Goal: Communication & Community: Answer question/provide support

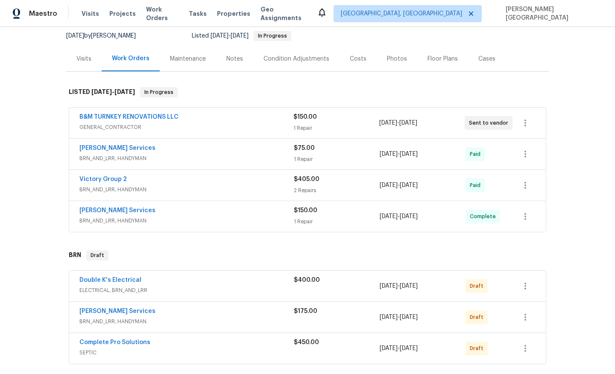
scroll to position [91, 0]
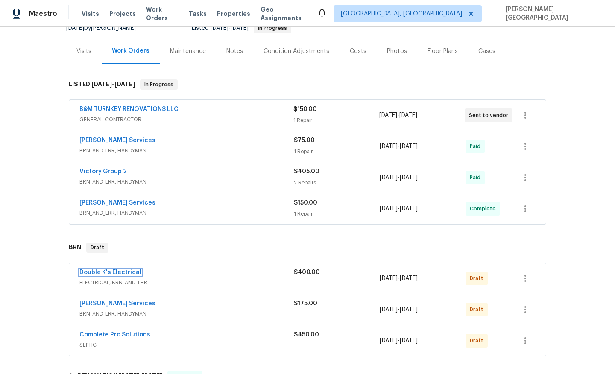
click at [133, 272] on link "Double K's Electrical" at bounding box center [110, 272] width 62 height 6
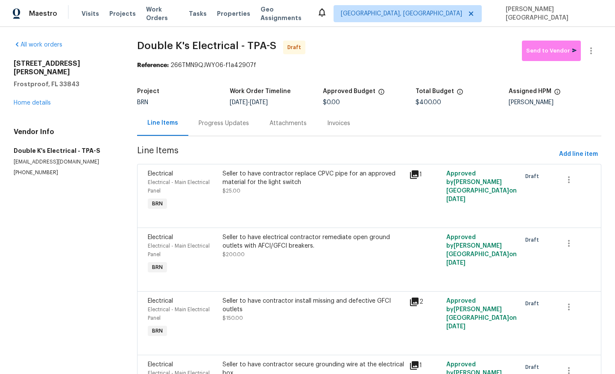
click at [225, 133] on div "Progress Updates" at bounding box center [223, 123] width 71 height 25
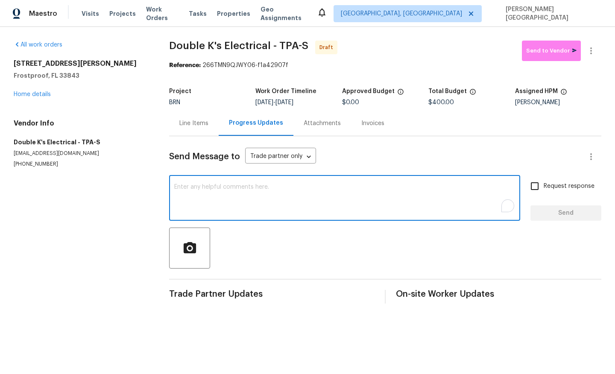
click at [211, 207] on textarea "To enrich screen reader interactions, please activate Accessibility in Grammarl…" at bounding box center [344, 199] width 341 height 30
paste textarea "This is Isabel from Opendoor. Please confirm receipt of the work order due on 0…"
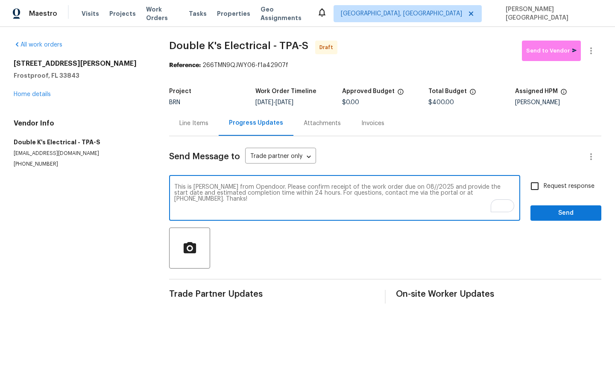
click at [403, 186] on textarea "This is Isabel from Opendoor. Please confirm receipt of the work order due on 0…" at bounding box center [344, 199] width 341 height 30
type textarea "This is Isabel from Opendoor. Please confirm receipt of the work order due on 0…"
click at [534, 186] on input "Request response" at bounding box center [534, 186] width 18 height 18
checkbox input "true"
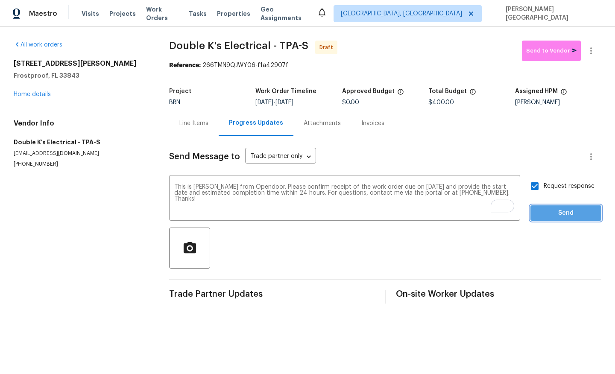
click at [546, 212] on span "Send" at bounding box center [565, 213] width 57 height 11
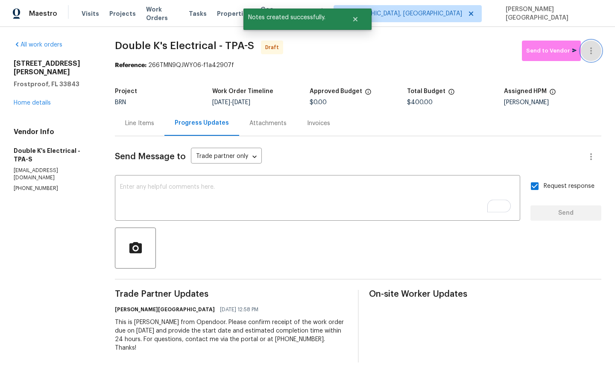
click at [596, 53] on button "button" at bounding box center [590, 51] width 20 height 20
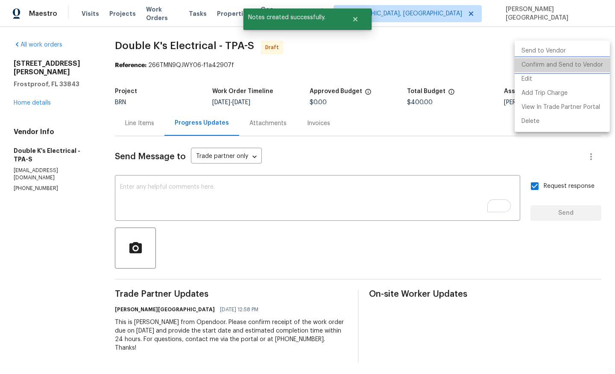
click at [582, 67] on li "Confirm and Send to Vendor" at bounding box center [561, 65] width 95 height 14
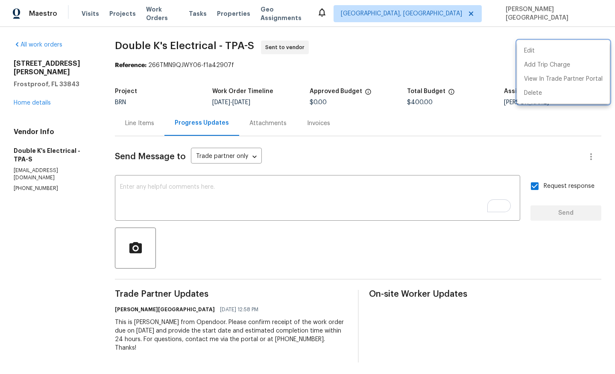
click at [209, 329] on div at bounding box center [307, 187] width 615 height 374
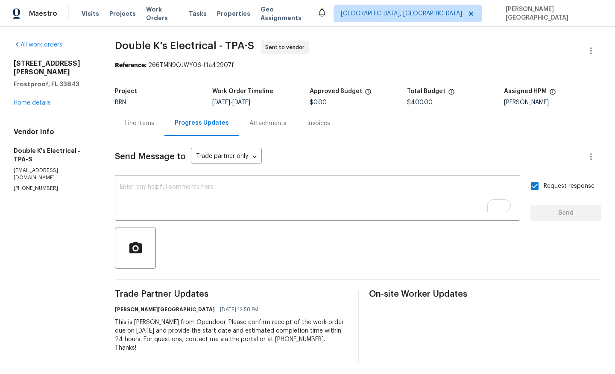
click at [209, 329] on div "This is Isabel from Opendoor. Please confirm receipt of the work order due on 0…" at bounding box center [231, 335] width 232 height 34
copy div "Trade Partner Updates Isabel Sangeetha Ireland 08/26/2025 12:58 PM"
click at [38, 99] on div "All work orders 411 Thomas Ave Frostproof, FL 33843 Home details Vendor Info Do…" at bounding box center [54, 117] width 81 height 152
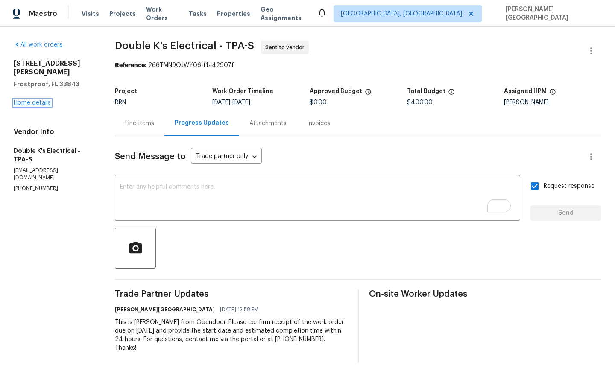
click at [39, 100] on link "Home details" at bounding box center [32, 103] width 37 height 6
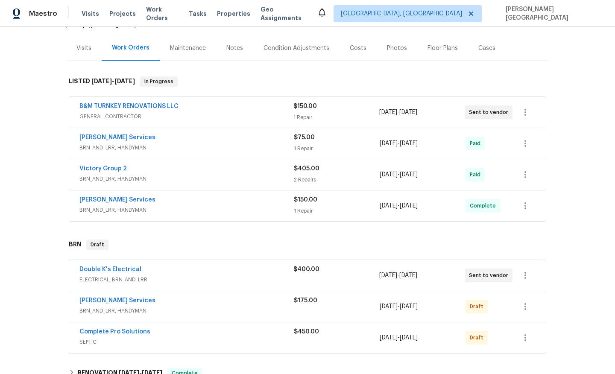
scroll to position [111, 0]
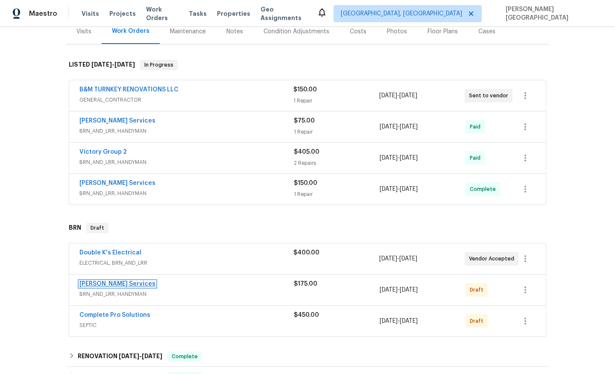
click at [114, 282] on link "Gabler Services" at bounding box center [117, 284] width 76 height 6
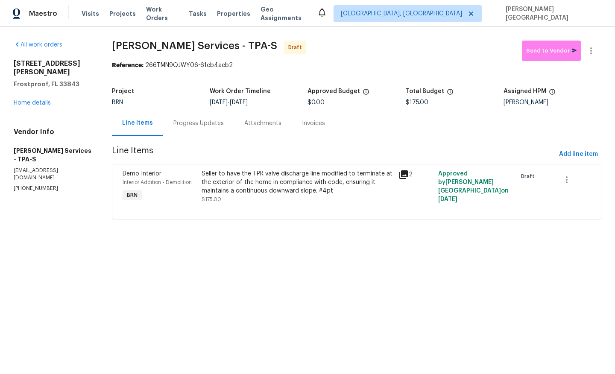
click at [190, 125] on div "Progress Updates" at bounding box center [198, 123] width 50 height 9
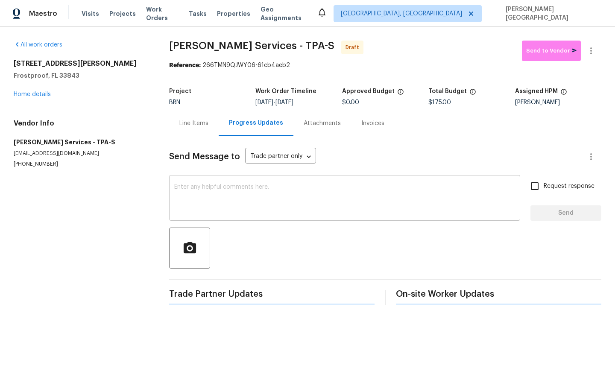
click at [195, 193] on textarea at bounding box center [344, 199] width 341 height 30
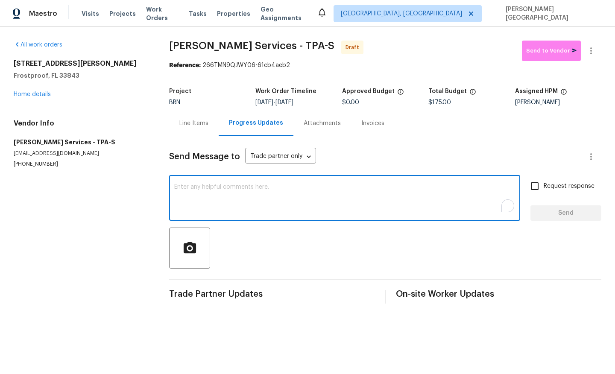
paste textarea "This is Isabel from Opendoor. Please confirm receipt of the work order due on 0…"
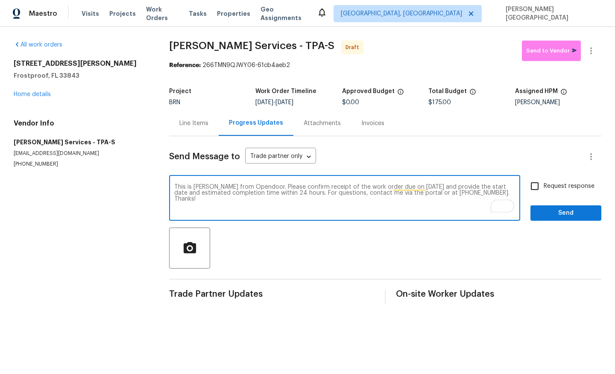
type textarea "This is Isabel from Opendoor. Please confirm receipt of the work order due on 0…"
click at [537, 184] on input "Request response" at bounding box center [534, 186] width 18 height 18
checkbox input "true"
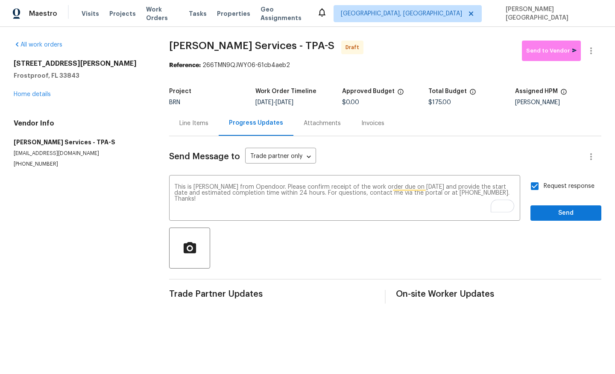
click at [547, 226] on div "Send Message to Trade partner only Trade partner only ​ This is Isabel from Ope…" at bounding box center [385, 219] width 432 height 167
click at [549, 216] on span "Send" at bounding box center [565, 213] width 57 height 11
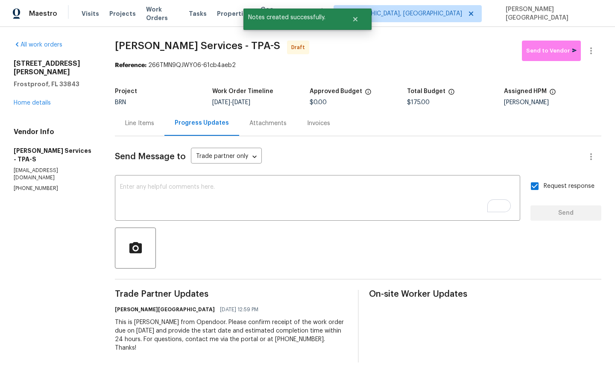
click at [29, 91] on div "411 Thomas Ave Frostproof, FL 33843 Home details" at bounding box center [54, 83] width 81 height 48
click at [31, 98] on div "411 Thomas Ave Frostproof, FL 33843 Home details" at bounding box center [54, 83] width 81 height 48
click at [33, 100] on link "Home details" at bounding box center [32, 103] width 37 height 6
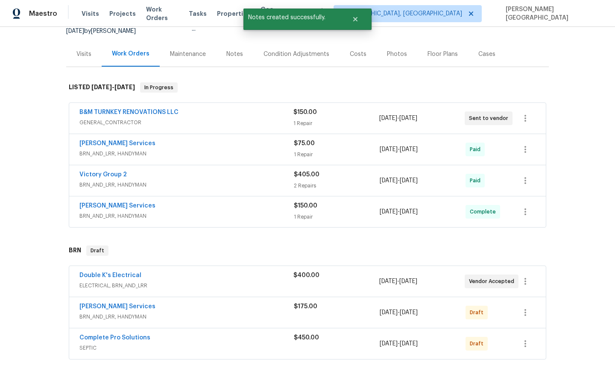
scroll to position [260, 0]
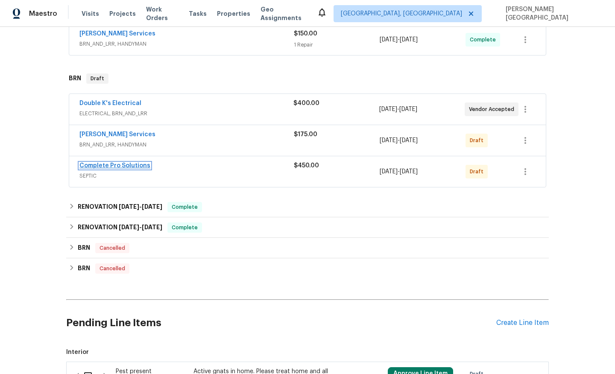
click at [128, 167] on link "Complete Pro Solutions" at bounding box center [114, 166] width 71 height 6
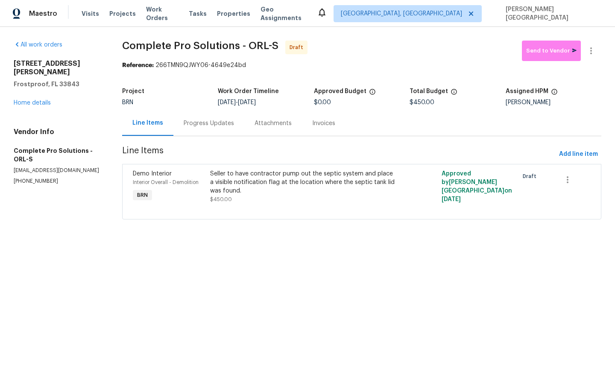
click at [208, 125] on div "Progress Updates" at bounding box center [209, 123] width 50 height 9
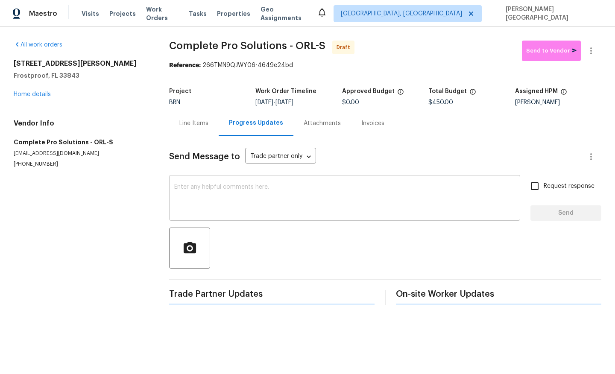
click at [198, 187] on textarea at bounding box center [344, 199] width 341 height 30
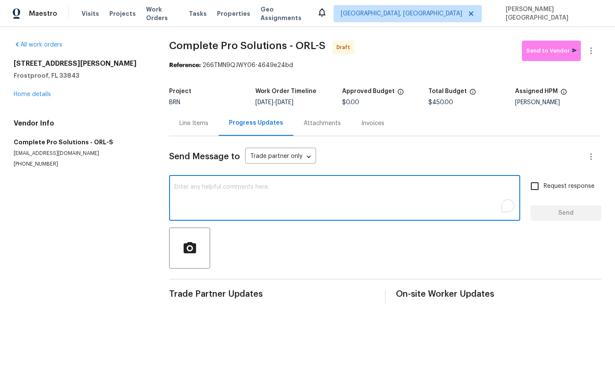
paste textarea "This is Isabel from Opendoor. Please confirm receipt of the work order due on 0…"
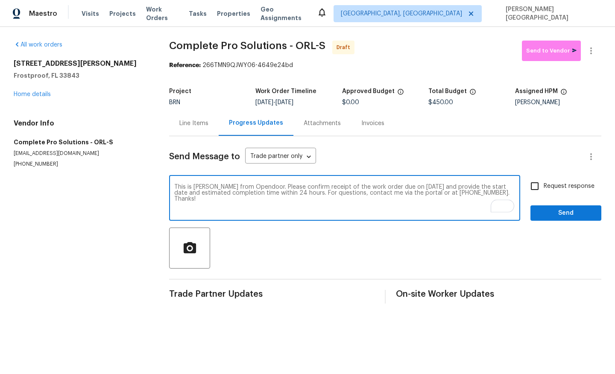
type textarea "This is Isabel from Opendoor. Please confirm receipt of the work order due on 0…"
click at [534, 187] on input "Request response" at bounding box center [534, 186] width 18 height 18
checkbox input "true"
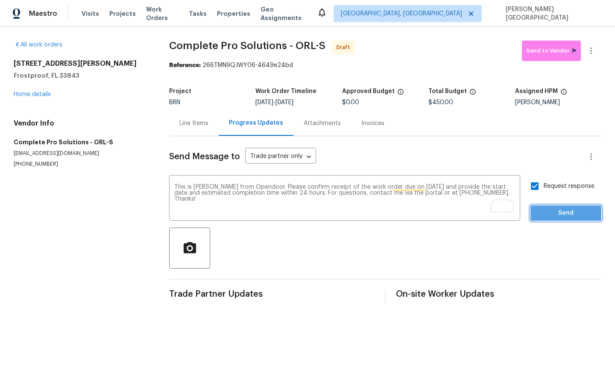
click at [550, 210] on span "Send" at bounding box center [565, 213] width 57 height 11
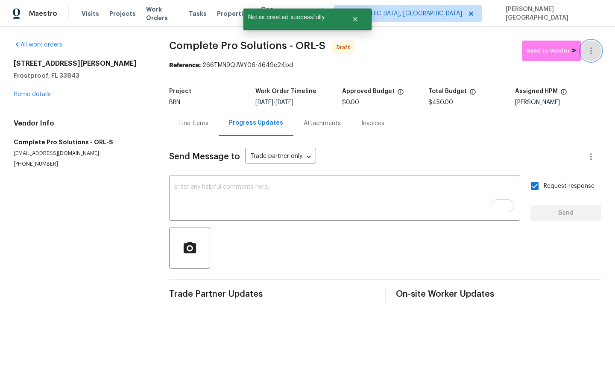
click at [590, 52] on icon "button" at bounding box center [591, 51] width 10 height 10
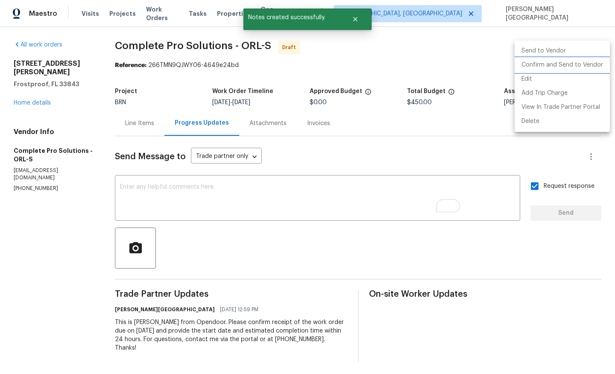
click at [582, 63] on li "Confirm and Send to Vendor" at bounding box center [561, 65] width 95 height 14
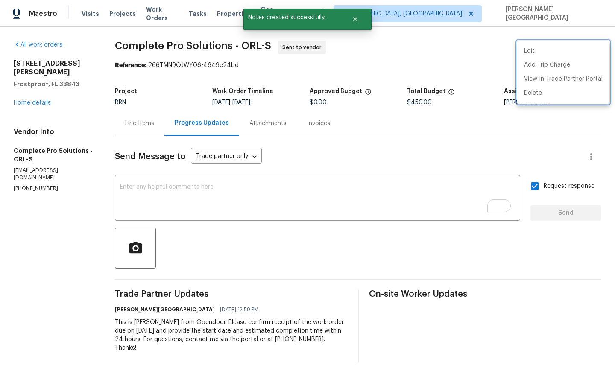
click at [36, 97] on div at bounding box center [307, 187] width 615 height 374
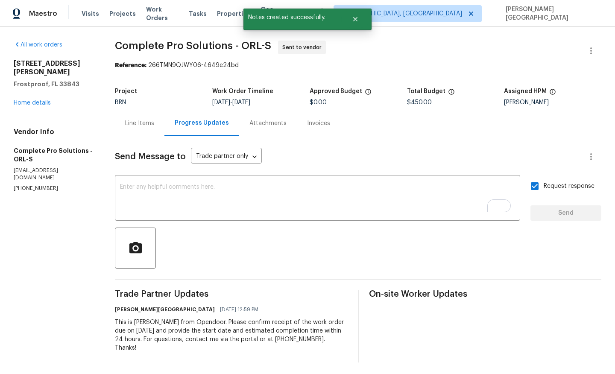
click at [39, 97] on div "411 Thomas Ave Frostproof, FL 33843 Home details" at bounding box center [54, 83] width 81 height 48
click at [39, 100] on link "Home details" at bounding box center [32, 103] width 37 height 6
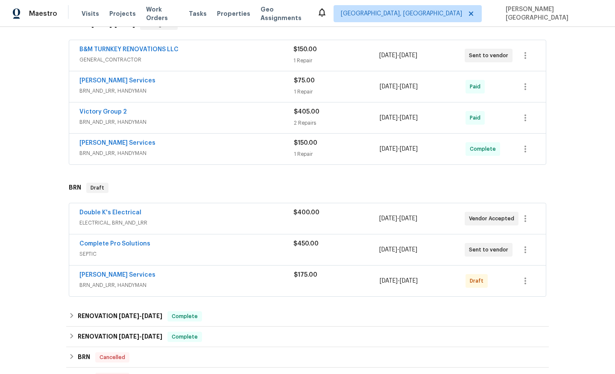
scroll to position [155, 0]
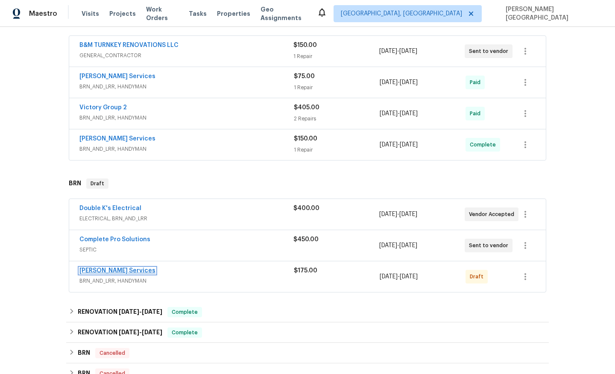
click at [111, 268] on link "Gabler Services" at bounding box center [117, 271] width 76 height 6
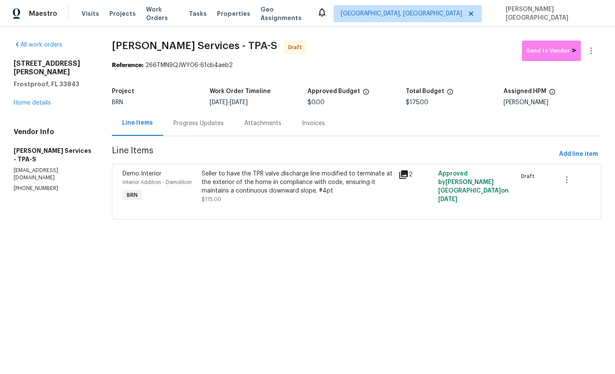
click at [190, 137] on section "Gabler Services - TPA-S Draft Send to Vendor Reference: 266TMN9QJWY06-61cb4aeb2…" at bounding box center [356, 135] width 489 height 189
click at [210, 126] on div "Progress Updates" at bounding box center [198, 123] width 50 height 9
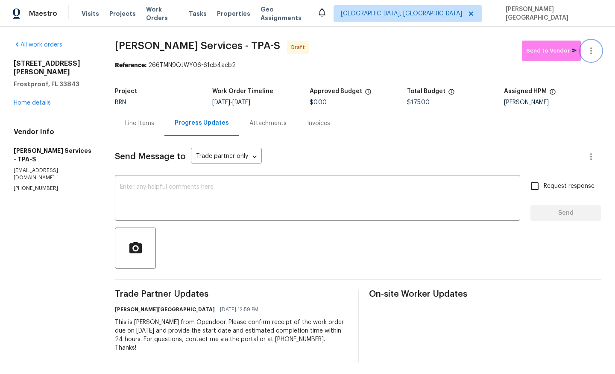
click at [586, 52] on icon "button" at bounding box center [591, 51] width 10 height 10
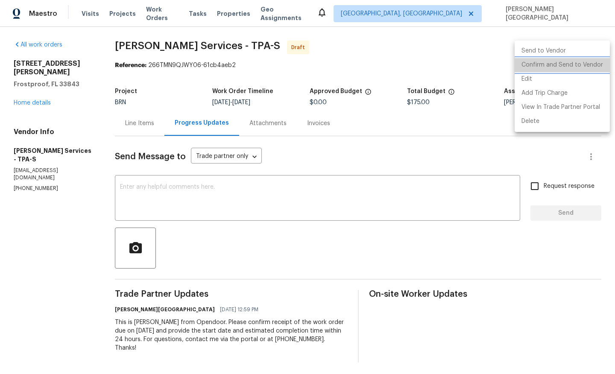
click at [574, 61] on li "Confirm and Send to Vendor" at bounding box center [561, 65] width 95 height 14
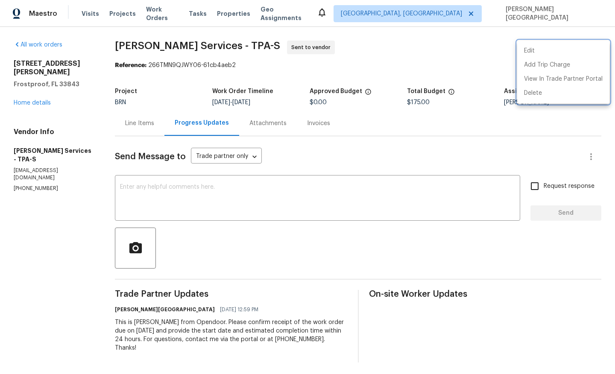
click at [32, 99] on div at bounding box center [307, 187] width 615 height 374
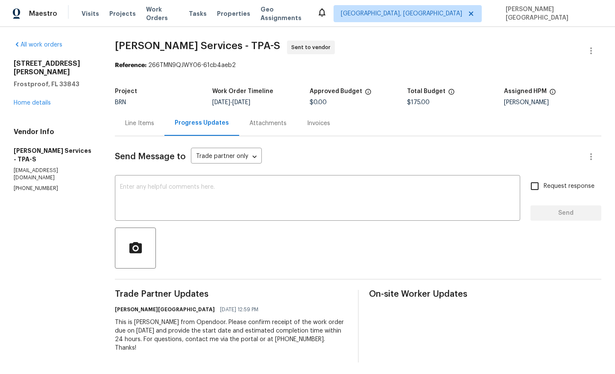
click at [40, 98] on div "411 Thomas Ave Frostproof, FL 33843 Home details" at bounding box center [54, 83] width 81 height 48
click at [39, 100] on link "Home details" at bounding box center [32, 103] width 37 height 6
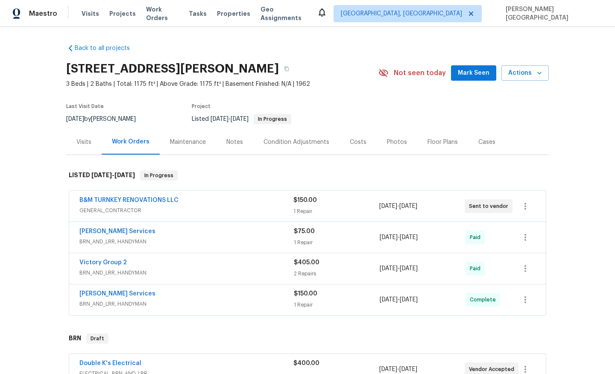
click at [257, 227] on div "Gabler Services" at bounding box center [186, 232] width 214 height 10
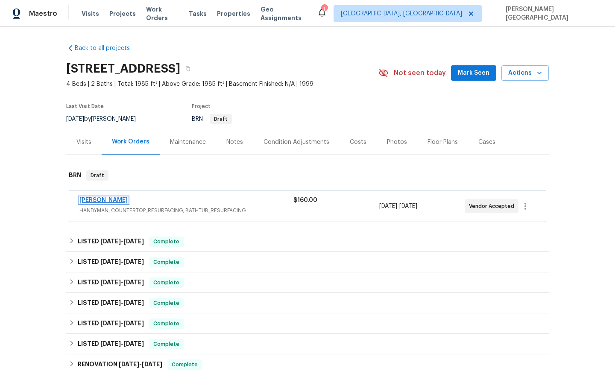
click at [108, 201] on link "Eric Hernandez" at bounding box center [103, 200] width 48 height 6
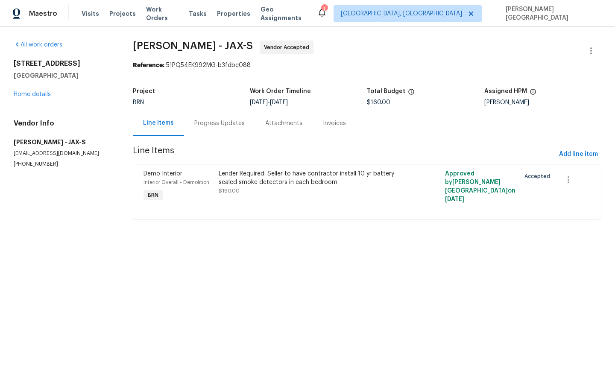
click at [230, 123] on div "Progress Updates" at bounding box center [219, 123] width 50 height 9
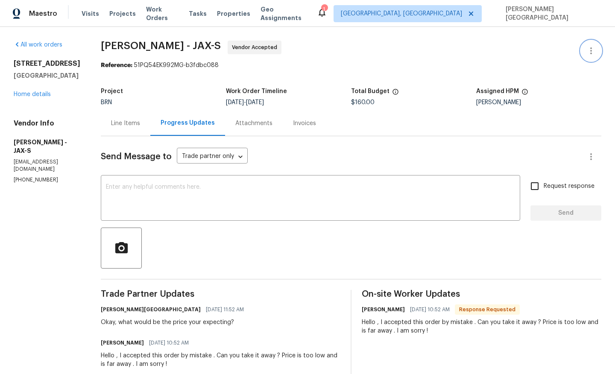
click at [593, 51] on icon "button" at bounding box center [591, 51] width 10 height 10
click at [539, 52] on li "Edit" at bounding box center [563, 51] width 92 height 14
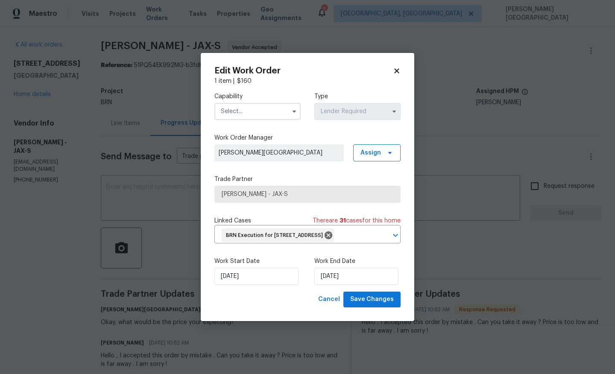
click at [238, 103] on input "text" at bounding box center [257, 111] width 86 height 17
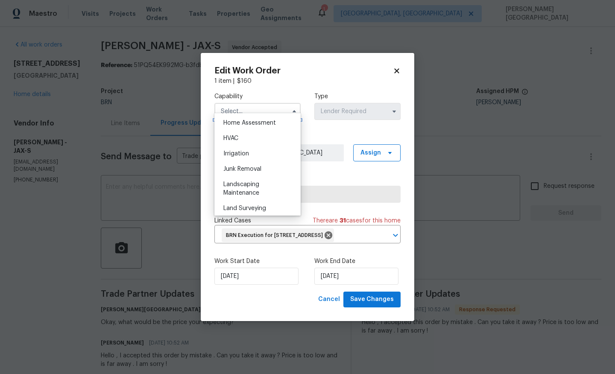
scroll to position [414, 0]
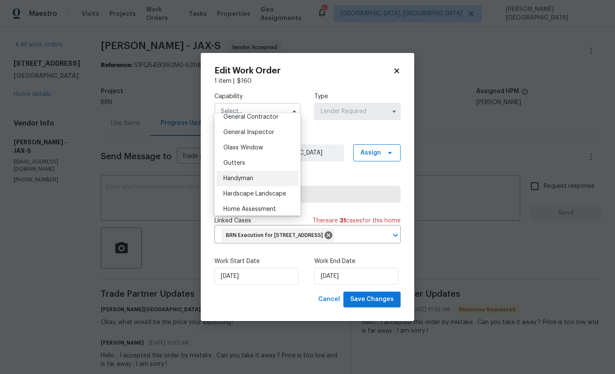
click at [253, 171] on div "Handyman" at bounding box center [257, 178] width 82 height 15
type input "Handyman"
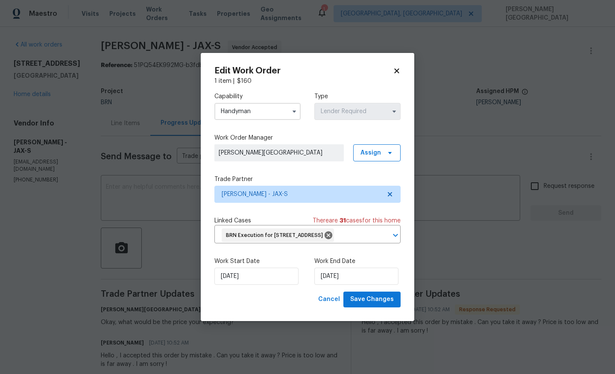
click at [277, 197] on div "Capability Handyman Type Lender Required Work Order Manager Isabel Sangeetha Ir…" at bounding box center [307, 188] width 186 height 206
click at [277, 196] on div "Capability Handyman Type Lender Required Work Order Manager Isabel Sangeetha Ir…" at bounding box center [307, 188] width 186 height 206
click at [277, 190] on span "Eric Hernandez - JAX-S" at bounding box center [301, 194] width 159 height 9
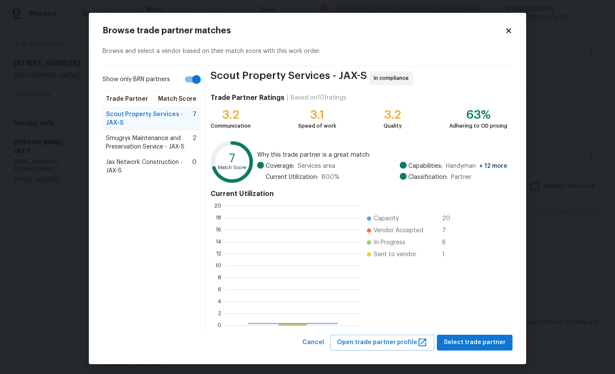
scroll to position [120, 134]
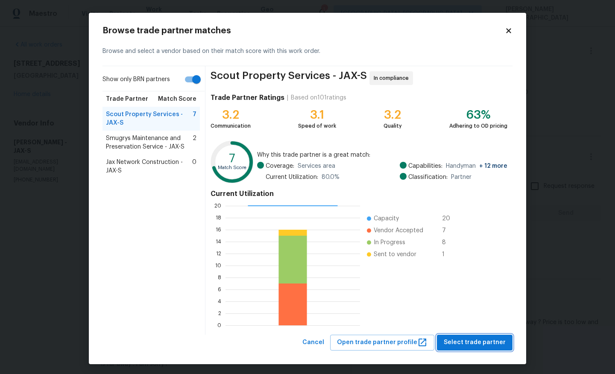
click at [465, 344] on span "Select trade partner" at bounding box center [474, 342] width 62 height 11
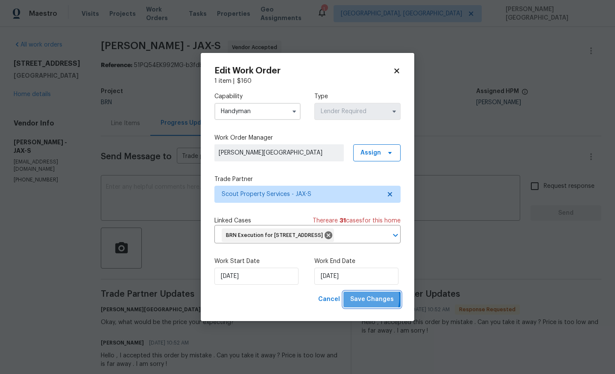
click at [358, 304] on span "Save Changes" at bounding box center [372, 299] width 44 height 11
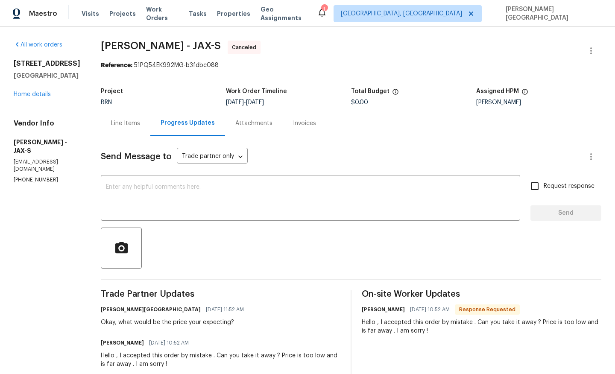
scroll to position [69, 0]
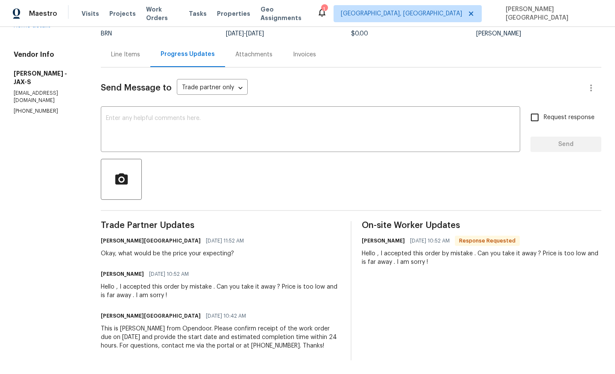
click at [187, 312] on div "Isabel Sangeetha Ireland 08/26/2025 10:42 AM" at bounding box center [220, 316] width 239 height 12
click at [187, 324] on div "This is Isabel from Opendoor. Please confirm receipt of the work order due on 0…" at bounding box center [220, 337] width 239 height 26
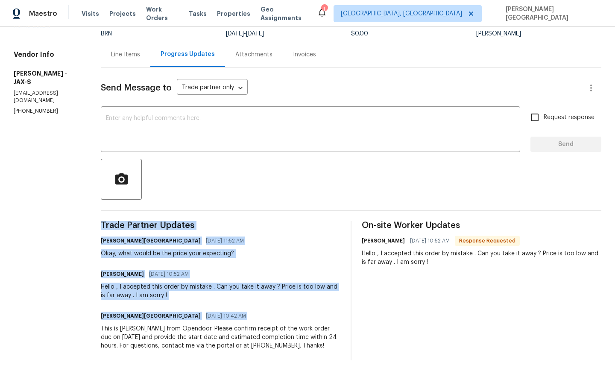
click at [187, 324] on div "This is Isabel from Opendoor. Please confirm receipt of the work order due on 0…" at bounding box center [220, 337] width 239 height 26
copy div "Trade Partner Updates Isabel Sangeetha Ireland 08/26/2025 11:52 AM Okay, what w…"
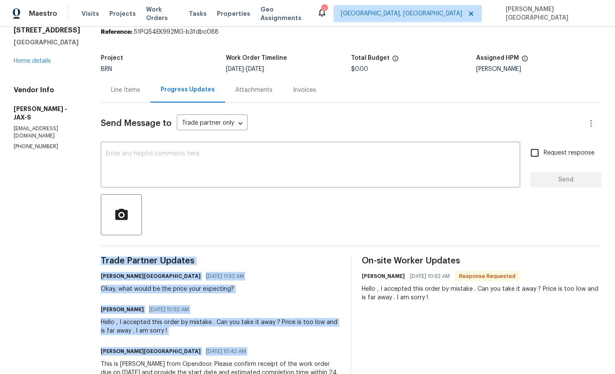
scroll to position [0, 0]
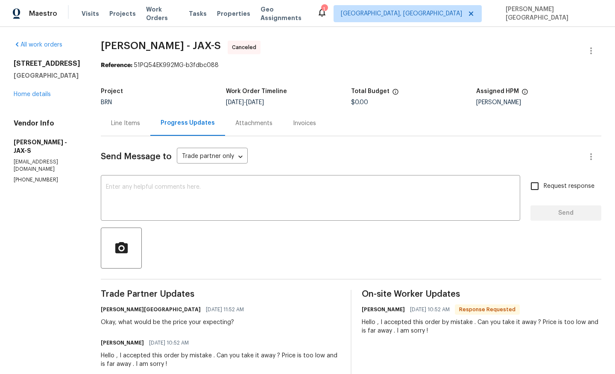
click at [37, 88] on div "9767 Brockham Ct Jacksonville, FL 32221 Home details" at bounding box center [47, 78] width 67 height 39
click at [38, 97] on div "9767 Brockham Ct Jacksonville, FL 32221 Home details" at bounding box center [47, 78] width 67 height 39
click at [40, 92] on link "Home details" at bounding box center [32, 94] width 37 height 6
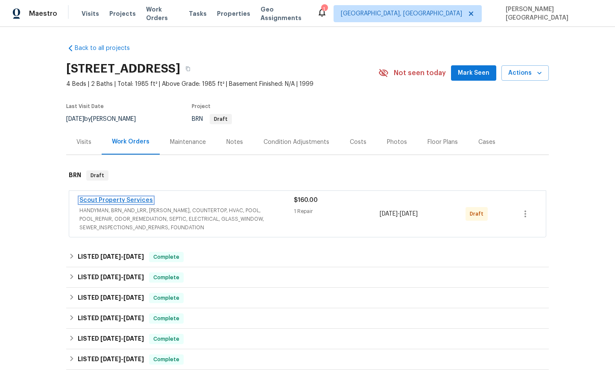
click at [106, 201] on link "Scout Property Services" at bounding box center [115, 200] width 73 height 6
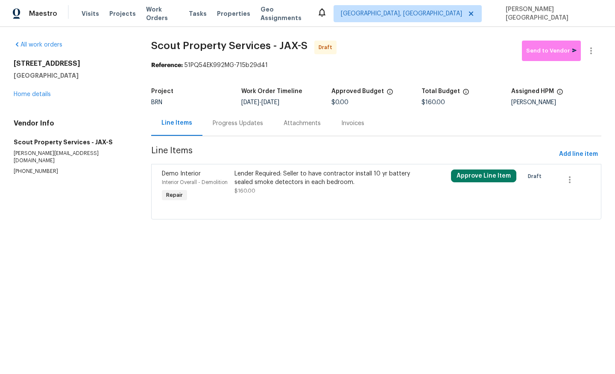
click at [239, 123] on div "Progress Updates" at bounding box center [238, 123] width 50 height 9
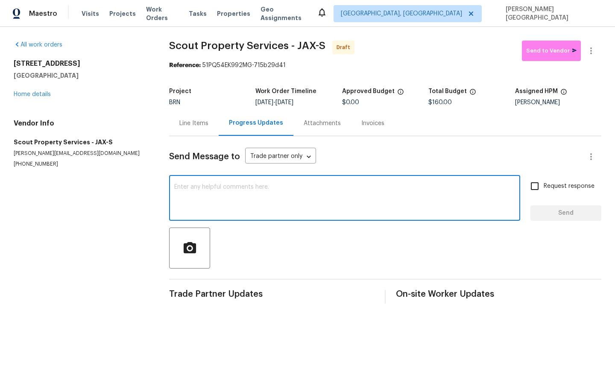
click at [192, 200] on textarea at bounding box center [344, 199] width 341 height 30
paste textarea "This is Isabel from Opendoor. Please confirm receipt of the work order due on 0…"
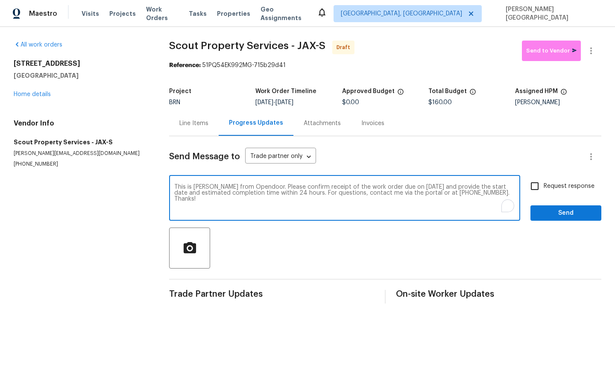
type textarea "This is Isabel from Opendoor. Please confirm receipt of the work order due on 0…"
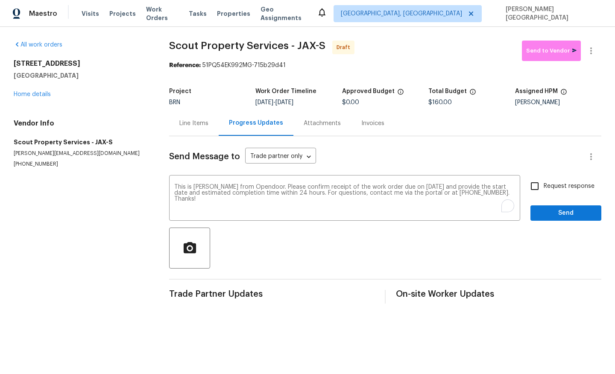
click at [544, 194] on label "Request response" at bounding box center [559, 186] width 69 height 18
click at [543, 194] on input "Request response" at bounding box center [534, 186] width 18 height 18
checkbox input "true"
click at [549, 206] on button "Send" at bounding box center [565, 213] width 71 height 16
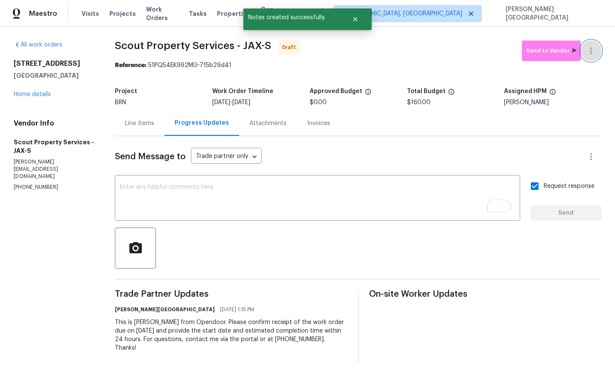
click at [590, 50] on icon "button" at bounding box center [591, 50] width 2 height 7
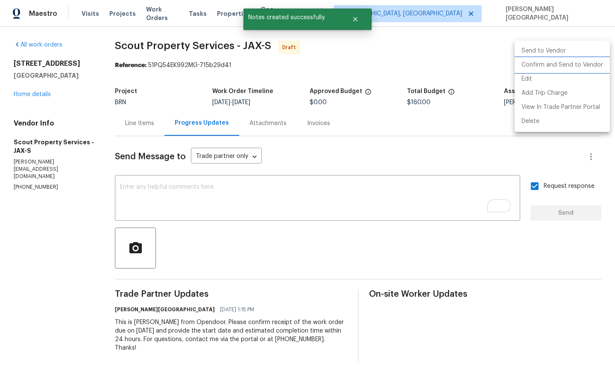
click at [572, 67] on li "Confirm and Send to Vendor" at bounding box center [561, 65] width 95 height 14
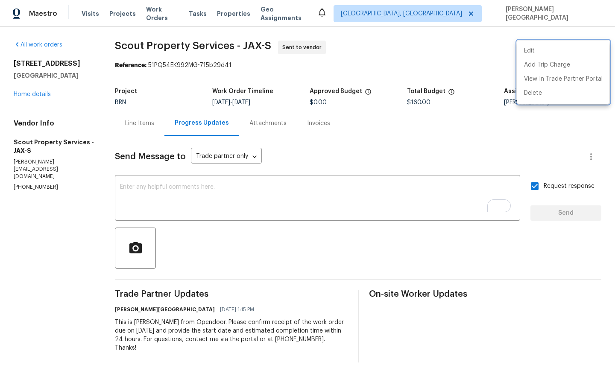
click at [129, 37] on div at bounding box center [307, 187] width 615 height 374
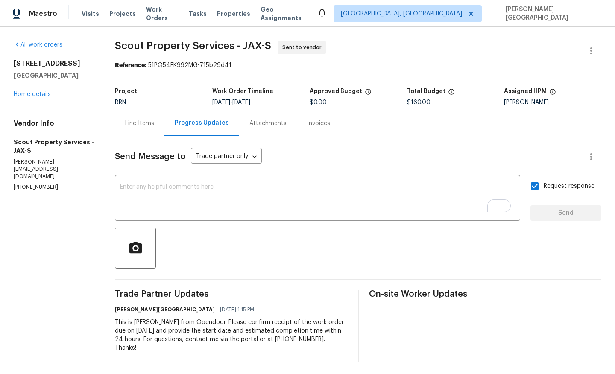
click at [129, 37] on div "Edit Add Trip Charge View In Trade Partner Portal Delete" at bounding box center [307, 187] width 615 height 374
click at [131, 42] on span "Scout Property Services - JAX-S" at bounding box center [193, 46] width 156 height 10
click at [163, 43] on span "Scout Property Services - JAX-S" at bounding box center [193, 46] width 156 height 10
copy span "Scout Property"
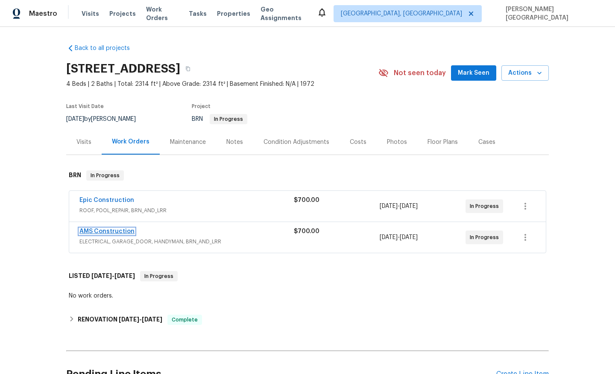
click at [116, 228] on link "AMS Construction" at bounding box center [106, 231] width 55 height 6
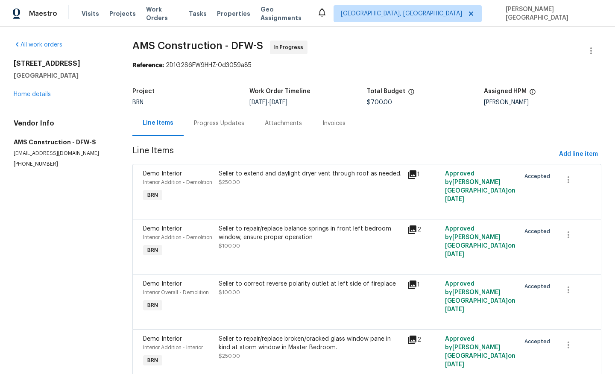
scroll to position [53, 0]
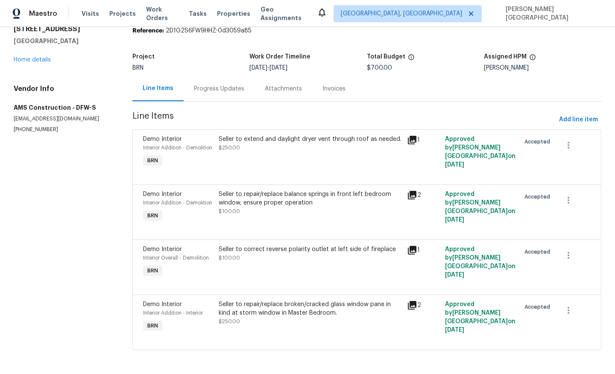
click at [222, 80] on div "Progress Updates" at bounding box center [219, 88] width 71 height 25
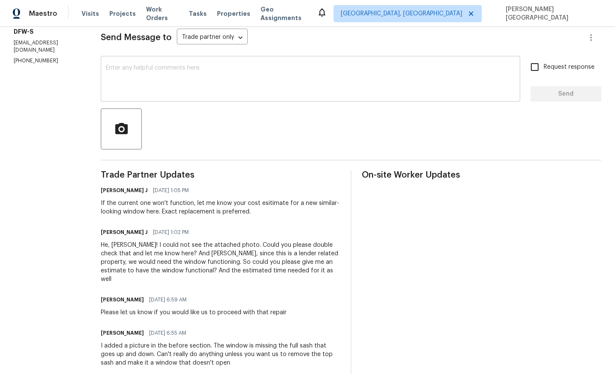
scroll to position [102, 0]
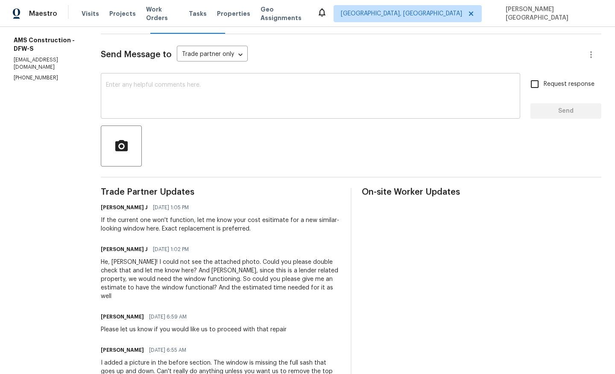
click at [137, 101] on textarea at bounding box center [310, 97] width 409 height 30
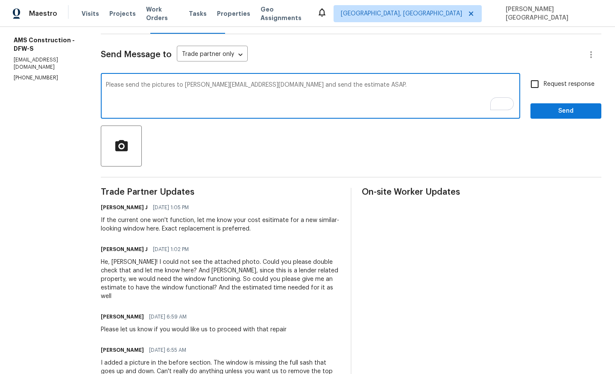
type textarea "Please send the pictures to isabel.ireland@opendoor.com and send the estimate A…"
click at [536, 90] on input "Request response" at bounding box center [534, 84] width 18 height 18
checkbox input "true"
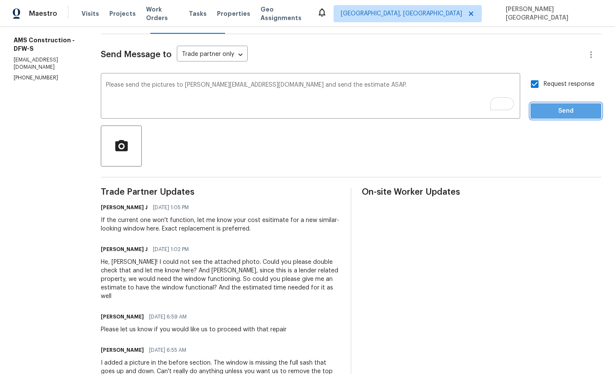
click at [542, 114] on span "Send" at bounding box center [565, 111] width 57 height 11
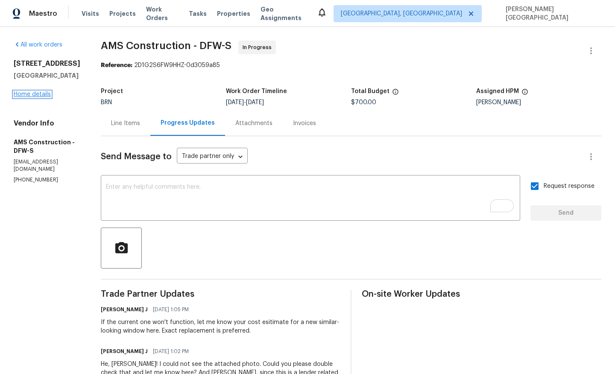
click at [23, 95] on link "Home details" at bounding box center [32, 94] width 37 height 6
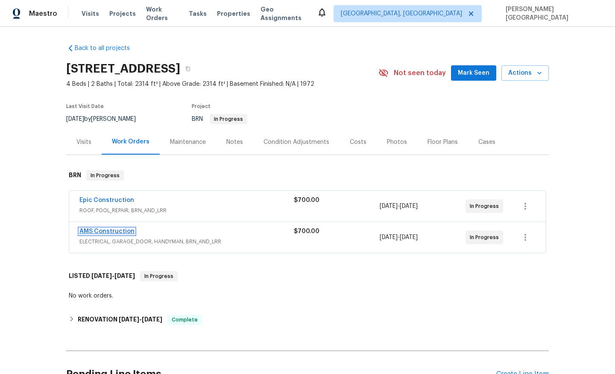
click at [116, 232] on link "AMS Construction" at bounding box center [106, 231] width 55 height 6
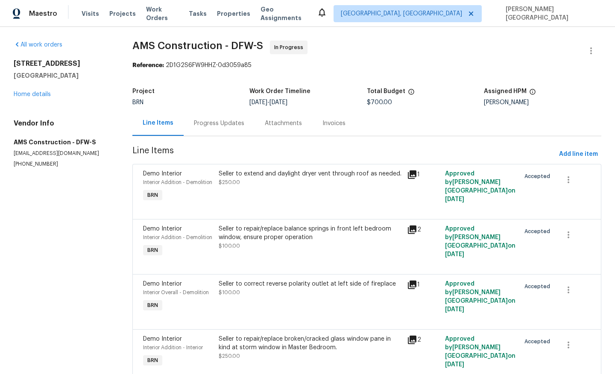
click at [212, 126] on div "Progress Updates" at bounding box center [219, 123] width 50 height 9
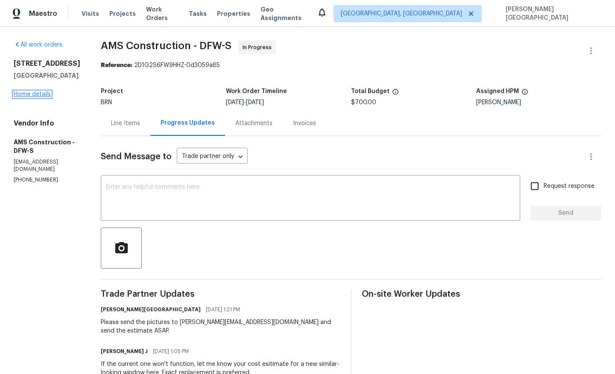
click at [34, 93] on link "Home details" at bounding box center [32, 94] width 37 height 6
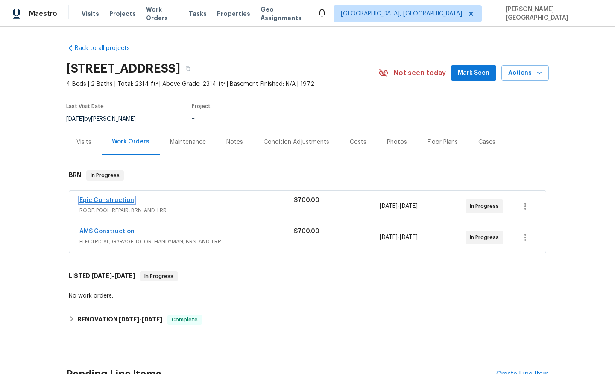
click at [115, 199] on link "Epic Construction" at bounding box center [106, 200] width 55 height 6
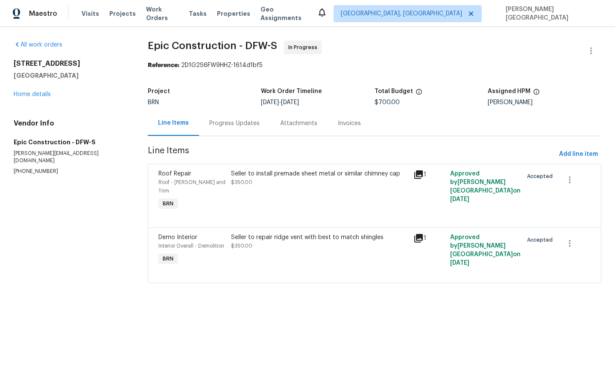
click at [235, 116] on div "Progress Updates" at bounding box center [234, 123] width 71 height 25
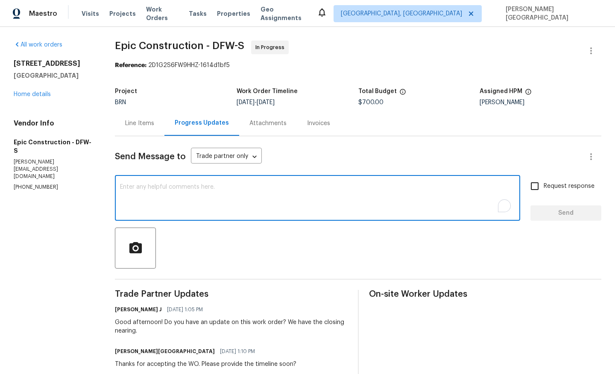
click at [136, 200] on textarea "To enrich screen reader interactions, please activate Accessibility in Grammarl…" at bounding box center [317, 199] width 395 height 30
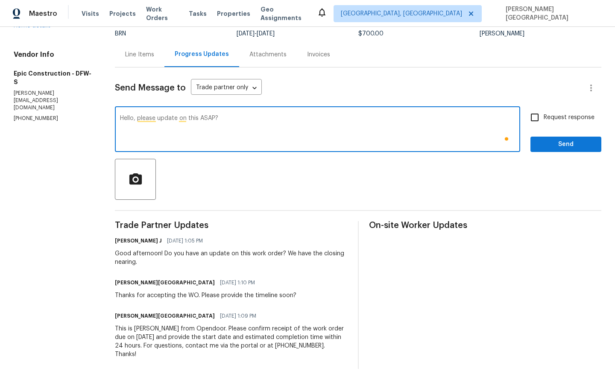
type textarea "Hello, please update on this ASAP?"
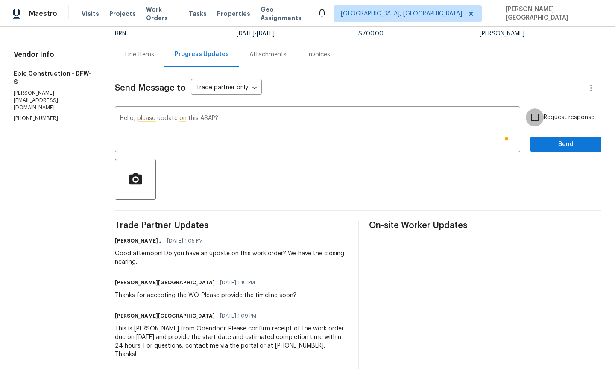
click at [535, 117] on input "Request response" at bounding box center [534, 117] width 18 height 18
checkbox input "true"
click at [555, 147] on span "Send" at bounding box center [565, 144] width 57 height 11
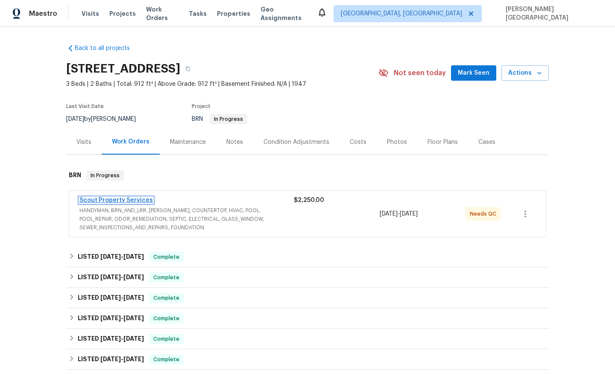
click at [123, 200] on link "Scout Property Services" at bounding box center [115, 200] width 73 height 6
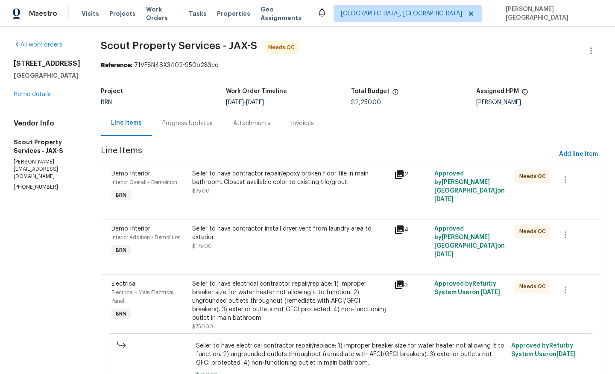
click at [175, 122] on div "Progress Updates" at bounding box center [187, 123] width 50 height 9
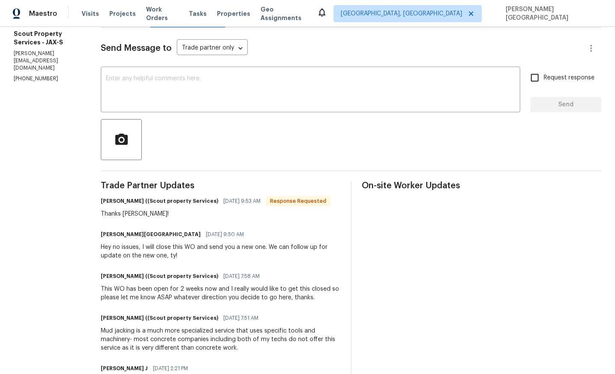
scroll to position [133, 0]
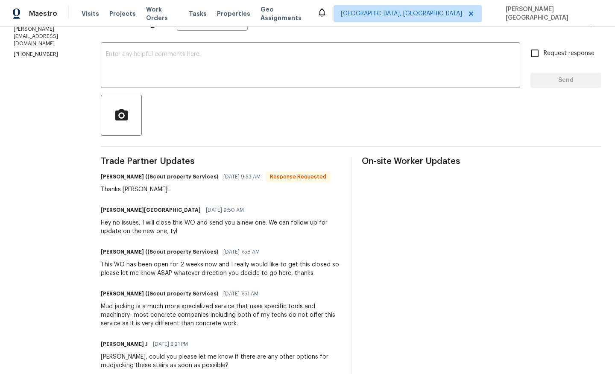
click at [251, 289] on div "[PERSON_NAME] ((Scout property Services) [DATE] 7:51 AM" at bounding box center [220, 294] width 239 height 12
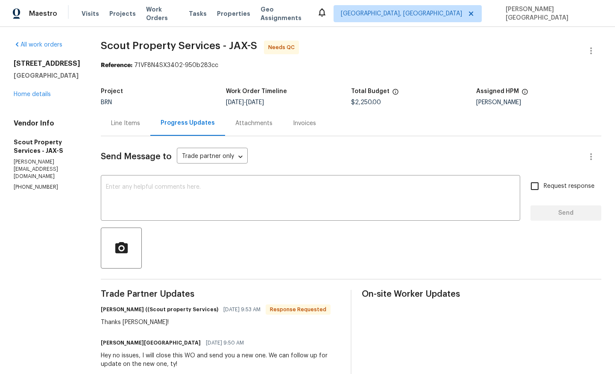
click at [111, 125] on div "Line Items" at bounding box center [125, 123] width 29 height 9
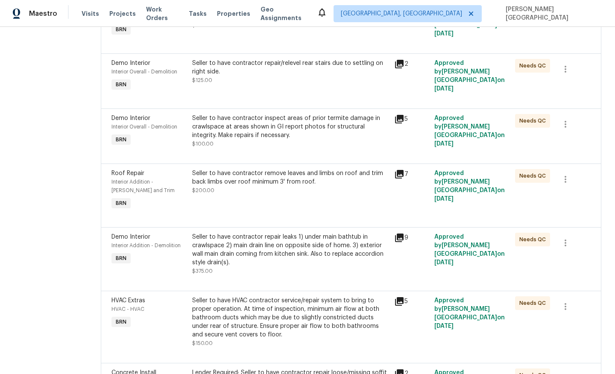
scroll to position [581, 0]
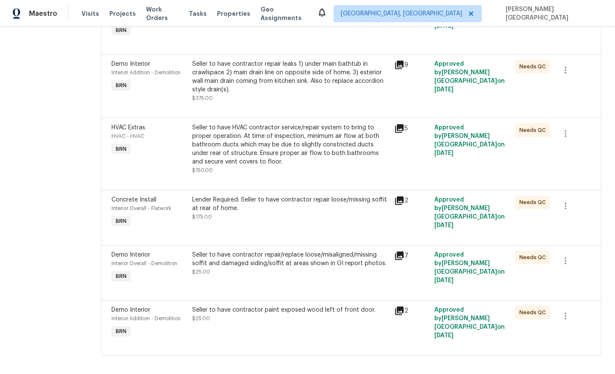
click at [250, 307] on div "Seller to have contractor paint exposed wood left of front door." at bounding box center [290, 310] width 197 height 9
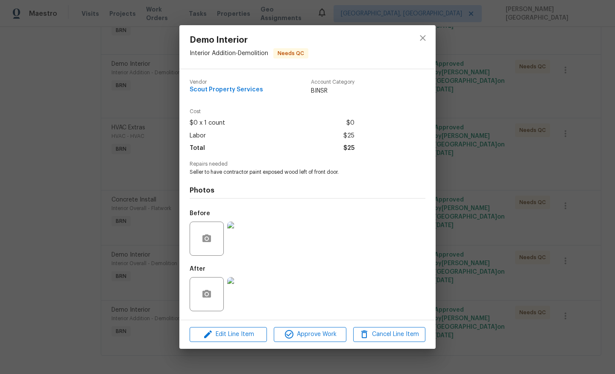
click at [248, 242] on img at bounding box center [244, 239] width 34 height 34
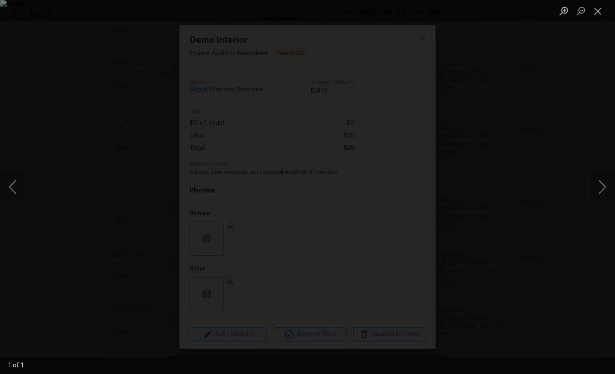
click at [588, 158] on div "Lightbox" at bounding box center [307, 187] width 615 height 374
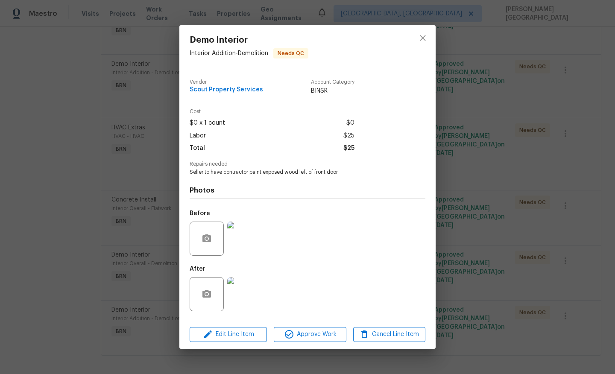
click at [248, 309] on img at bounding box center [244, 294] width 34 height 34
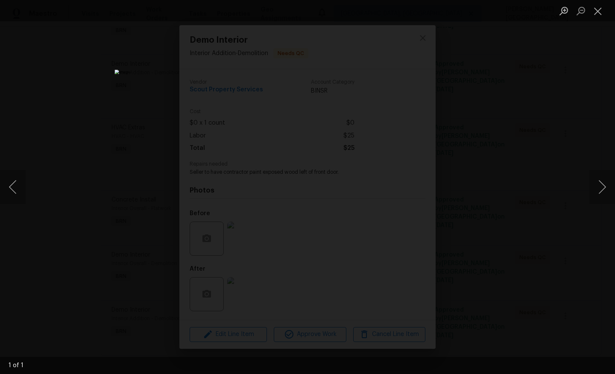
click at [585, 122] on div "Lightbox" at bounding box center [307, 187] width 615 height 374
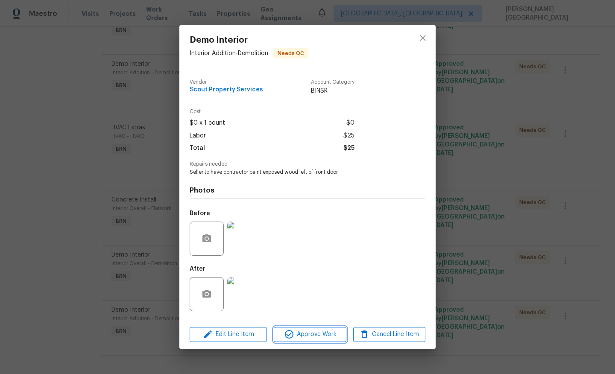
click at [295, 334] on span "Approve Work" at bounding box center [309, 334] width 67 height 11
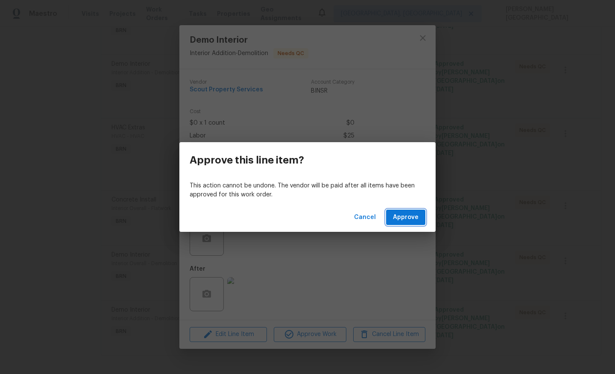
click at [403, 216] on span "Approve" at bounding box center [406, 217] width 26 height 11
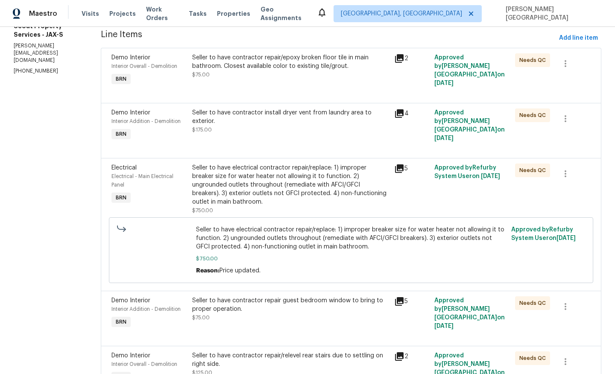
scroll to position [0, 0]
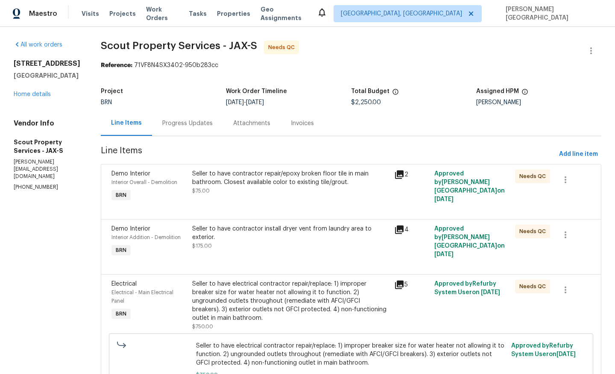
click at [241, 186] on div "Seller to have contractor repair/epoxy broken floor tile in main bathroom. Clos…" at bounding box center [290, 177] width 197 height 17
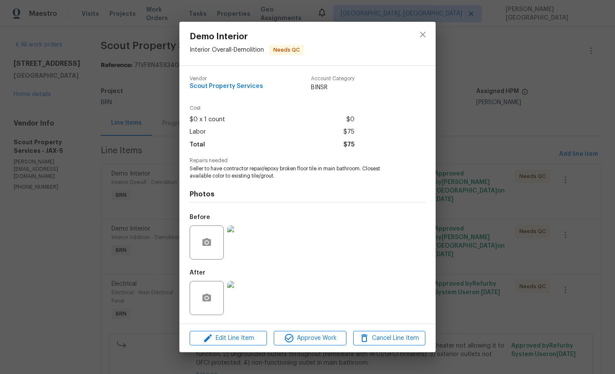
click at [249, 239] on img at bounding box center [244, 242] width 34 height 34
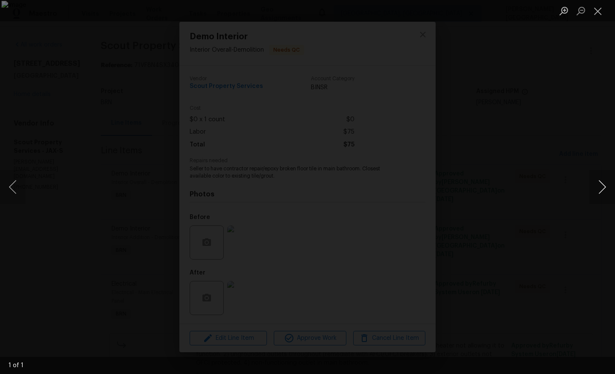
click at [606, 190] on button "Next image" at bounding box center [602, 187] width 26 height 34
click at [560, 123] on div "Lightbox" at bounding box center [307, 187] width 615 height 374
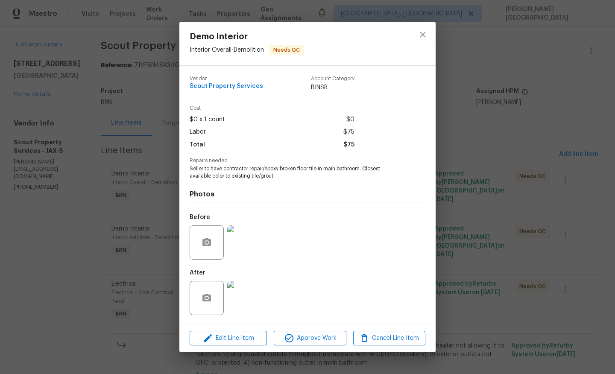
click at [238, 307] on img at bounding box center [244, 298] width 34 height 34
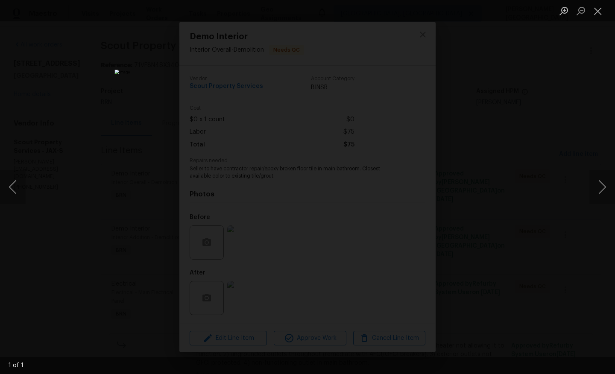
click at [582, 158] on div "Lightbox" at bounding box center [307, 187] width 615 height 374
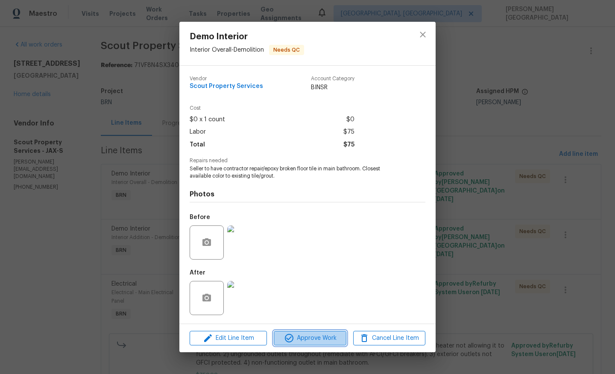
click at [319, 337] on span "Approve Work" at bounding box center [309, 338] width 67 height 11
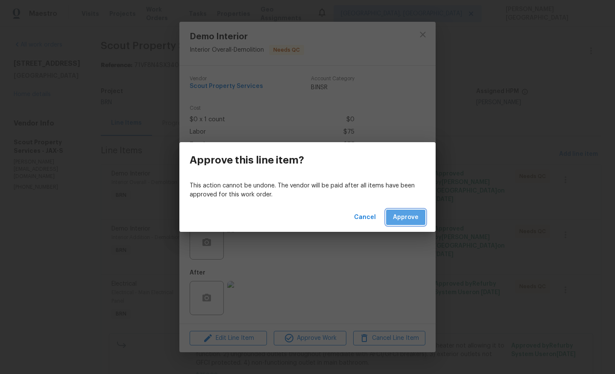
click at [405, 219] on span "Approve" at bounding box center [406, 217] width 26 height 11
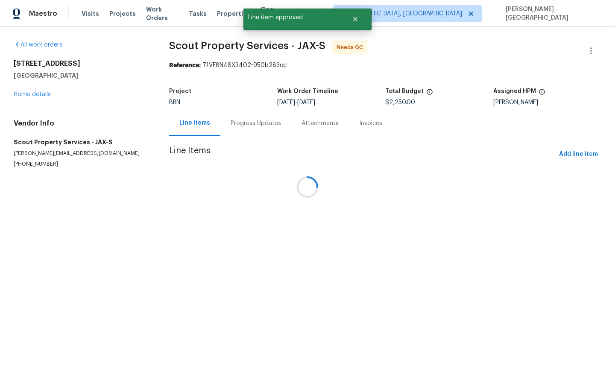
click at [221, 186] on div at bounding box center [307, 187] width 615 height 374
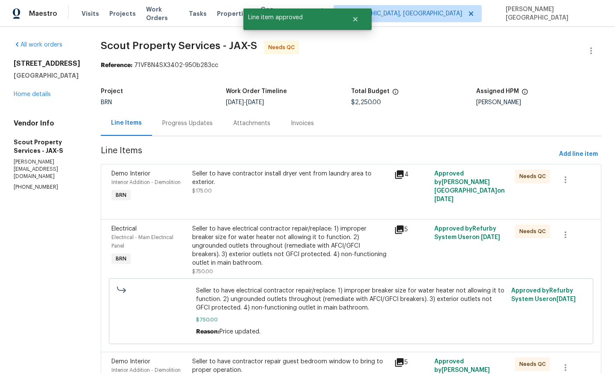
click at [262, 177] on div "Seller to have contractor install dryer vent from laundry area to exterior." at bounding box center [290, 177] width 197 height 17
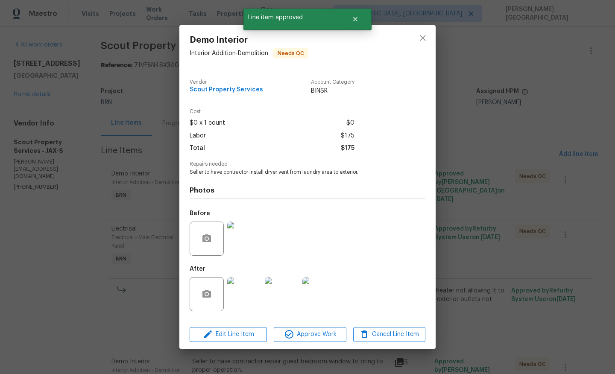
click at [244, 231] on img at bounding box center [244, 239] width 34 height 34
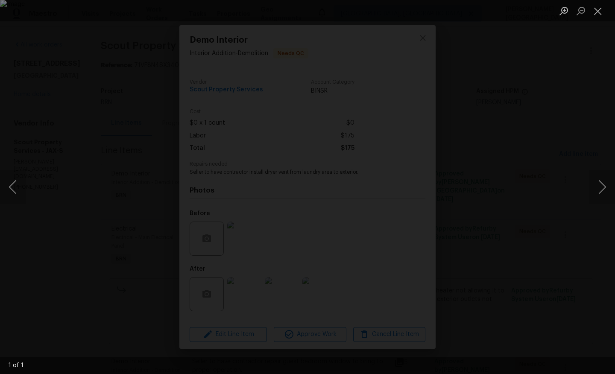
click at [554, 159] on div "Lightbox" at bounding box center [307, 187] width 615 height 374
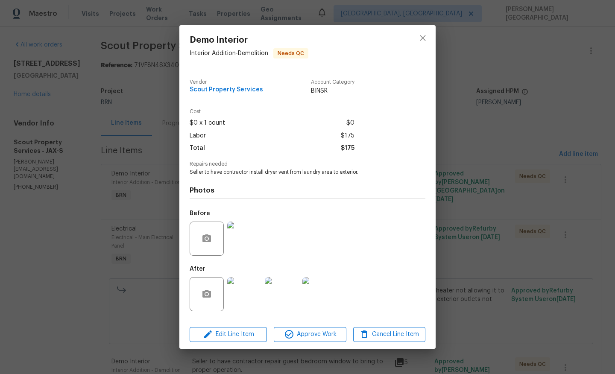
click at [238, 299] on img at bounding box center [244, 294] width 34 height 34
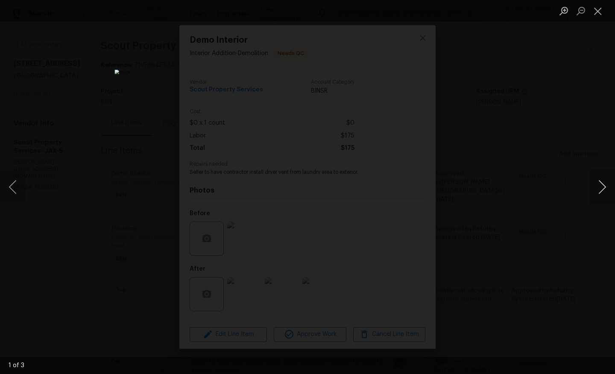
click at [604, 186] on button "Next image" at bounding box center [602, 187] width 26 height 34
click at [604, 187] on button "Next image" at bounding box center [602, 187] width 26 height 34
click at [558, 198] on div "Lightbox" at bounding box center [307, 187] width 615 height 374
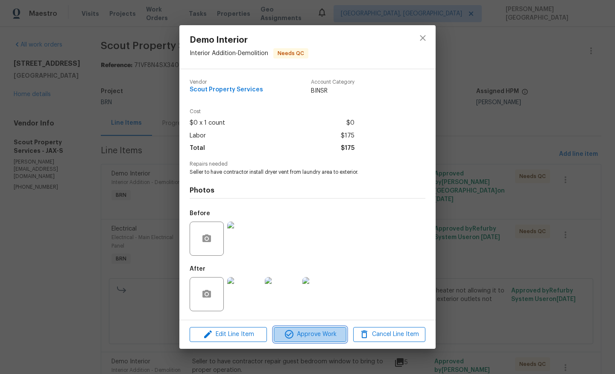
click at [306, 335] on span "Approve Work" at bounding box center [309, 334] width 67 height 11
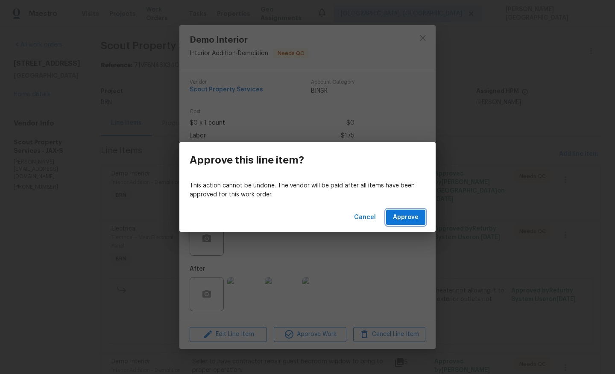
click at [408, 220] on span "Approve" at bounding box center [406, 217] width 26 height 11
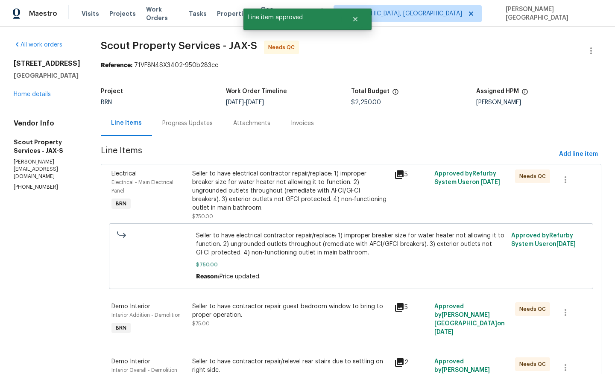
click at [321, 184] on div "Seller to have electrical contractor repair/replace: 1) improper breaker size f…" at bounding box center [290, 190] width 197 height 43
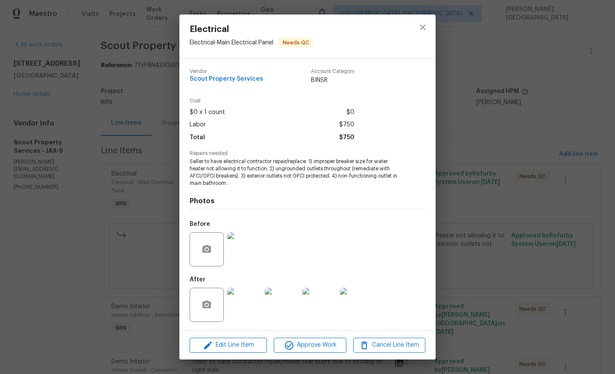
click at [243, 301] on img at bounding box center [244, 305] width 34 height 34
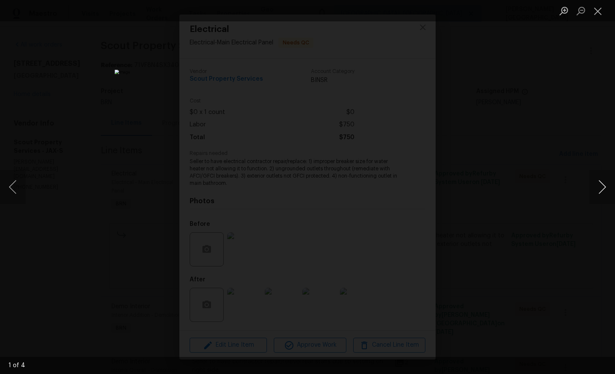
click at [600, 192] on button "Next image" at bounding box center [602, 187] width 26 height 34
click at [602, 193] on button "Next image" at bounding box center [602, 187] width 26 height 34
click at [607, 182] on button "Next image" at bounding box center [602, 187] width 26 height 34
click at [561, 125] on div "Lightbox" at bounding box center [307, 187] width 615 height 374
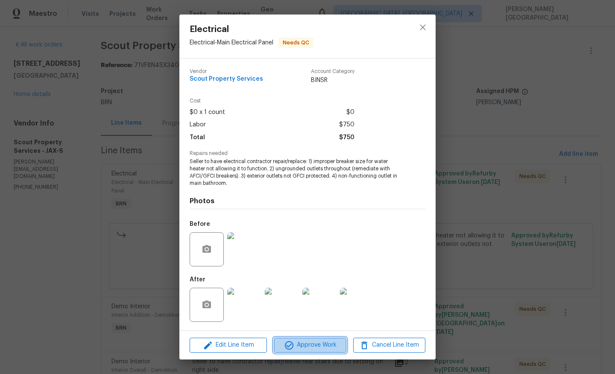
click at [321, 347] on span "Approve Work" at bounding box center [309, 345] width 67 height 11
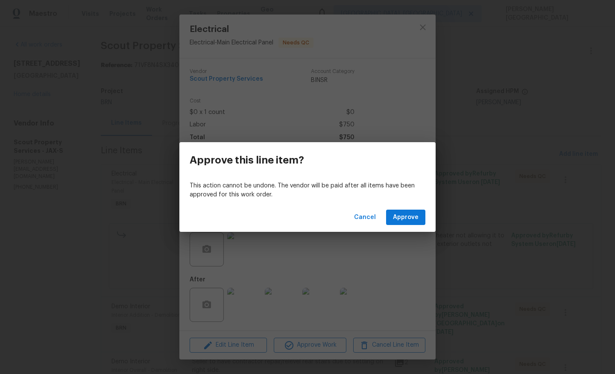
click at [402, 226] on div "Cancel Approve" at bounding box center [307, 217] width 256 height 29
click at [403, 219] on span "Approve" at bounding box center [406, 217] width 26 height 11
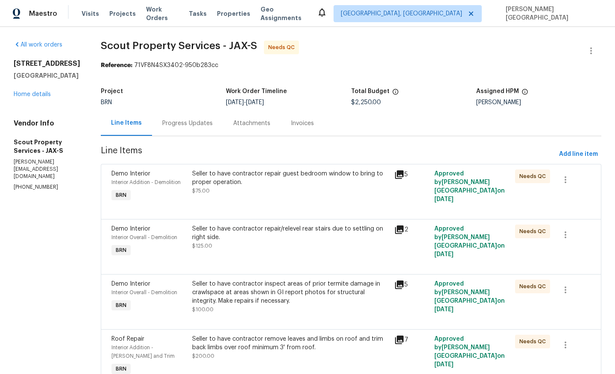
click at [224, 192] on div "Seller to have contractor repair guest bedroom window to bring to proper operat…" at bounding box center [290, 182] width 197 height 26
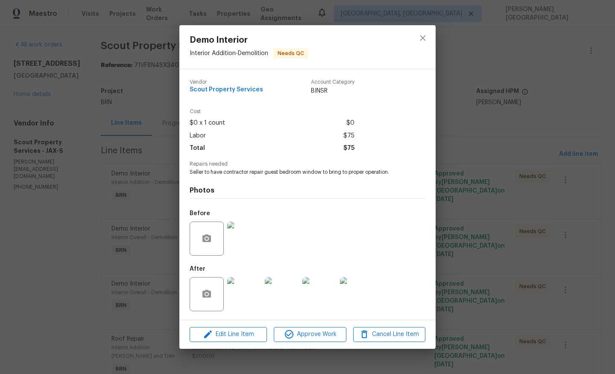
click at [248, 298] on img at bounding box center [244, 294] width 34 height 34
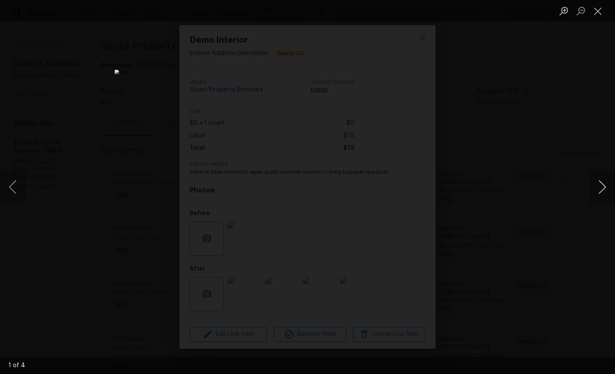
click at [599, 181] on button "Next image" at bounding box center [602, 187] width 26 height 34
click at [598, 181] on button "Next image" at bounding box center [602, 187] width 26 height 34
click at [598, 182] on button "Next image" at bounding box center [602, 187] width 26 height 34
click at [529, 141] on div "Lightbox" at bounding box center [307, 187] width 615 height 374
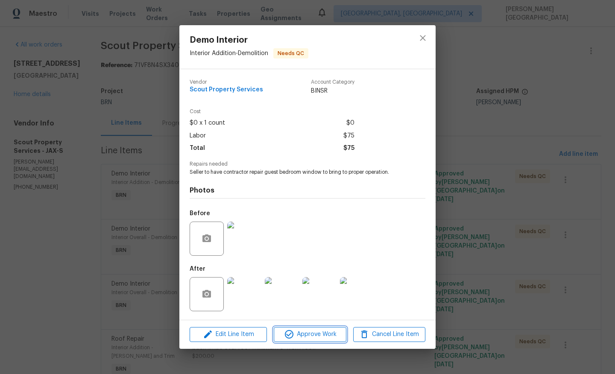
click at [331, 332] on span "Approve Work" at bounding box center [309, 334] width 67 height 11
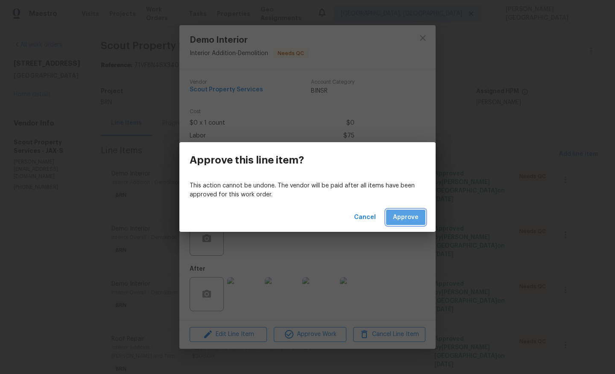
click at [399, 223] on button "Approve" at bounding box center [405, 218] width 39 height 16
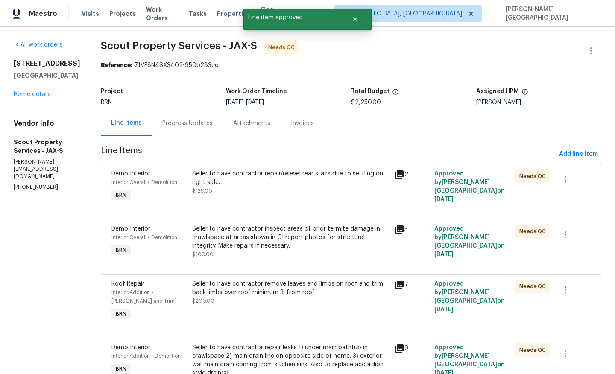
click at [293, 171] on div "Seller to have contractor repair/relevel rear stairs due to settling on right s…" at bounding box center [290, 177] width 197 height 17
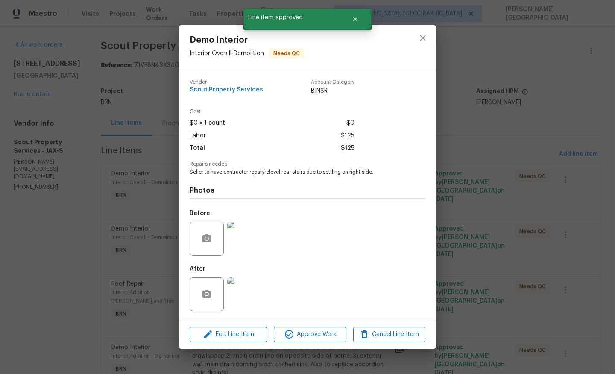
click at [254, 241] on img at bounding box center [244, 239] width 34 height 34
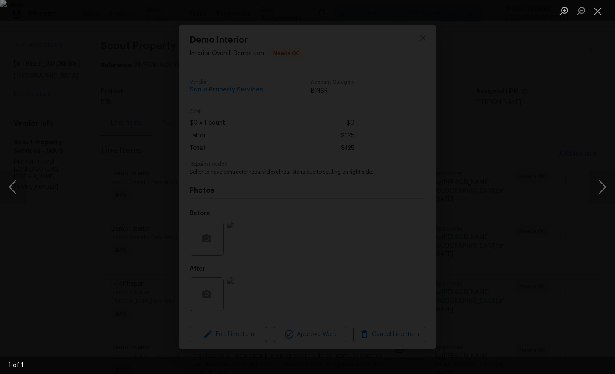
click at [525, 293] on div "Lightbox" at bounding box center [307, 187] width 615 height 374
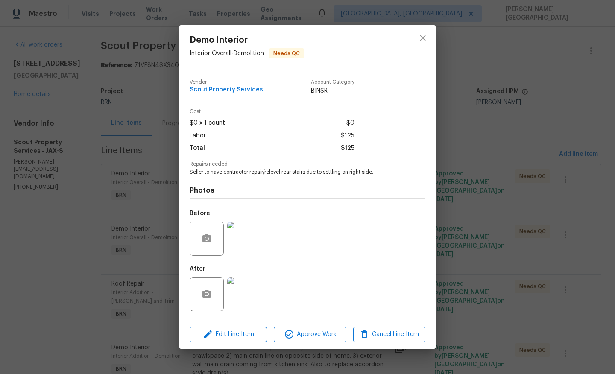
click at [263, 290] on div at bounding box center [244, 294] width 38 height 44
click at [254, 289] on img at bounding box center [244, 294] width 34 height 34
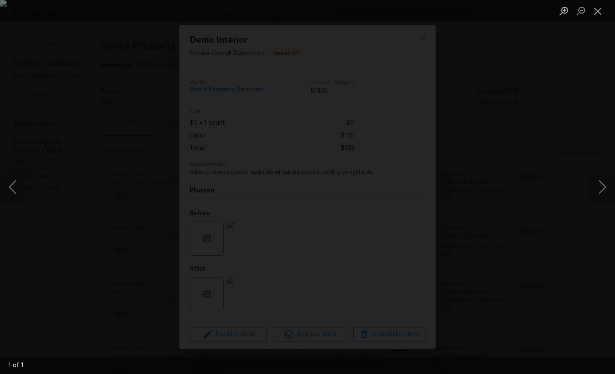
click at [554, 201] on div "Lightbox" at bounding box center [307, 187] width 615 height 374
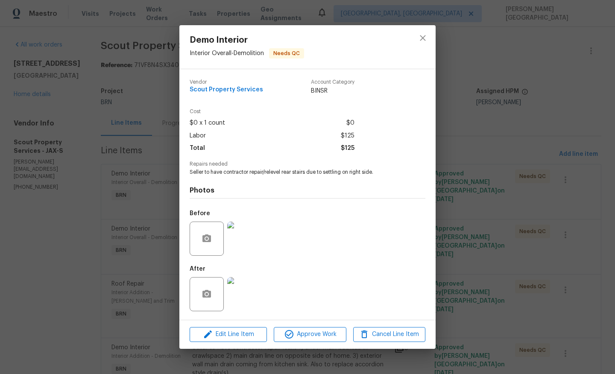
click at [96, 173] on div "Demo Interior Interior Overall - Demolition Needs QC Vendor Scout Property Serv…" at bounding box center [307, 187] width 615 height 374
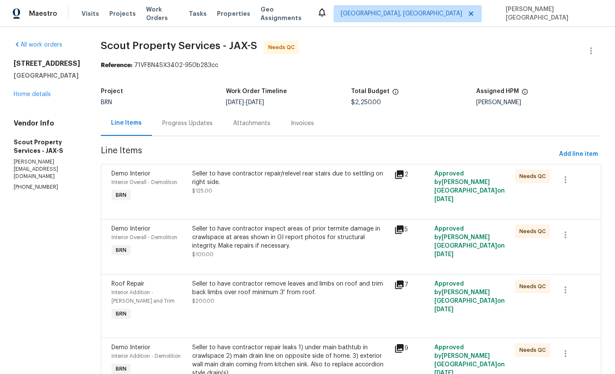
click at [178, 125] on div "Progress Updates" at bounding box center [187, 123] width 50 height 9
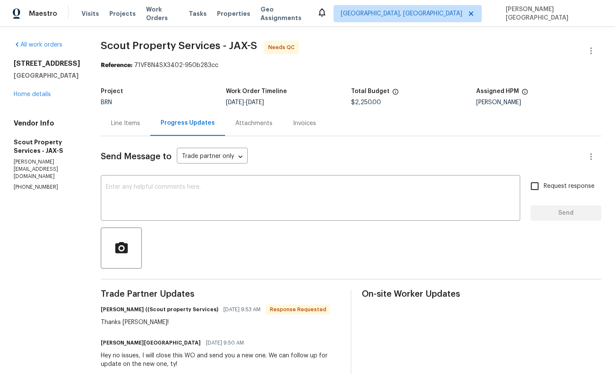
click at [101, 131] on div "Line Items" at bounding box center [126, 123] width 50 height 25
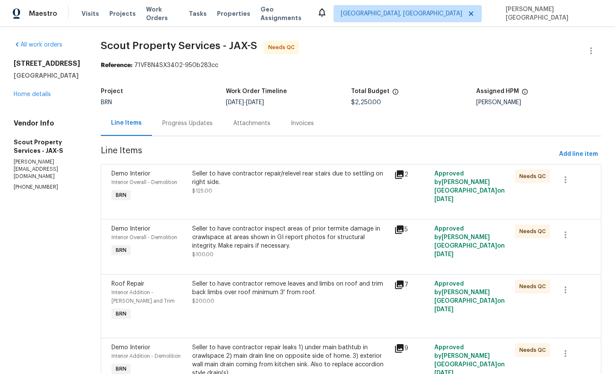
click at [208, 198] on div "Seller to have contractor repair/relevel rear stairs due to settling on right s…" at bounding box center [291, 186] width 202 height 39
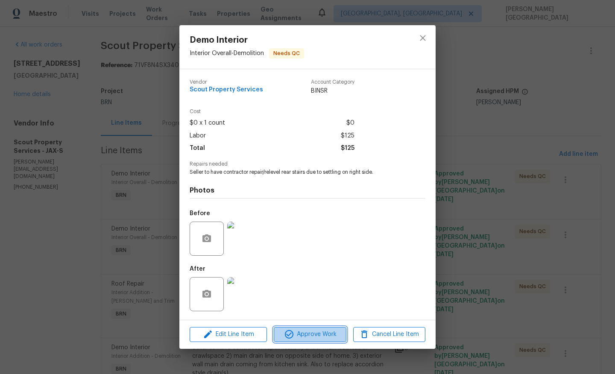
click at [293, 337] on icon "button" at bounding box center [289, 334] width 10 height 10
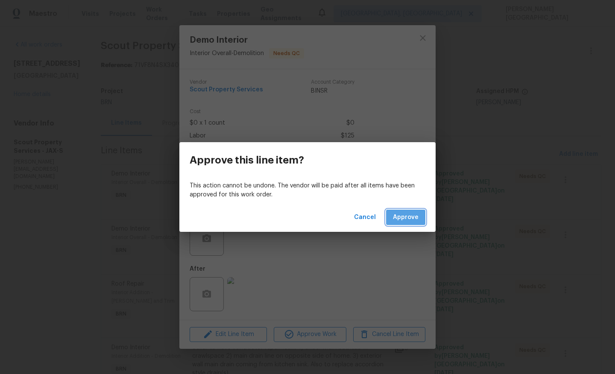
click at [398, 225] on button "Approve" at bounding box center [405, 218] width 39 height 16
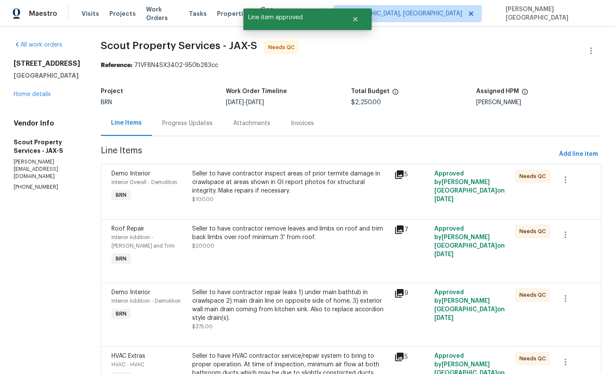
click at [251, 193] on div "Seller to have contractor inspect areas of prior termite damage in crawlspace a…" at bounding box center [290, 182] width 197 height 26
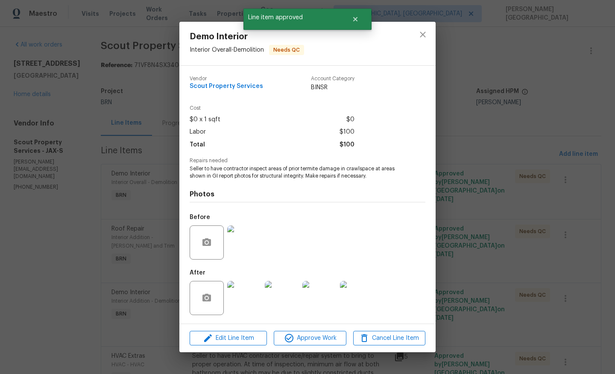
click at [247, 239] on img at bounding box center [244, 242] width 34 height 34
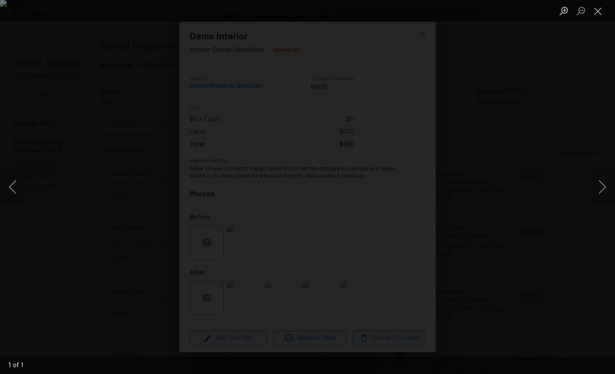
click at [593, 150] on div "Lightbox" at bounding box center [307, 187] width 615 height 374
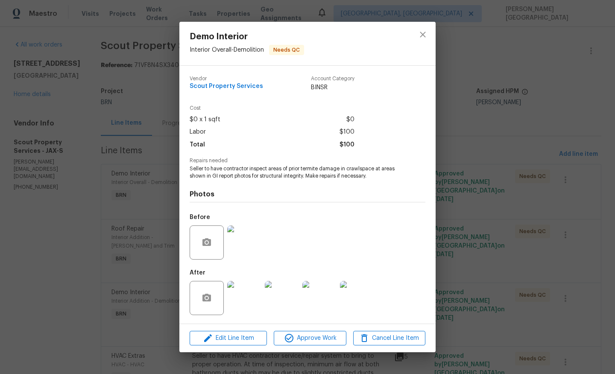
click at [249, 285] on img at bounding box center [244, 298] width 34 height 34
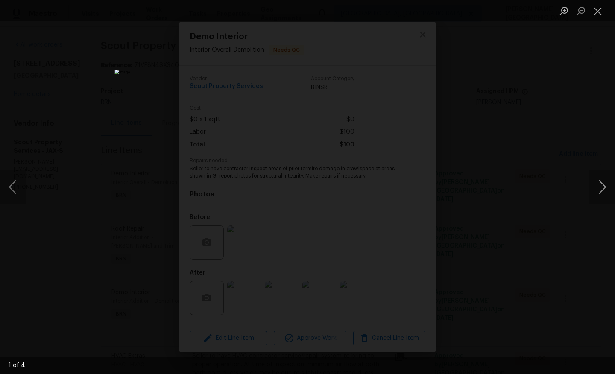
click at [597, 187] on button "Next image" at bounding box center [602, 187] width 26 height 34
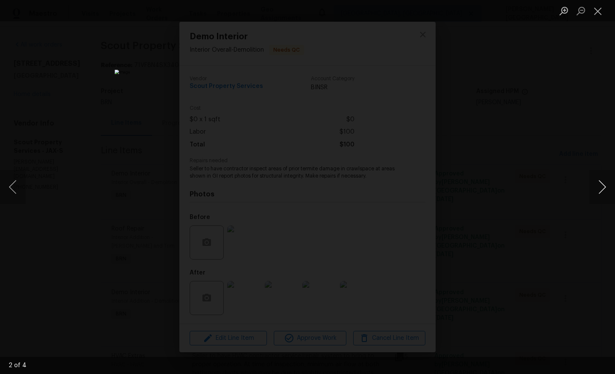
click at [598, 187] on button "Next image" at bounding box center [602, 187] width 26 height 34
click at [600, 189] on button "Next image" at bounding box center [602, 187] width 26 height 34
click at [596, 154] on div "Lightbox" at bounding box center [307, 187] width 615 height 374
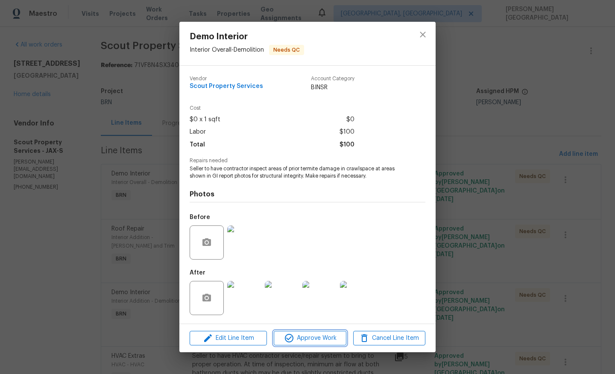
click at [297, 335] on span "Approve Work" at bounding box center [309, 338] width 67 height 11
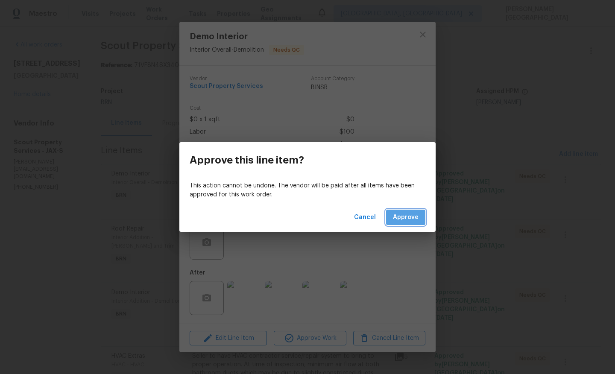
click at [403, 214] on span "Approve" at bounding box center [406, 217] width 26 height 11
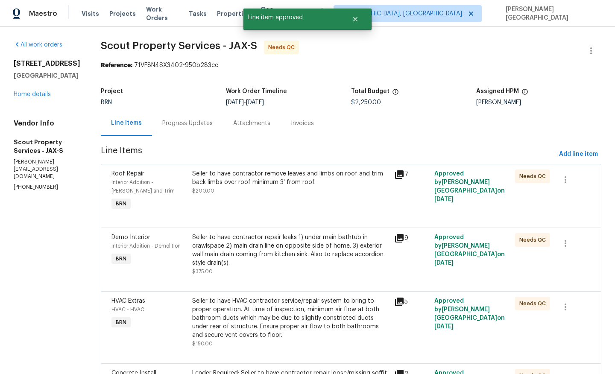
click at [307, 181] on div "Seller to have contractor remove leaves and limbs on roof and trim back limbs o…" at bounding box center [290, 177] width 197 height 17
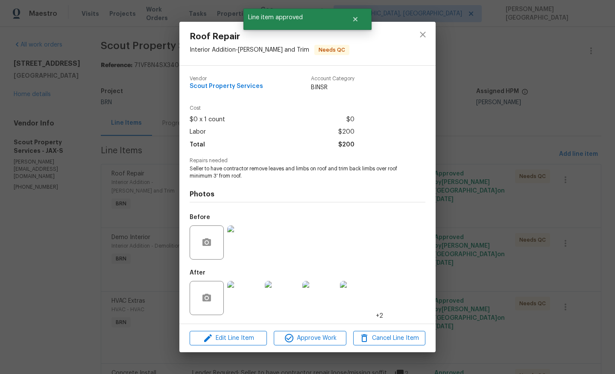
click at [240, 244] on img at bounding box center [244, 242] width 34 height 34
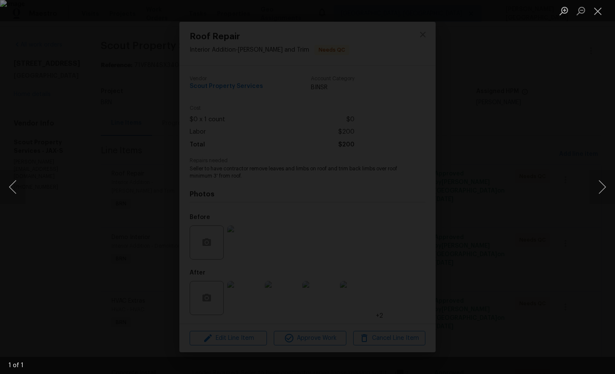
click at [576, 135] on div "Lightbox" at bounding box center [307, 187] width 615 height 374
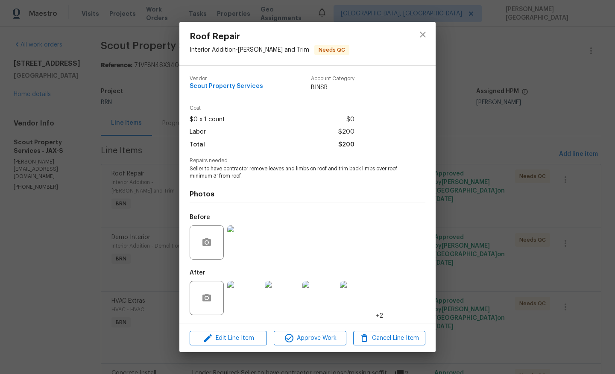
click at [256, 299] on img at bounding box center [244, 298] width 34 height 34
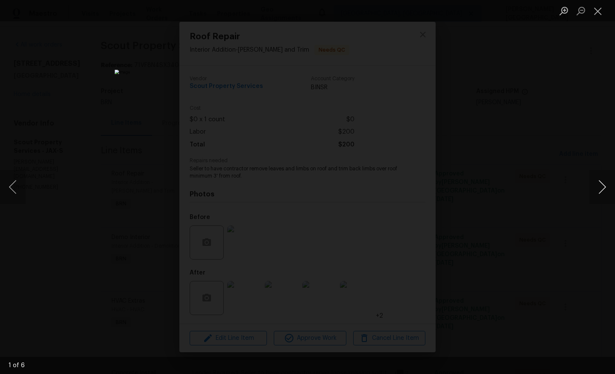
click at [603, 182] on button "Next image" at bounding box center [602, 187] width 26 height 34
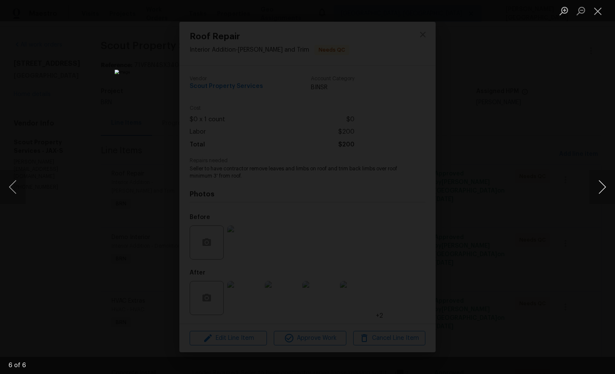
click at [603, 182] on button "Next image" at bounding box center [602, 187] width 26 height 34
click at [608, 188] on button "Next image" at bounding box center [602, 187] width 26 height 34
click at [481, 170] on div "Lightbox" at bounding box center [307, 187] width 615 height 374
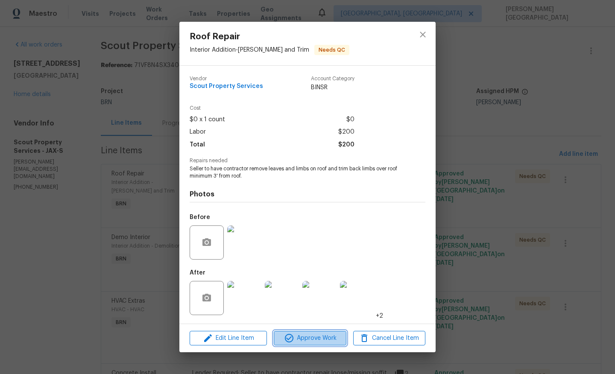
click at [312, 335] on span "Approve Work" at bounding box center [309, 338] width 67 height 11
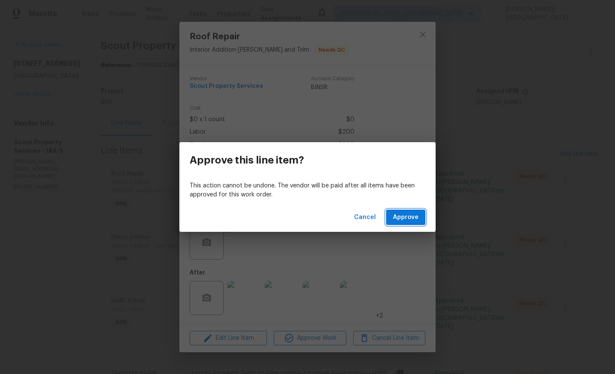
click at [412, 225] on button "Approve" at bounding box center [405, 218] width 39 height 16
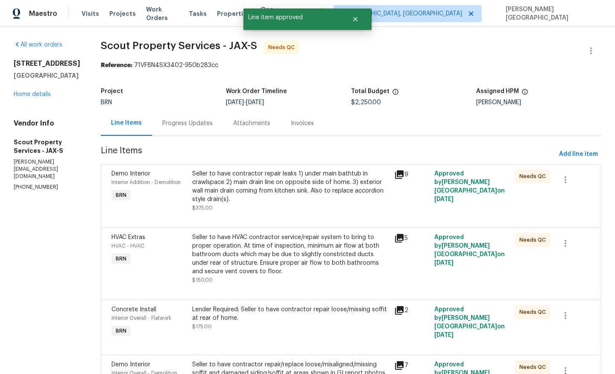
click at [305, 202] on div "Seller to have contractor repair leaks 1) under main bathtub in crawlspace 2) m…" at bounding box center [290, 186] width 197 height 34
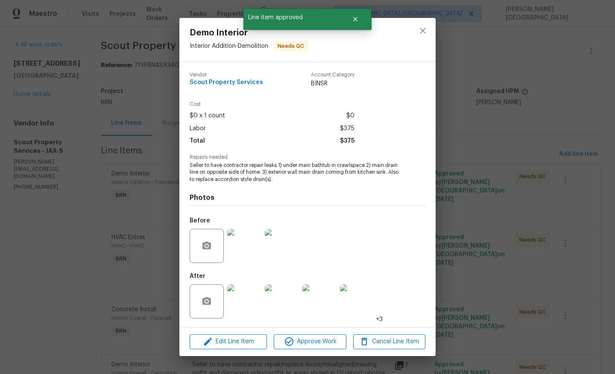
click at [245, 244] on img at bounding box center [244, 246] width 34 height 34
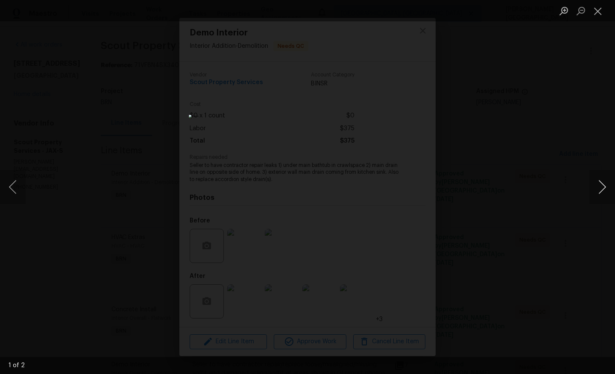
click at [600, 189] on button "Next image" at bounding box center [602, 187] width 26 height 34
click at [560, 93] on div "Lightbox" at bounding box center [307, 187] width 615 height 374
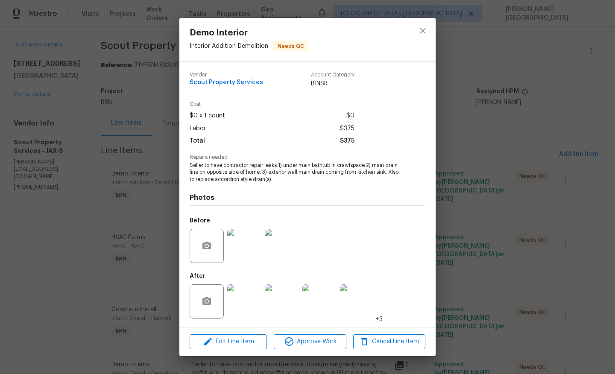
click at [259, 291] on img at bounding box center [244, 301] width 34 height 34
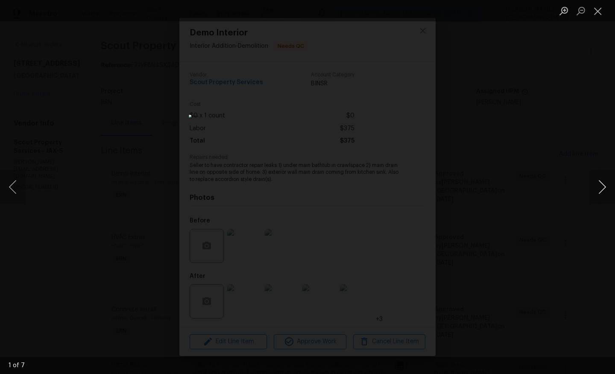
click at [602, 187] on button "Next image" at bounding box center [602, 187] width 26 height 34
click at [603, 187] on button "Next image" at bounding box center [602, 187] width 26 height 34
click at [604, 187] on button "Next image" at bounding box center [602, 187] width 26 height 34
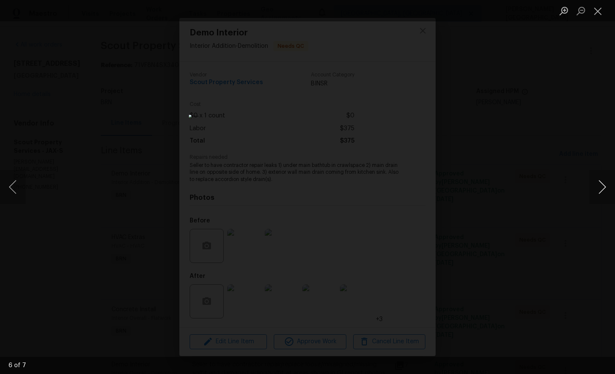
click at [609, 192] on button "Next image" at bounding box center [602, 187] width 26 height 34
click at [516, 183] on div "Lightbox" at bounding box center [307, 187] width 615 height 374
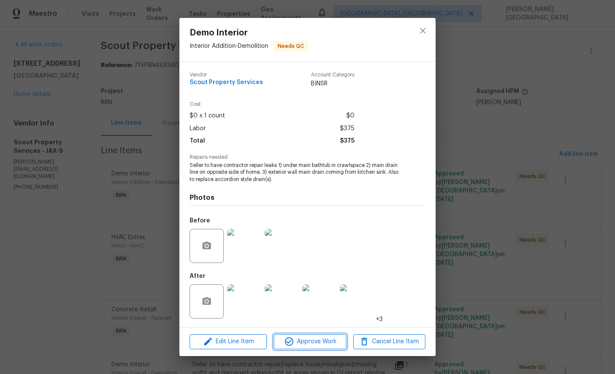
click at [315, 341] on span "Approve Work" at bounding box center [309, 341] width 67 height 11
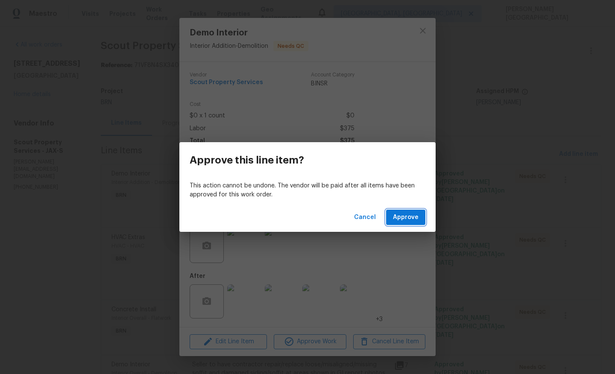
click at [404, 219] on span "Approve" at bounding box center [406, 217] width 26 height 11
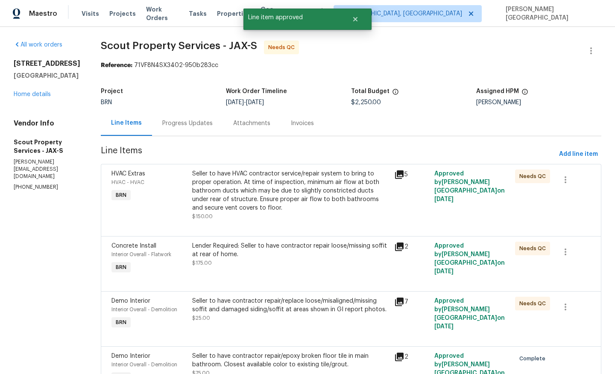
click at [292, 199] on div "Seller to have HVAC contractor service/repair system to bring to proper operati…" at bounding box center [290, 190] width 197 height 43
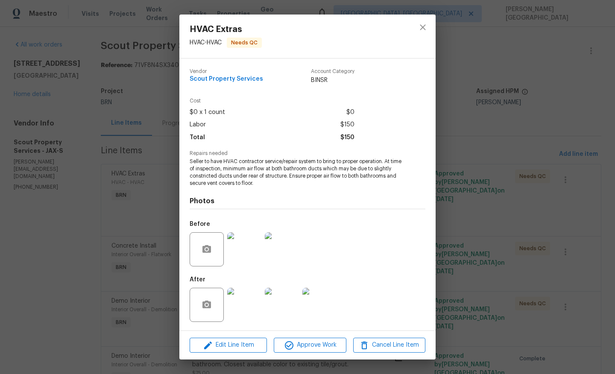
click at [248, 247] on img at bounding box center [244, 249] width 34 height 34
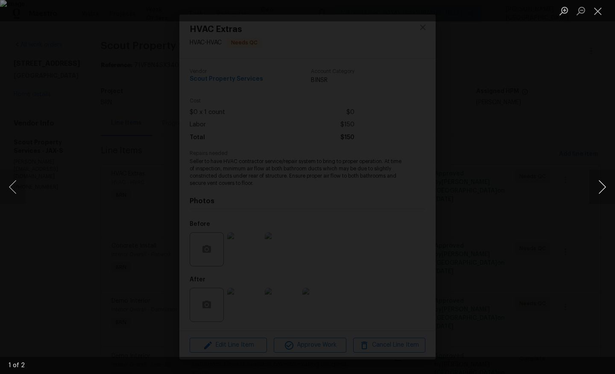
click at [602, 188] on button "Next image" at bounding box center [602, 187] width 26 height 34
click at [303, 328] on div "Lightbox" at bounding box center [307, 187] width 615 height 374
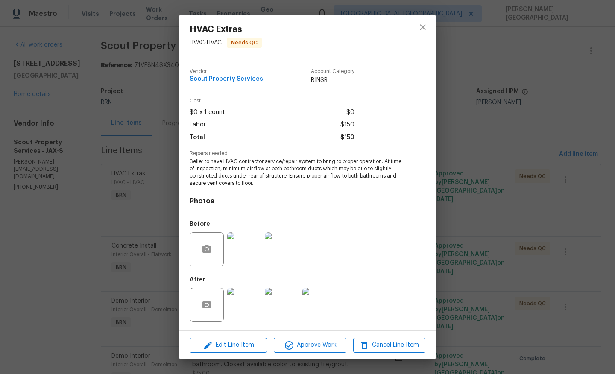
click at [236, 311] on img at bounding box center [244, 305] width 34 height 34
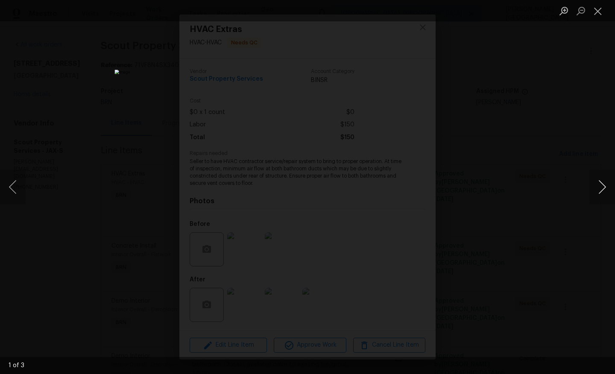
click at [603, 186] on button "Next image" at bounding box center [602, 187] width 26 height 34
click at [534, 150] on div "Lightbox" at bounding box center [307, 187] width 615 height 374
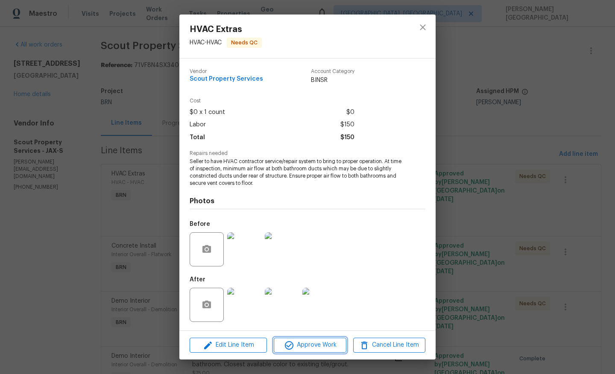
click at [307, 344] on span "Approve Work" at bounding box center [309, 345] width 67 height 11
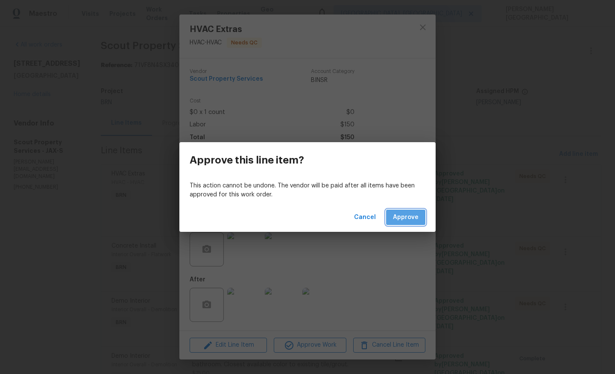
click at [401, 222] on span "Approve" at bounding box center [406, 217] width 26 height 11
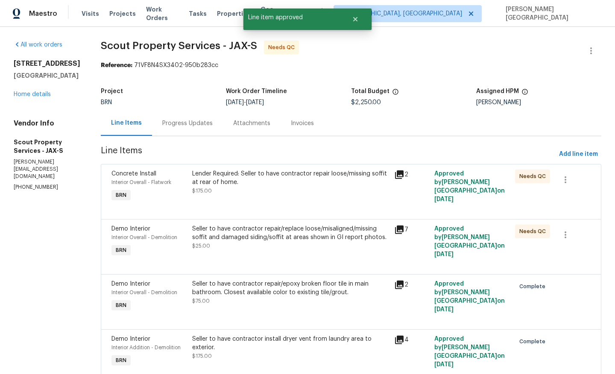
click at [306, 190] on div "Lender Required: Seller to have contractor repair loose/missing soffit at rear …" at bounding box center [290, 182] width 197 height 26
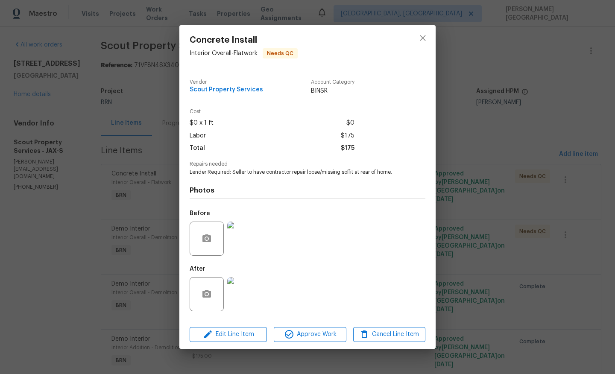
click at [244, 238] on img at bounding box center [244, 239] width 34 height 34
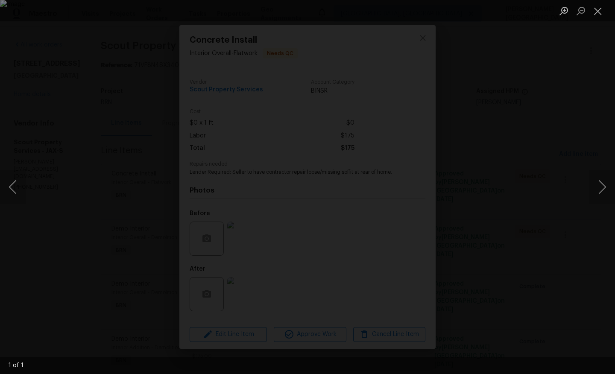
click at [577, 193] on div "Lightbox" at bounding box center [307, 187] width 615 height 374
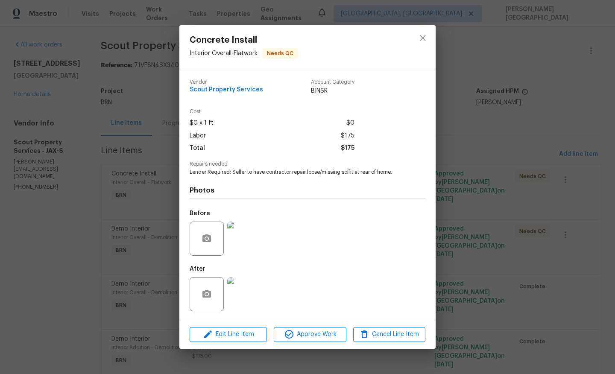
click at [245, 284] on img at bounding box center [244, 294] width 34 height 34
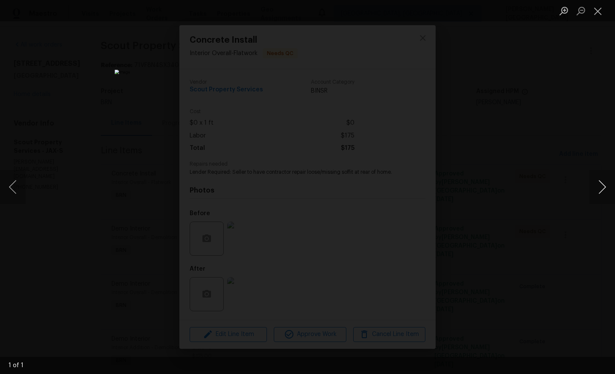
click at [589, 189] on button "Next image" at bounding box center [602, 187] width 26 height 34
click at [551, 155] on div "Lightbox" at bounding box center [307, 187] width 615 height 374
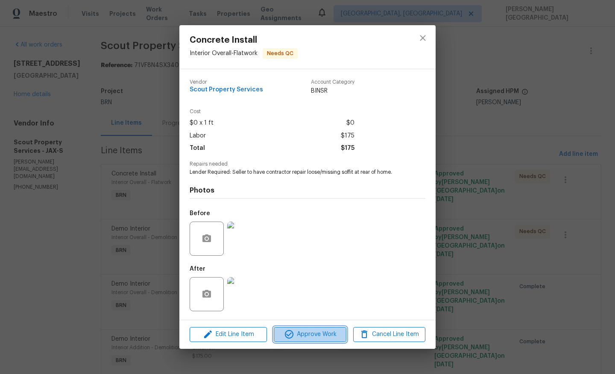
click at [292, 337] on icon "button" at bounding box center [289, 334] width 9 height 9
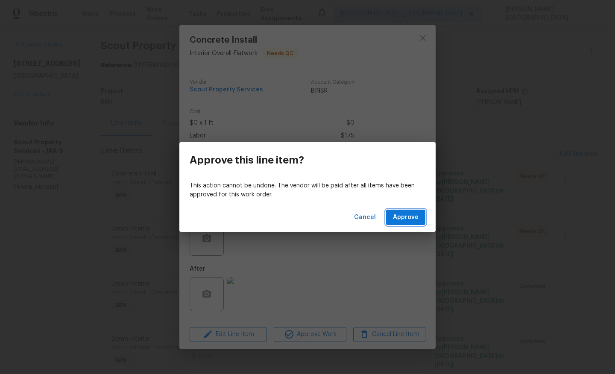
click at [406, 224] on button "Approve" at bounding box center [405, 218] width 39 height 16
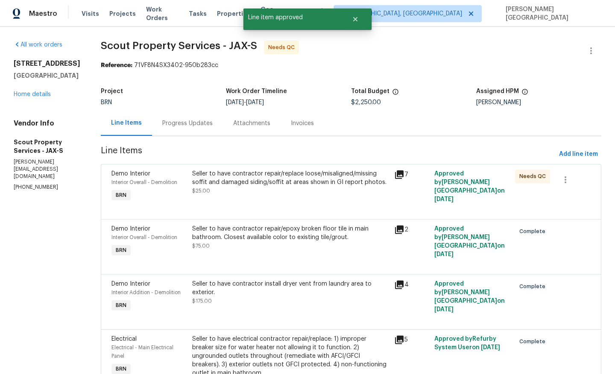
click at [258, 180] on div "Seller to have contractor repair/replace loose/misaligned/missing soffit and da…" at bounding box center [290, 177] width 197 height 17
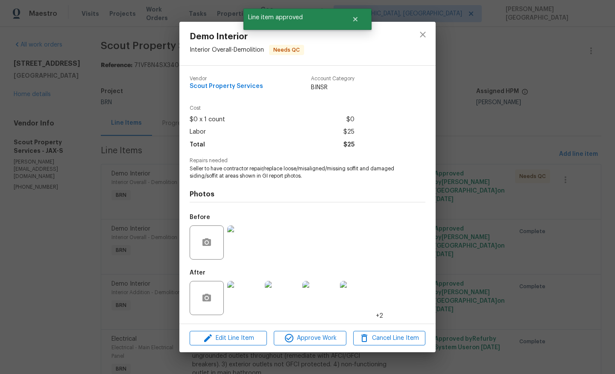
click at [246, 297] on img at bounding box center [244, 298] width 34 height 34
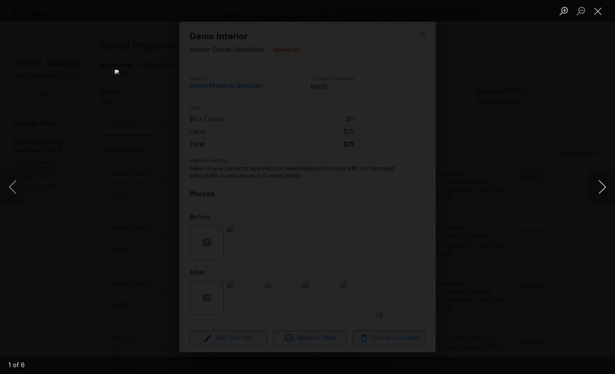
click at [605, 190] on button "Next image" at bounding box center [602, 187] width 26 height 34
click at [606, 190] on button "Next image" at bounding box center [602, 187] width 26 height 34
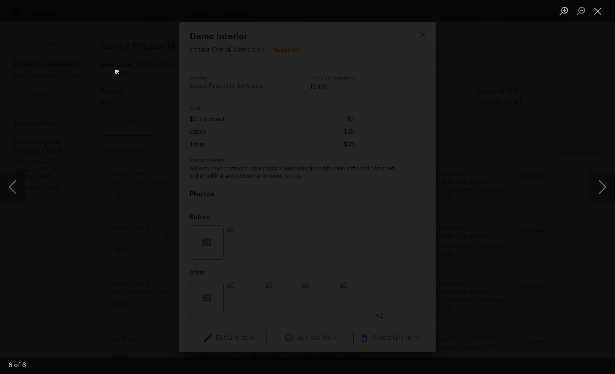
click at [602, 169] on div "Lightbox" at bounding box center [307, 187] width 615 height 374
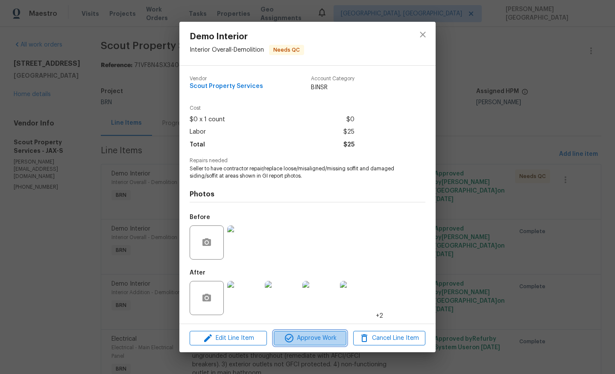
click at [302, 342] on span "Approve Work" at bounding box center [309, 338] width 67 height 11
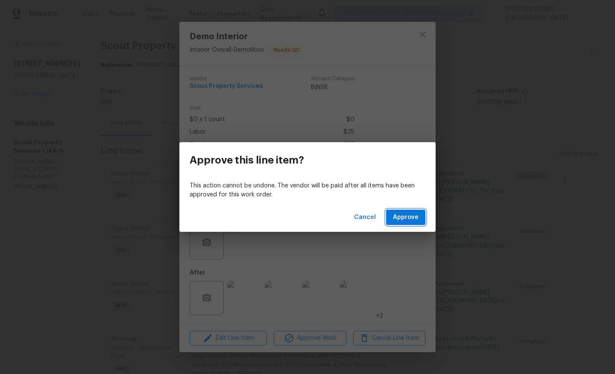
click at [405, 220] on span "Approve" at bounding box center [406, 217] width 26 height 11
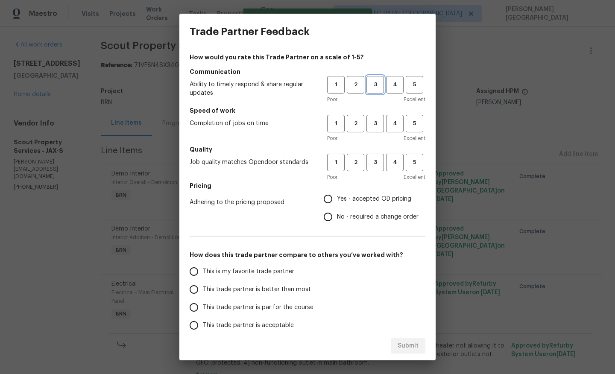
click at [376, 85] on span "3" at bounding box center [375, 85] width 16 height 10
click at [376, 127] on span "3" at bounding box center [375, 124] width 16 height 10
click at [376, 163] on span "3" at bounding box center [375, 163] width 16 height 10
click at [345, 218] on span "No - required a change order" at bounding box center [378, 217] width 82 height 9
click at [337, 218] on input "No - required a change order" at bounding box center [328, 217] width 18 height 18
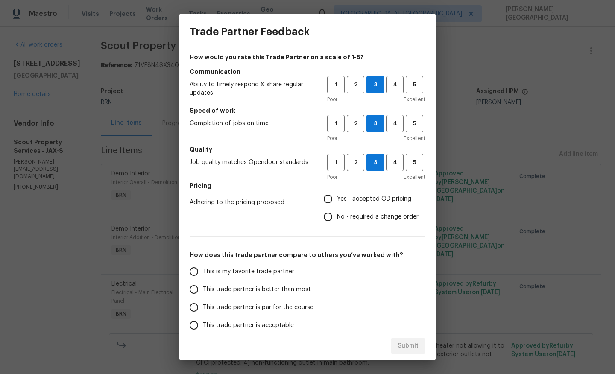
radio input "true"
click at [224, 293] on span "This trade partner is better than most" at bounding box center [257, 289] width 108 height 9
click at [203, 293] on input "This trade partner is better than most" at bounding box center [194, 289] width 18 height 18
click at [403, 341] on span "Submit" at bounding box center [407, 346] width 21 height 11
radio input "true"
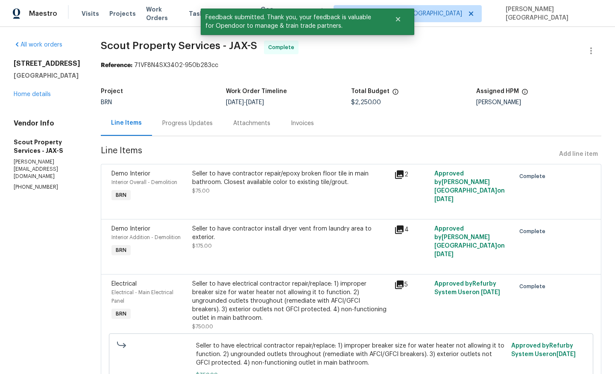
click at [178, 120] on div "Progress Updates" at bounding box center [187, 123] width 50 height 9
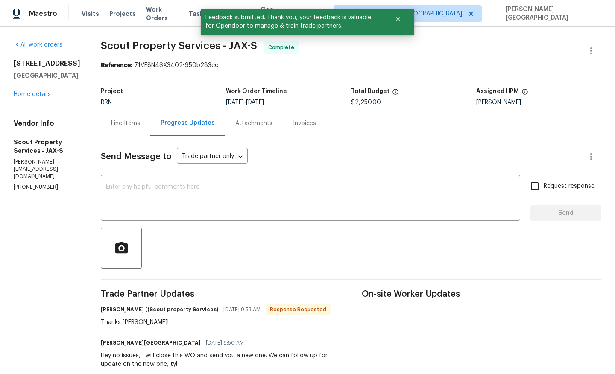
scroll to position [108, 0]
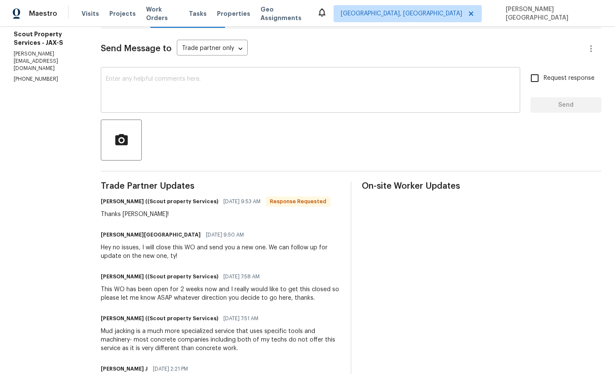
click at [135, 82] on textarea at bounding box center [310, 91] width 409 height 30
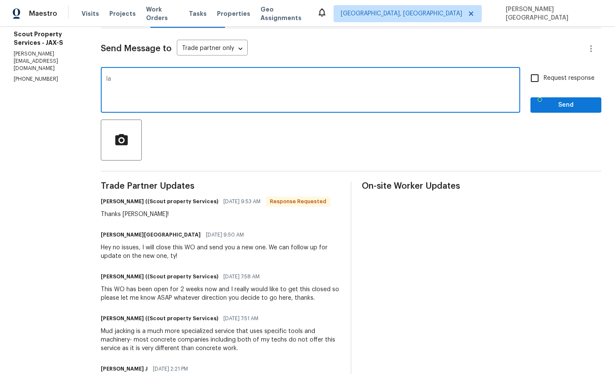
type textarea "I"
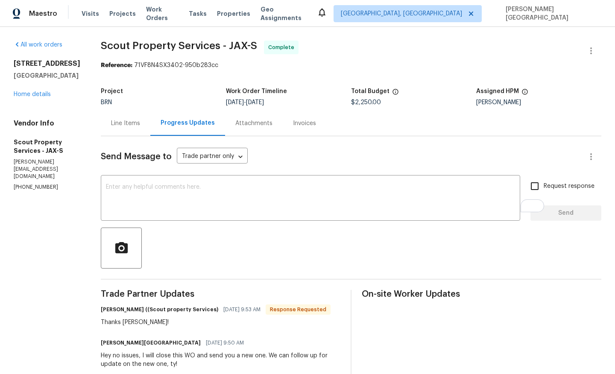
click at [21, 99] on div "5752 Oprey St Jacksonville, FL 32208 Home details" at bounding box center [47, 78] width 67 height 39
click at [23, 99] on div "5752 Oprey St Jacksonville, FL 32208 Home details" at bounding box center [47, 78] width 67 height 39
click at [27, 97] on link "Home details" at bounding box center [32, 94] width 37 height 6
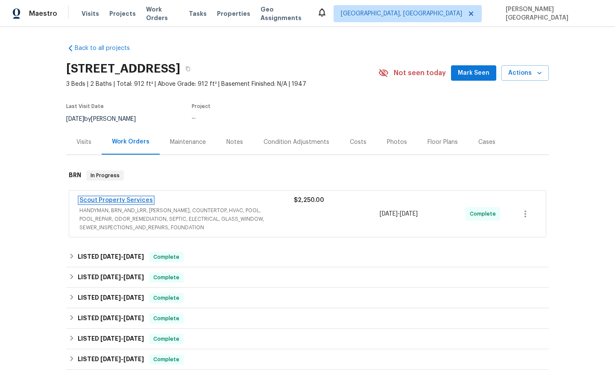
click at [123, 198] on link "Scout Property Services" at bounding box center [115, 200] width 73 height 6
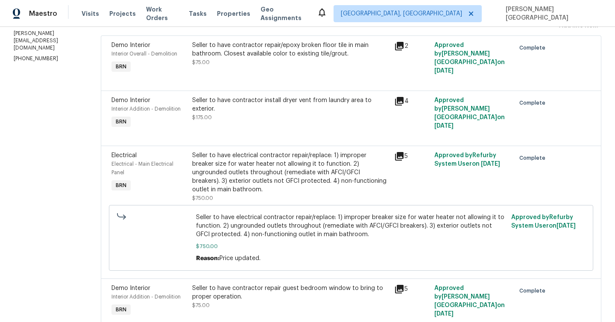
scroll to position [290, 0]
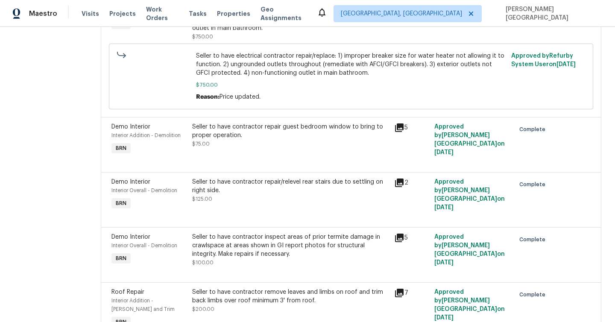
click at [195, 184] on div "Seller to have contractor repair/relevel rear stairs due to settling on right s…" at bounding box center [290, 186] width 197 height 17
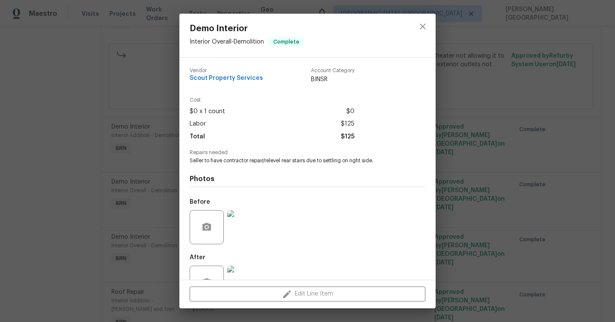
click at [237, 157] on span "Seller to have contractor repair/relevel rear stairs due to settling on right s…" at bounding box center [296, 160] width 212 height 7
copy span "Seller to have contractor repair/relevel rear stairs due to settling on right s…"
click at [77, 163] on div "Demo Interior Interior Overall - Demolition Complete Vendor Scout Property Serv…" at bounding box center [307, 161] width 615 height 322
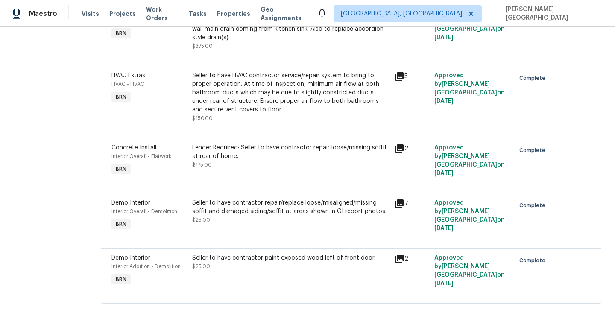
scroll to position [0, 0]
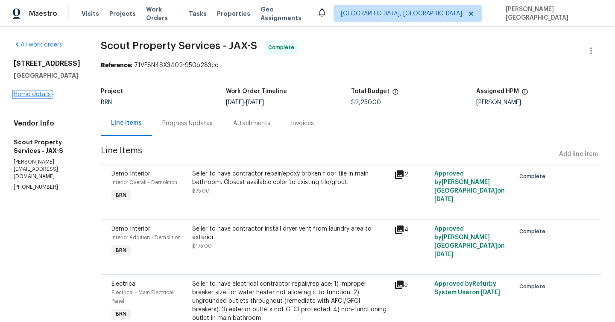
click at [32, 97] on link "Home details" at bounding box center [32, 94] width 37 height 6
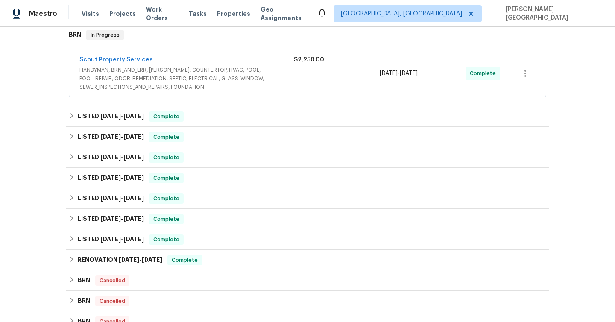
scroll to position [76, 0]
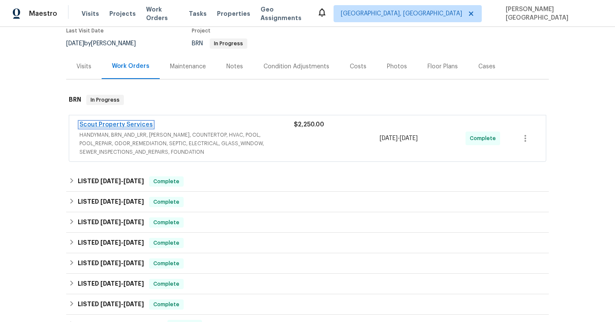
click at [120, 123] on link "Scout Property Services" at bounding box center [115, 125] width 73 height 6
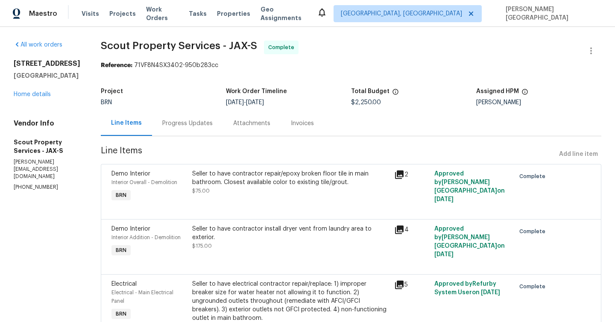
click at [19, 96] on div "5752 Oprey St Jacksonville, FL 32208 Home details" at bounding box center [47, 78] width 67 height 39
click at [20, 99] on div "5752 Oprey St Jacksonville, FL 32208 Home details" at bounding box center [47, 78] width 67 height 39
click at [39, 99] on div "5752 Oprey St Jacksonville, FL 32208 Home details" at bounding box center [47, 78] width 67 height 39
click at [41, 97] on link "Home details" at bounding box center [32, 94] width 37 height 6
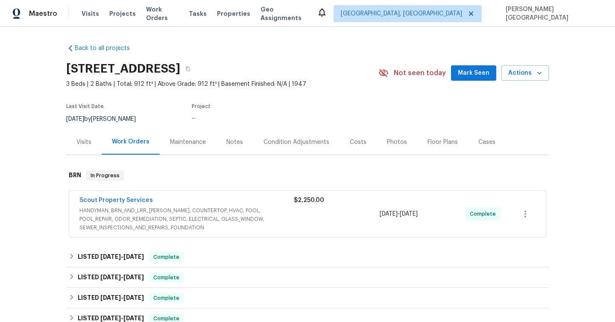
click at [170, 218] on span "HANDYMAN, BRN_AND_LRR, WELLS, COUNTERTOP, HVAC, POOL, POOL_REPAIR, ODOR_REMEDIA…" at bounding box center [186, 219] width 214 height 26
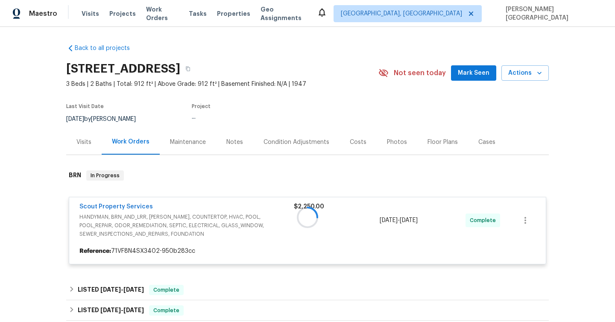
click at [44, 245] on div "Back to all projects 5752 Oprey St, Jacksonville, FL 32208 3 Beds | 2 Baths | T…" at bounding box center [307, 174] width 615 height 295
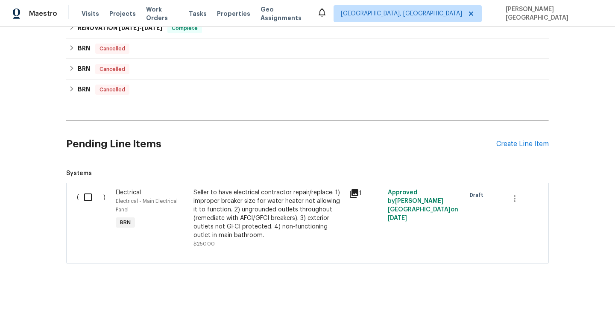
scroll to position [1176, 0]
click at [187, 202] on div "Electrical - Main Electrical Panel" at bounding box center [152, 205] width 73 height 17
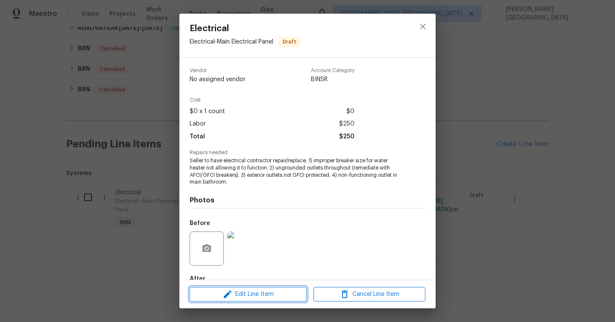
click at [263, 287] on button "Edit Line Item" at bounding box center [248, 294] width 117 height 15
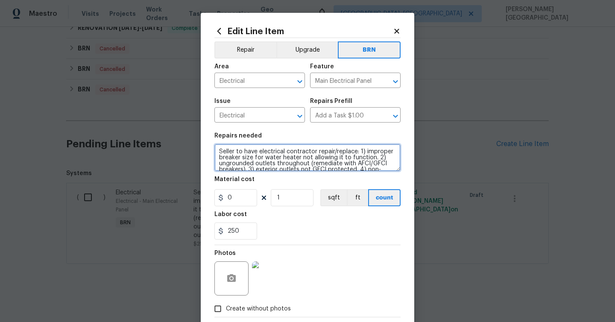
click at [325, 154] on textarea "Seller to have electrical contractor repair/replace: 1) improper breaker size f…" at bounding box center [307, 157] width 186 height 27
paste textarea "contractor repair/relevel rear stairs due to settling on right side."
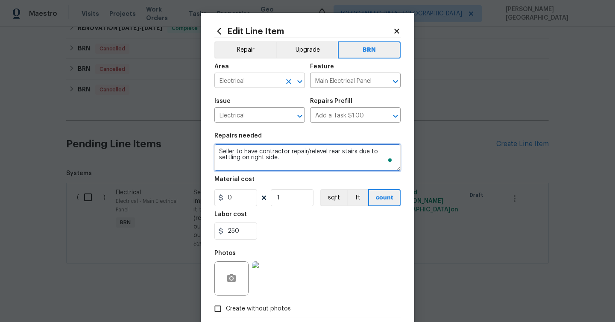
type textarea "Seller to have contractor repair/relevel rear stairs due to settling on right s…"
click at [246, 79] on input "Electrical" at bounding box center [247, 81] width 67 height 13
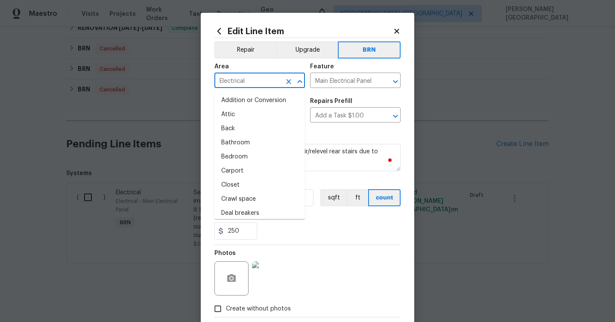
click at [246, 79] on input "Electrical" at bounding box center [247, 81] width 67 height 13
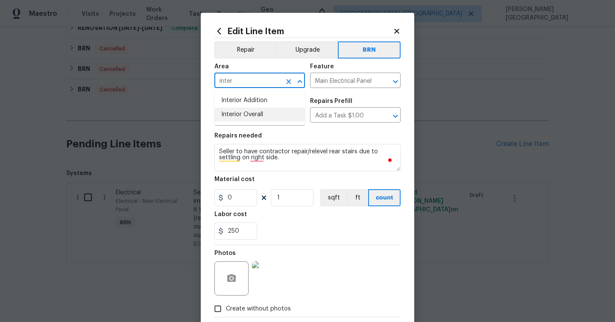
click at [260, 113] on li "Interior Overall" at bounding box center [259, 115] width 90 height 14
type input "Interior Overall"
click at [306, 89] on div "Area Interior Overall ​ Feature Main Electrical Panel ​" at bounding box center [307, 75] width 186 height 35
click at [330, 81] on input "Main Electrical Panel" at bounding box center [343, 81] width 67 height 13
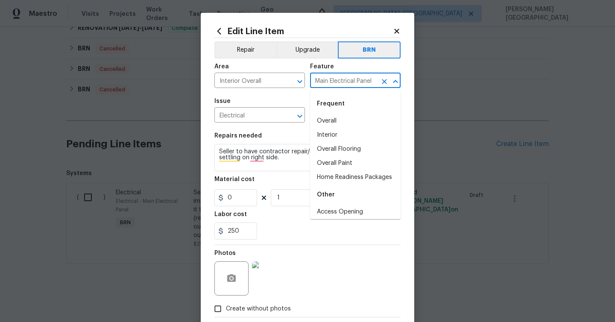
click at [330, 81] on input "Main Electrical Panel" at bounding box center [343, 81] width 67 height 13
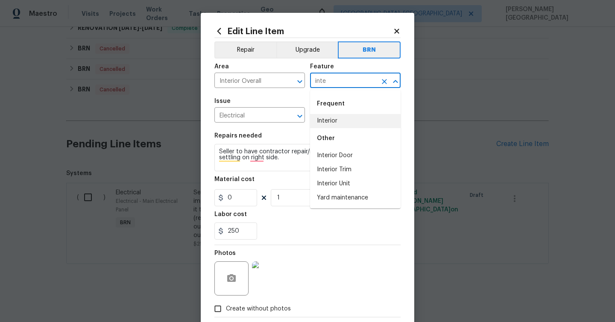
click at [322, 121] on li "Interior" at bounding box center [355, 121] width 90 height 14
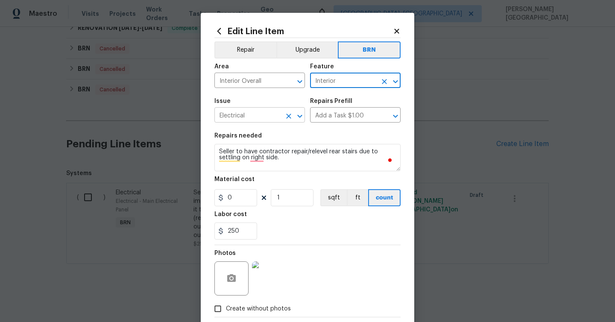
type input "Interior"
click at [241, 119] on input "Electrical" at bounding box center [247, 115] width 67 height 13
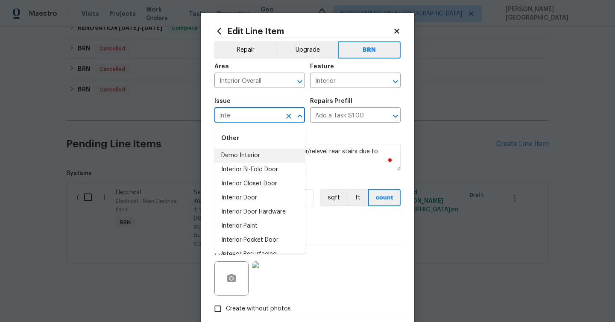
click at [248, 158] on li "Demo Interior" at bounding box center [259, 156] width 90 height 14
type input "Demo Interior"
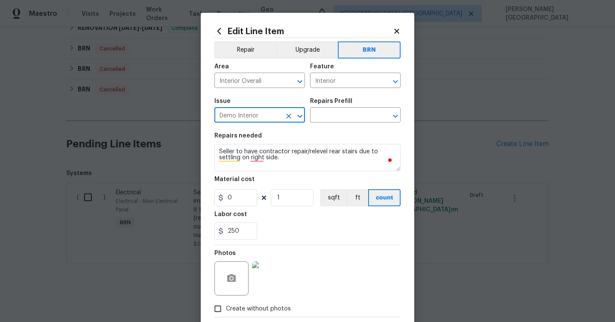
type input "Demo Interior"
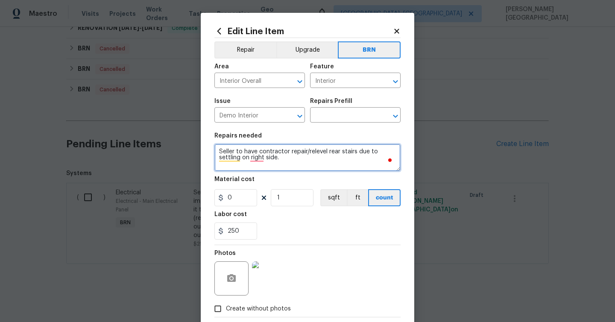
click at [299, 161] on textarea "Seller to have contractor repair/relevel rear stairs due to settling on right s…" at bounding box center [307, 157] width 186 height 27
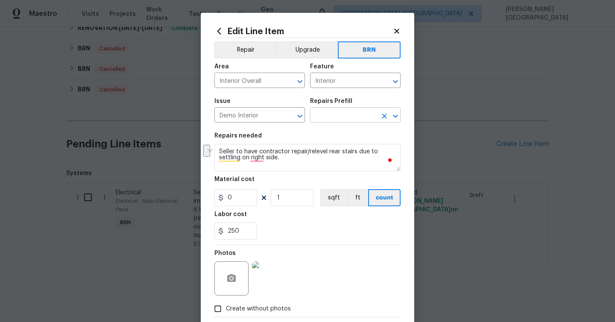
click at [334, 118] on input "text" at bounding box center [343, 115] width 67 height 13
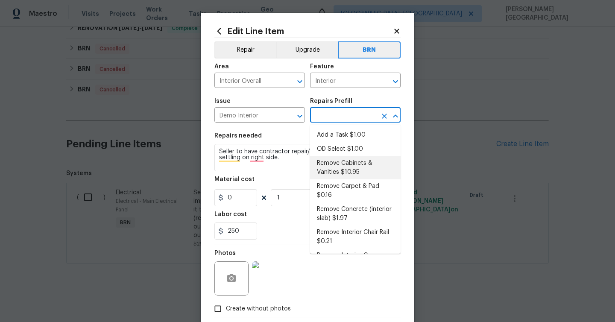
click at [333, 161] on li "Remove Cabinets & Vanities $10.95" at bounding box center [355, 167] width 90 height 23
type input "Demolition"
type input "Remove Cabinets & Vanities $10.95"
type textarea "Remove and properly dispose of the cabinetry as outlined by the PM. Ensure that…"
type input "10.95"
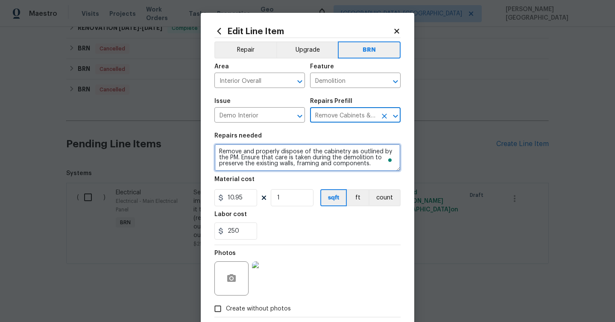
click at [311, 166] on textarea "Remove and properly dispose of the cabinetry as outlined by the PM. Ensure that…" at bounding box center [307, 157] width 186 height 27
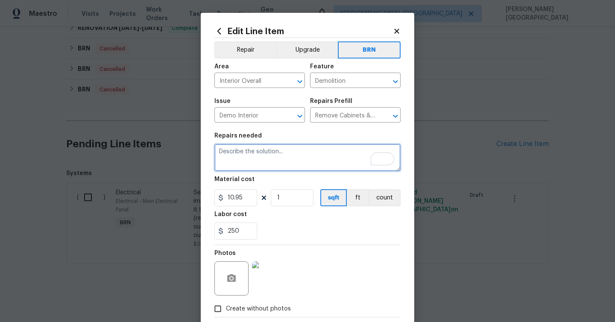
paste textarea "Seller to have contractor repair/relevel rear stairs due to settling on right s…"
click at [311, 166] on textarea "Seller to have contractor repair/relevel rear stairs due to settling on right s…" at bounding box center [307, 157] width 186 height 27
type textarea "Seller to have contractor repair/relevel rear stairs due to settling on right s…"
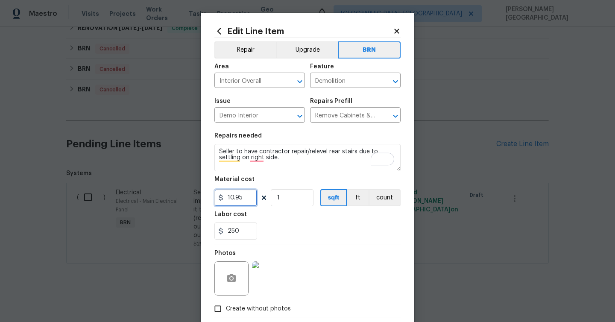
click at [255, 194] on input "10.95" at bounding box center [235, 197] width 43 height 17
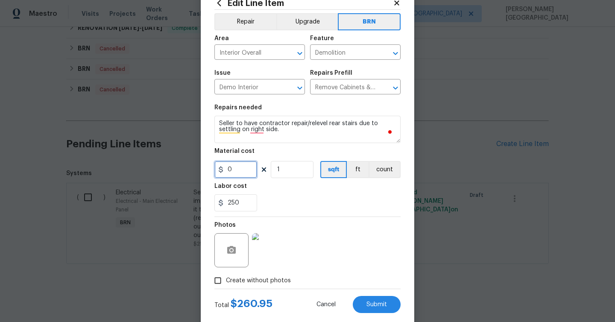
scroll to position [46, 0]
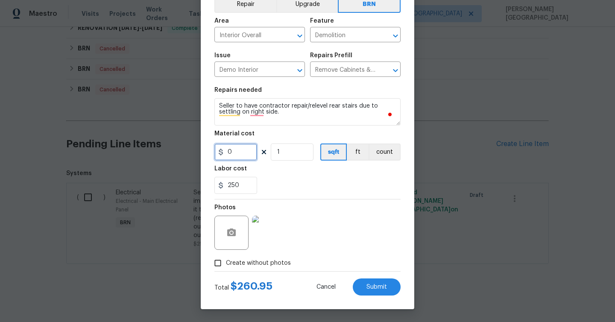
type input "0"
click at [238, 186] on input "250" at bounding box center [235, 185] width 43 height 17
type input "1"
click at [222, 262] on input "Create without photos" at bounding box center [218, 263] width 16 height 16
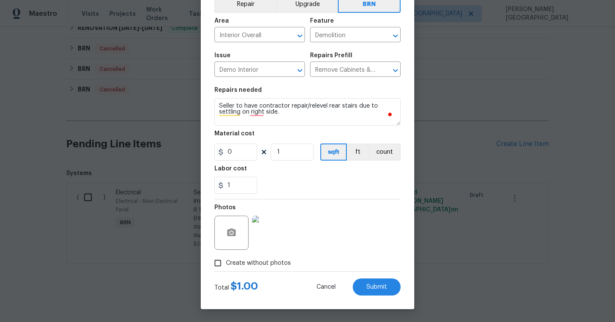
click at [263, 237] on img at bounding box center [269, 233] width 34 height 34
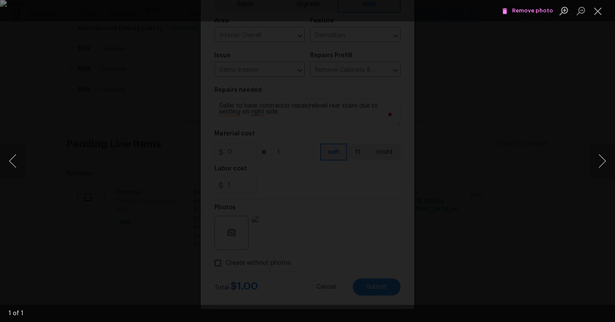
click at [526, 8] on span "Remove photo" at bounding box center [527, 11] width 51 height 10
checkbox input "true"
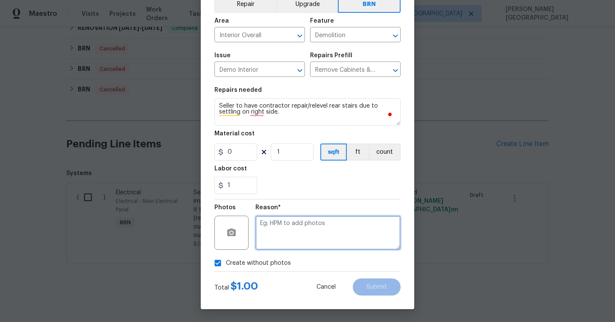
click at [280, 236] on textarea at bounding box center [327, 233] width 145 height 34
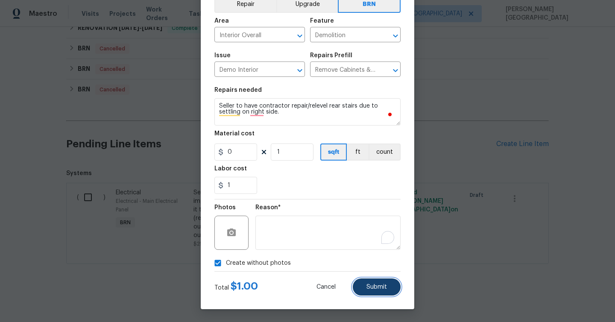
click at [369, 290] on button "Submit" at bounding box center [377, 286] width 48 height 17
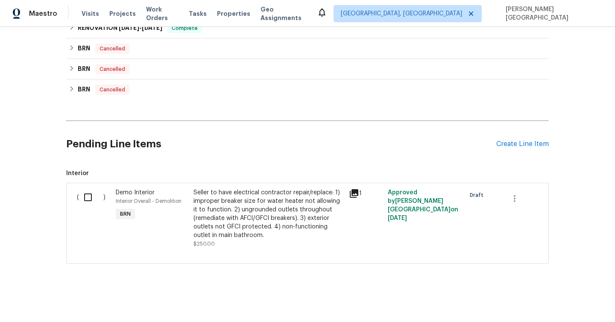
scroll to position [1150, 0]
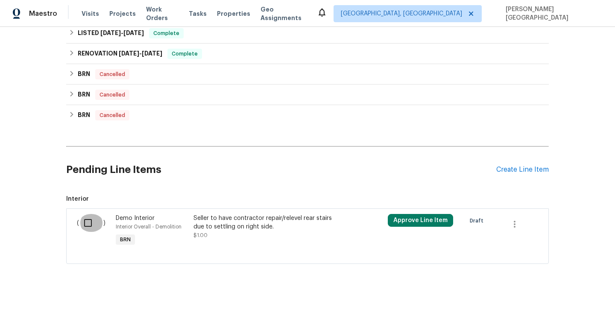
click at [90, 216] on input "checkbox" at bounding box center [91, 223] width 24 height 18
checkbox input "true"
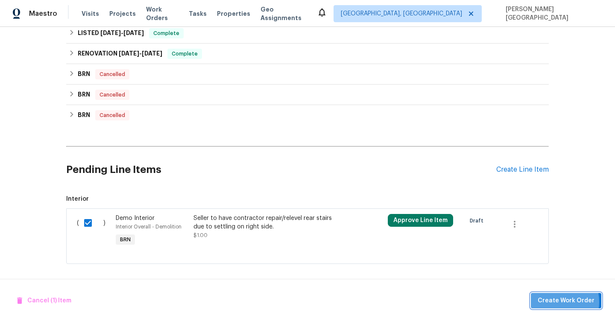
click at [557, 301] on span "Create Work Order" at bounding box center [565, 300] width 57 height 11
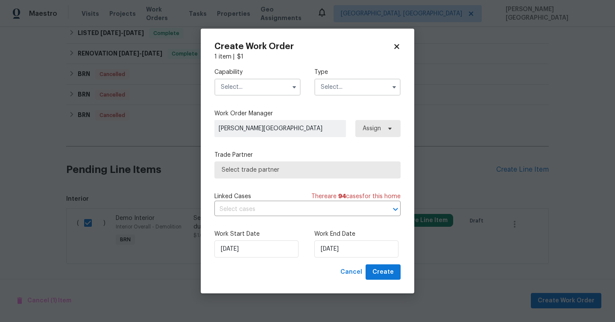
click at [219, 88] on input "text" at bounding box center [257, 87] width 86 height 17
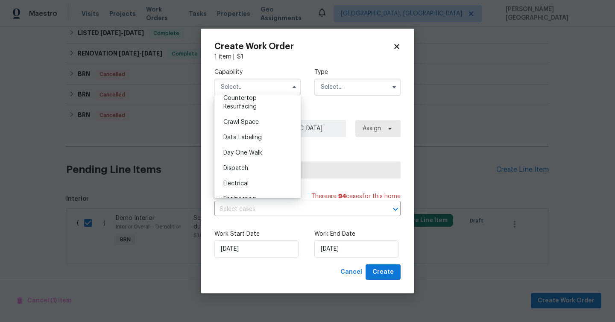
scroll to position [0, 0]
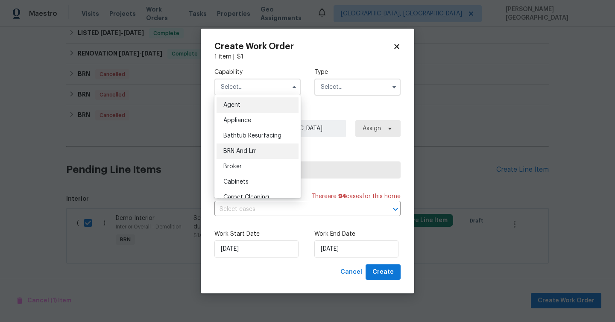
click at [260, 152] on div "BRN And Lrr" at bounding box center [257, 150] width 82 height 15
type input "BRN And Lrr"
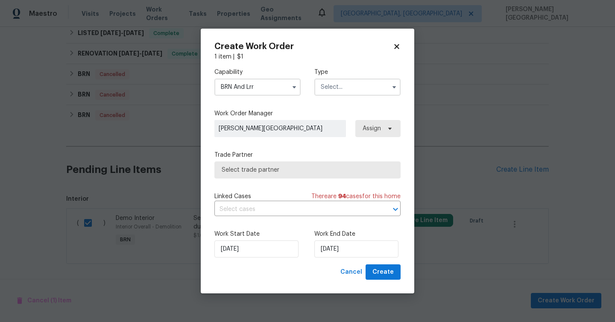
click at [331, 86] on input "text" at bounding box center [357, 87] width 86 height 17
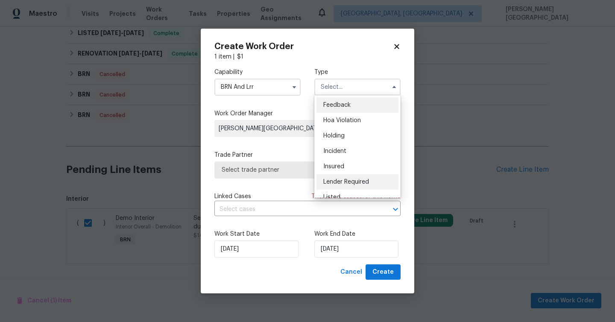
scroll to position [194, 0]
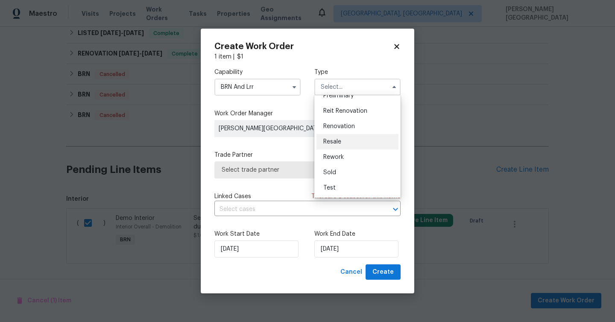
click at [339, 140] on span "Resale" at bounding box center [332, 142] width 18 height 6
type input "Resale"
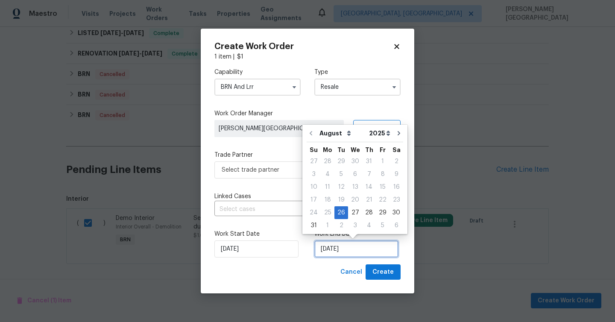
click at [342, 249] on input "8/26/2025" at bounding box center [356, 248] width 84 height 17
click at [376, 213] on div "29" at bounding box center [383, 213] width 14 height 12
type input "8/29/2025"
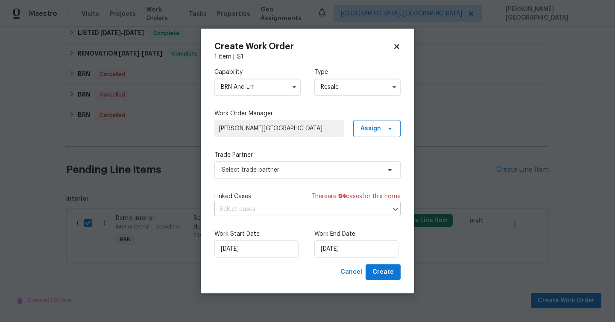
click at [288, 211] on input "text" at bounding box center [295, 209] width 162 height 13
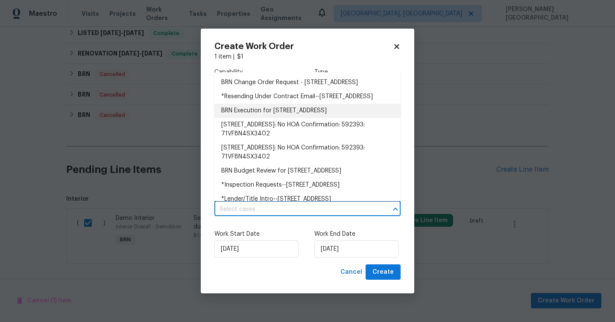
click at [258, 118] on li "BRN Execution for 5752 Oprey St, Jacksonville, FL 32208" at bounding box center [307, 111] width 186 height 14
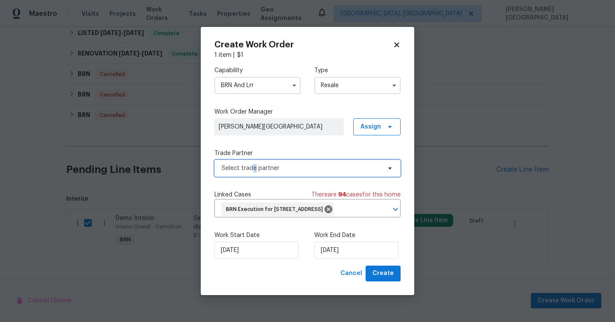
click at [254, 164] on span "Select trade partner" at bounding box center [301, 168] width 159 height 9
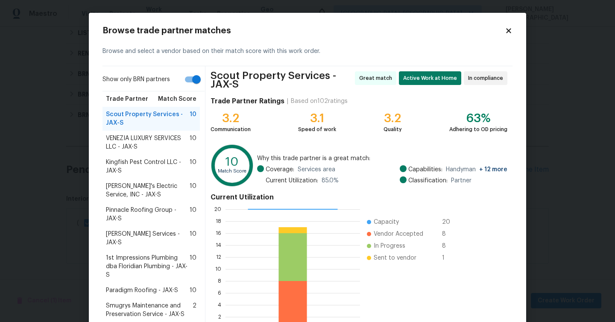
scroll to position [69, 0]
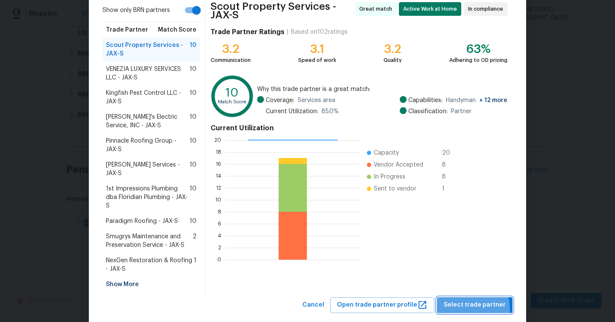
click at [466, 300] on span "Select trade partner" at bounding box center [474, 305] width 62 height 11
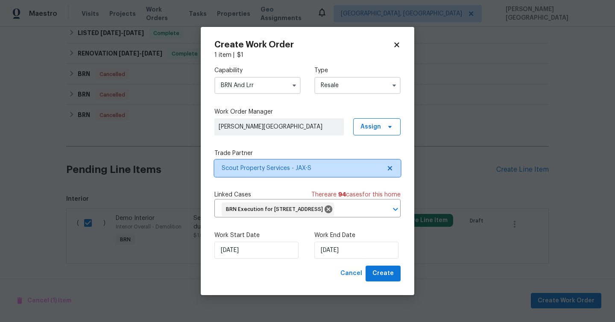
scroll to position [0, 0]
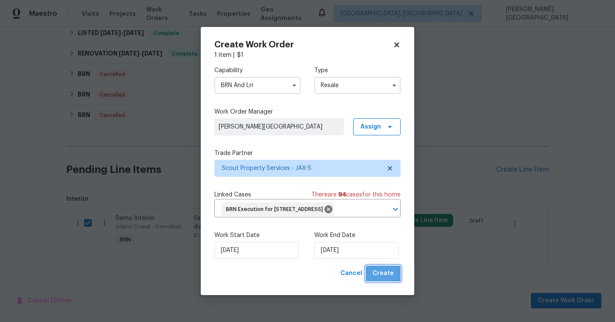
click at [379, 277] on span "Create" at bounding box center [382, 273] width 21 height 11
checkbox input "false"
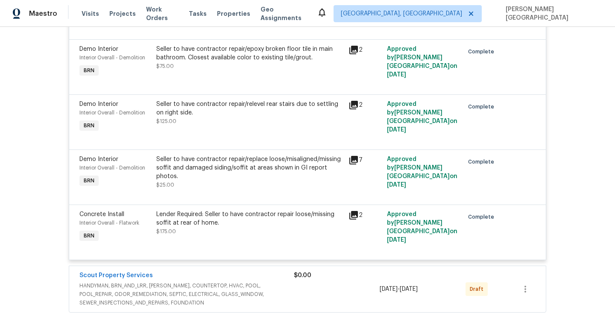
scroll to position [766, 0]
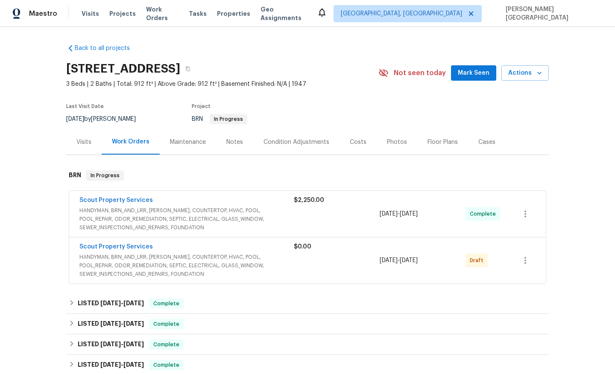
scroll to position [341, 0]
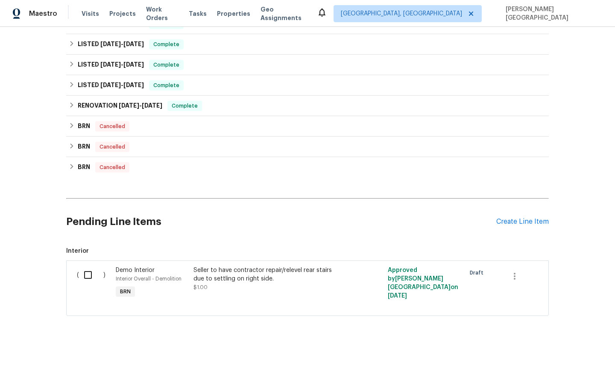
click at [87, 274] on input "checkbox" at bounding box center [91, 275] width 24 height 18
checkbox input "true"
click at [544, 355] on span "Create Work Order" at bounding box center [565, 352] width 57 height 11
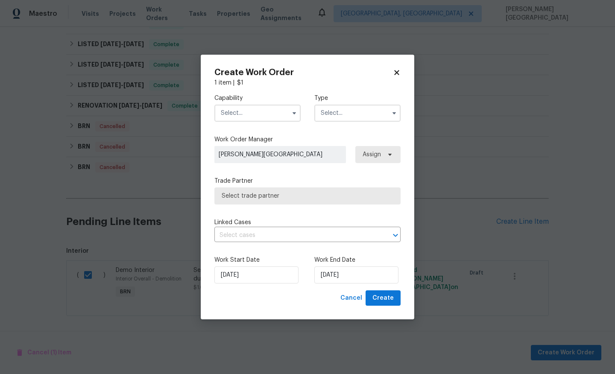
click at [252, 111] on input "text" at bounding box center [257, 113] width 86 height 17
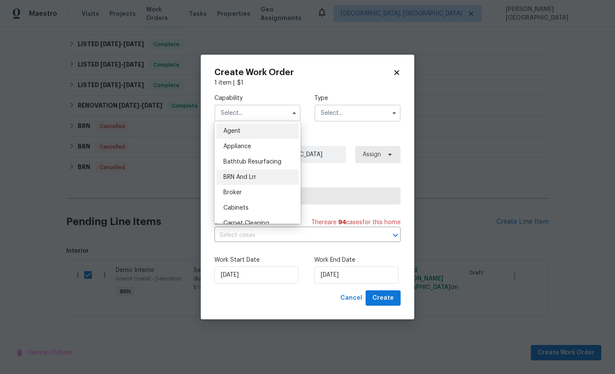
click at [250, 181] on div "BRN And Lrr" at bounding box center [257, 176] width 82 height 15
type input "BRN And Lrr"
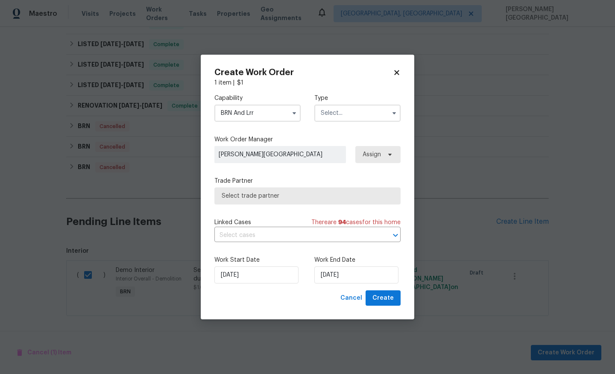
click at [324, 112] on input "text" at bounding box center [357, 113] width 86 height 17
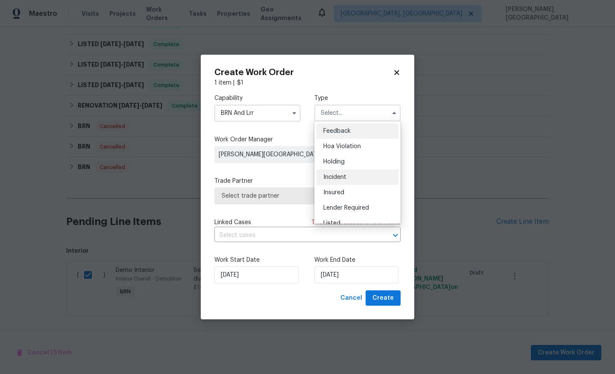
scroll to position [194, 0]
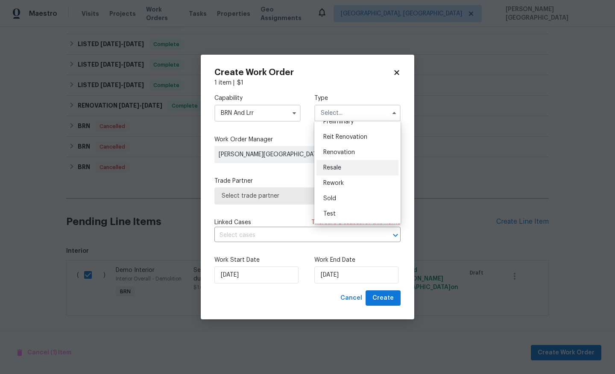
click at [333, 164] on div "Resale" at bounding box center [357, 167] width 82 height 15
type input "Resale"
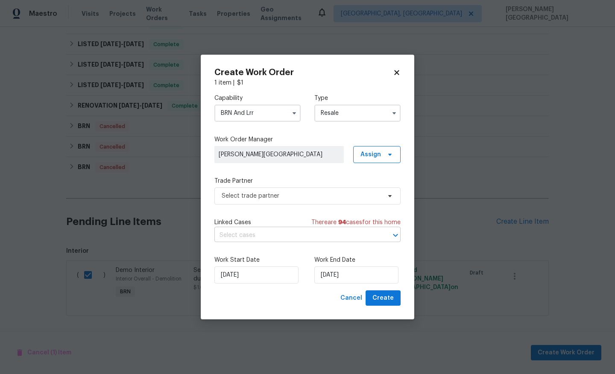
click at [257, 234] on input "text" at bounding box center [295, 235] width 162 height 13
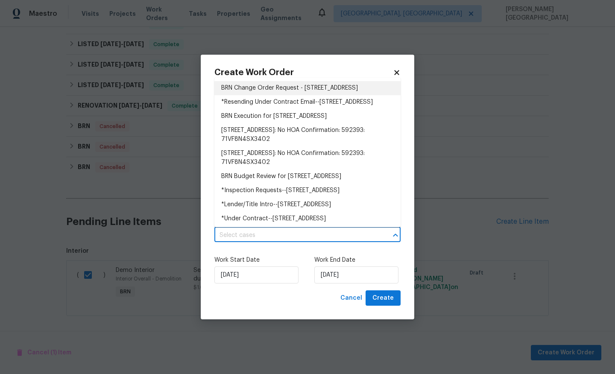
click at [268, 87] on li "BRN Change Order Request - [STREET_ADDRESS]" at bounding box center [307, 88] width 186 height 14
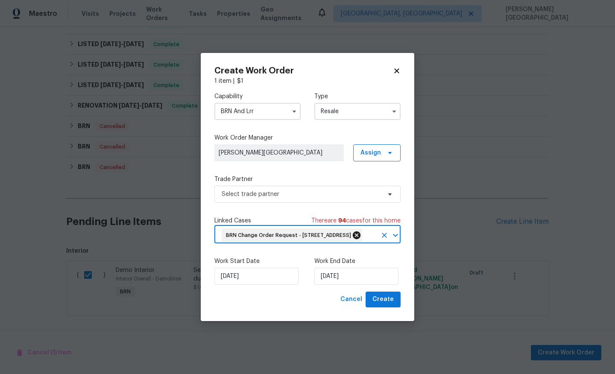
click at [360, 231] on icon at bounding box center [357, 235] width 8 height 8
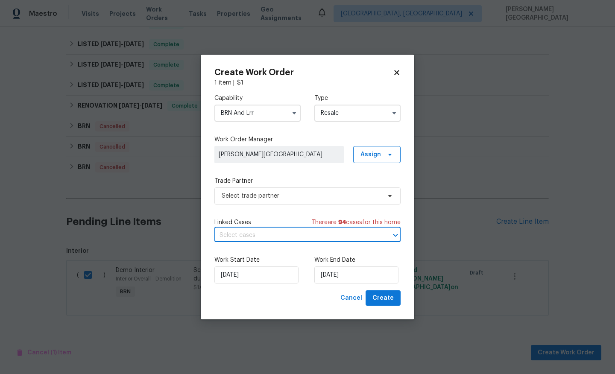
click at [264, 235] on input "text" at bounding box center [295, 235] width 162 height 13
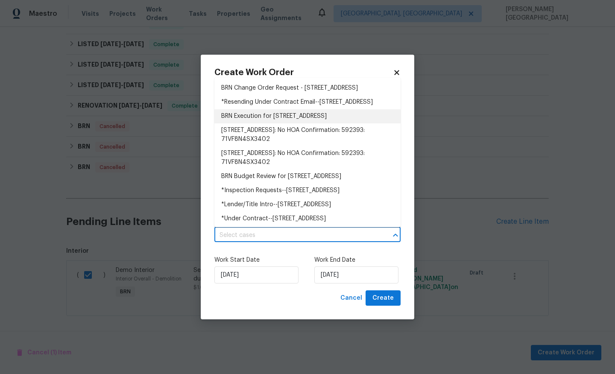
click at [249, 123] on li "BRN Execution for 5752 Oprey St, Jacksonville, FL 32208" at bounding box center [307, 116] width 186 height 14
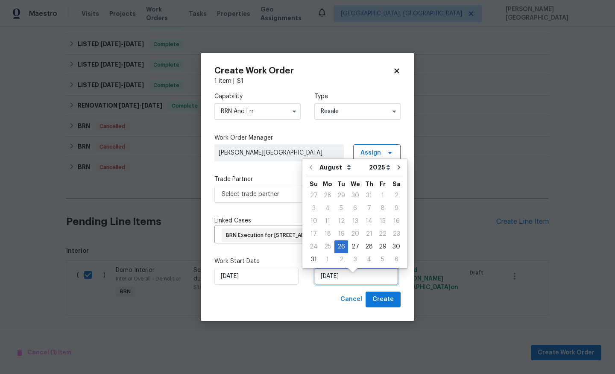
click at [333, 281] on input "[DATE]" at bounding box center [356, 276] width 84 height 17
click at [376, 245] on div "29" at bounding box center [383, 247] width 14 height 12
type input "[DATE]"
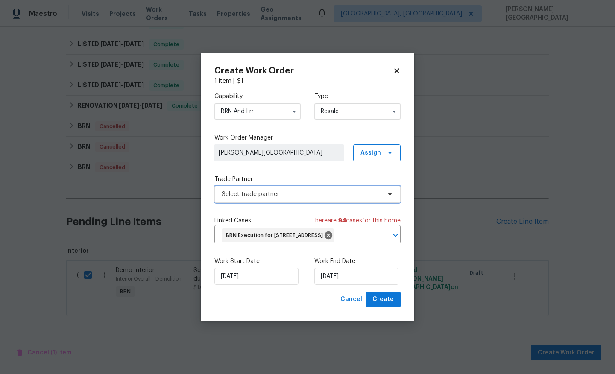
click at [247, 190] on span "Select trade partner" at bounding box center [301, 194] width 159 height 9
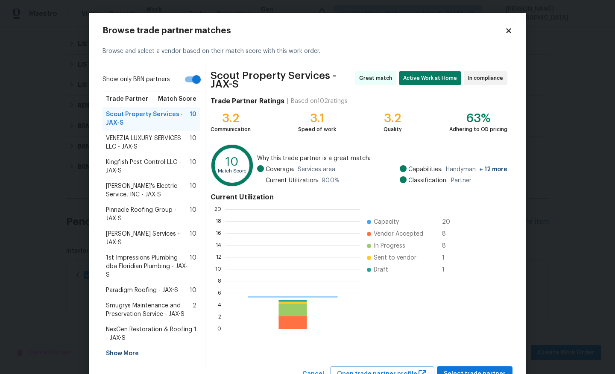
scroll to position [120, 134]
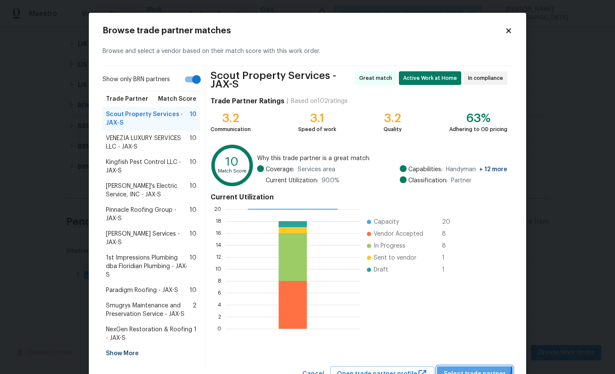
click at [458, 366] on button "Select trade partner" at bounding box center [475, 374] width 76 height 16
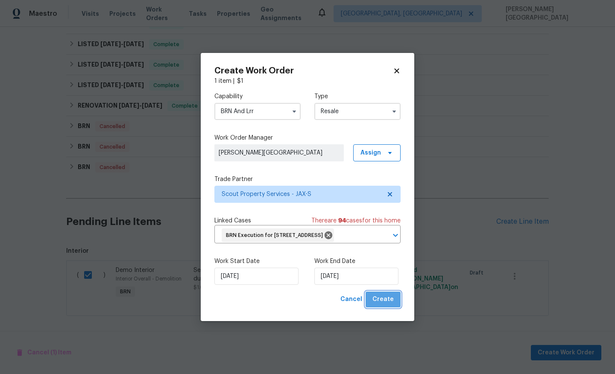
click at [392, 305] on span "Create" at bounding box center [382, 299] width 21 height 11
checkbox input "false"
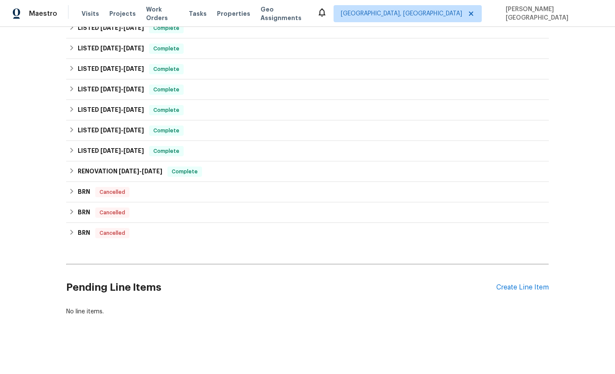
scroll to position [0, 0]
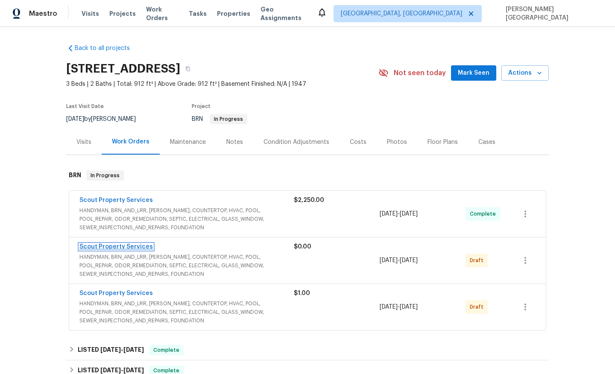
click at [124, 246] on link "Scout Property Services" at bounding box center [115, 247] width 73 height 6
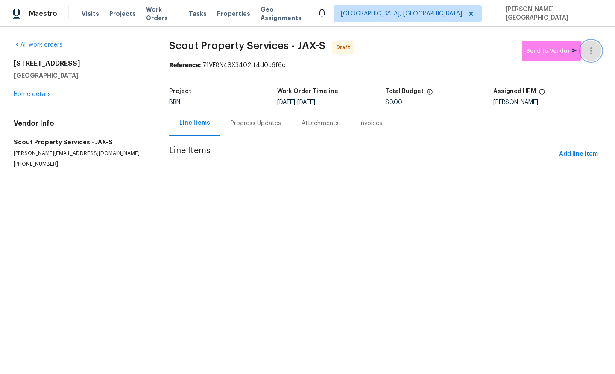
click at [592, 59] on button "button" at bounding box center [590, 51] width 20 height 20
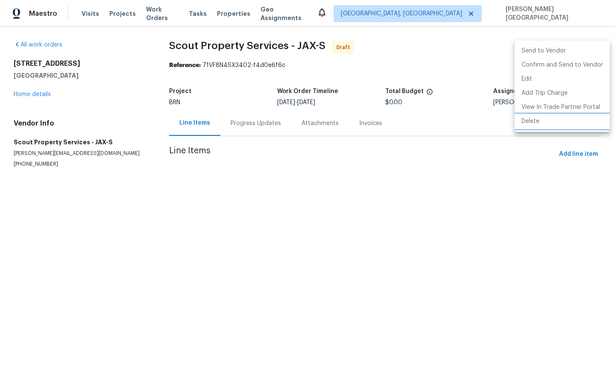
click at [531, 121] on li "Delete" at bounding box center [561, 121] width 95 height 14
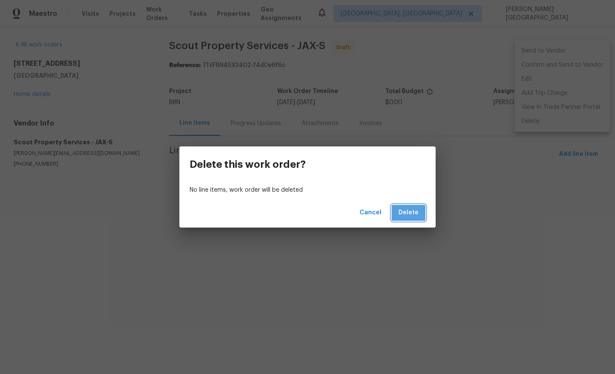
click at [421, 216] on button "Delete" at bounding box center [408, 213] width 34 height 16
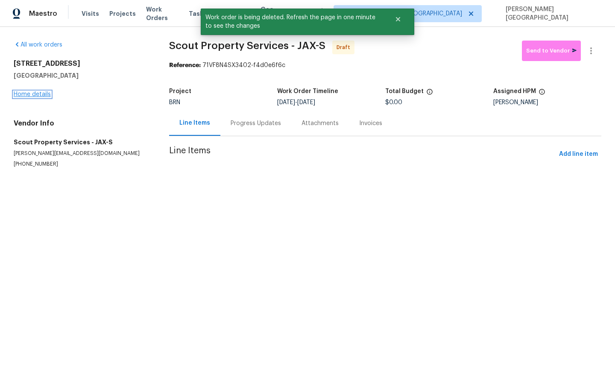
click at [32, 96] on link "Home details" at bounding box center [32, 94] width 37 height 6
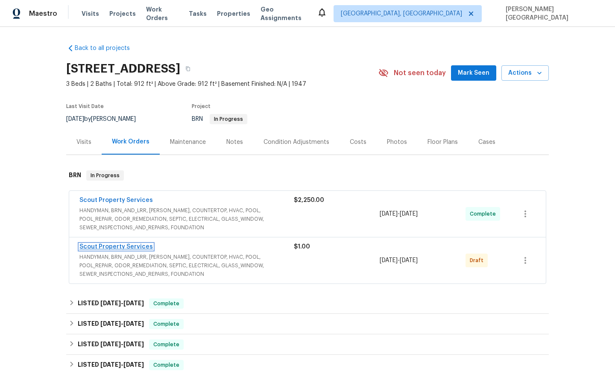
click at [136, 248] on link "Scout Property Services" at bounding box center [115, 247] width 73 height 6
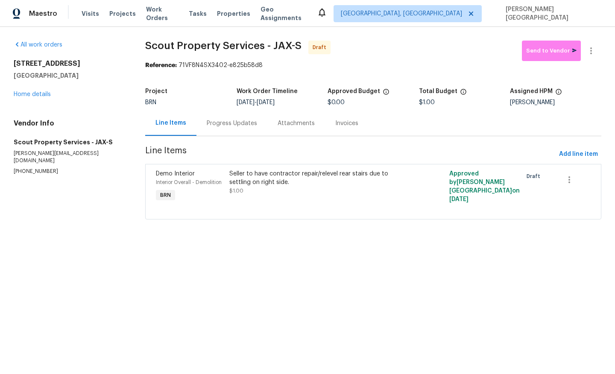
click at [208, 133] on div "Progress Updates" at bounding box center [231, 123] width 71 height 25
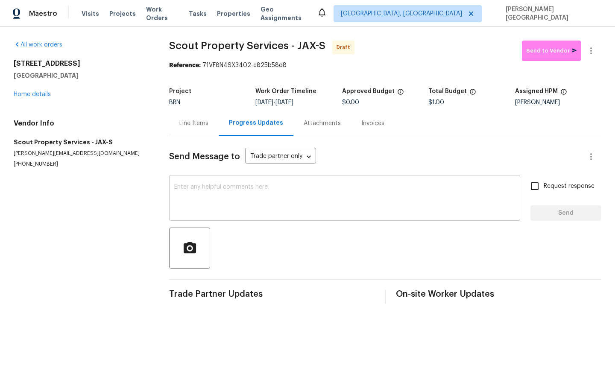
click at [195, 202] on textarea at bounding box center [344, 199] width 341 height 30
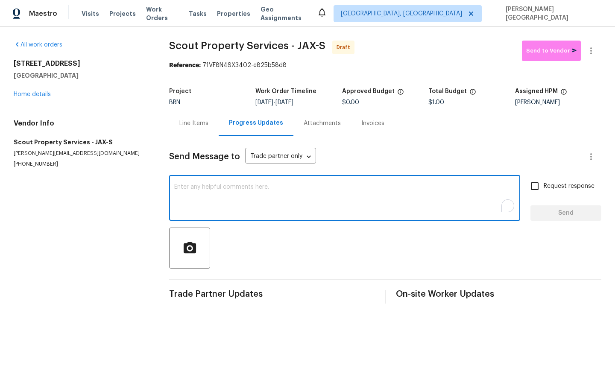
paste textarea "Seller to have contractor repair/relevel rear stairs due to settling on right s…"
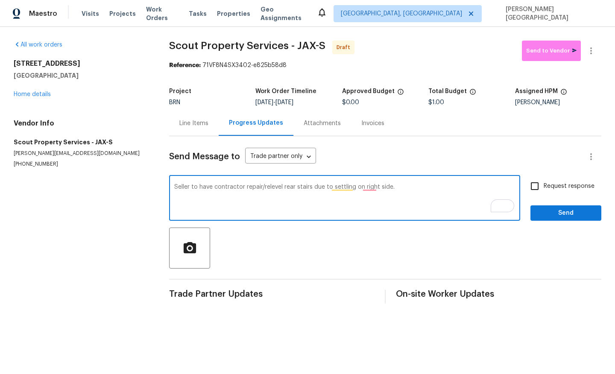
paste textarea "This is [PERSON_NAME] from Opendoor. Please confirm receipt of the work order d…"
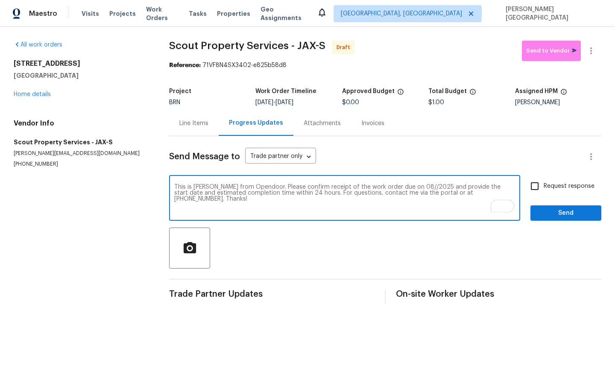
click at [402, 185] on textarea "This is [PERSON_NAME] from Opendoor. Please confirm receipt of the work order d…" at bounding box center [344, 199] width 341 height 30
type textarea "This is [PERSON_NAME] from Opendoor. Please confirm receipt of the work order d…"
click at [543, 190] on input "Request response" at bounding box center [534, 186] width 18 height 18
checkbox input "true"
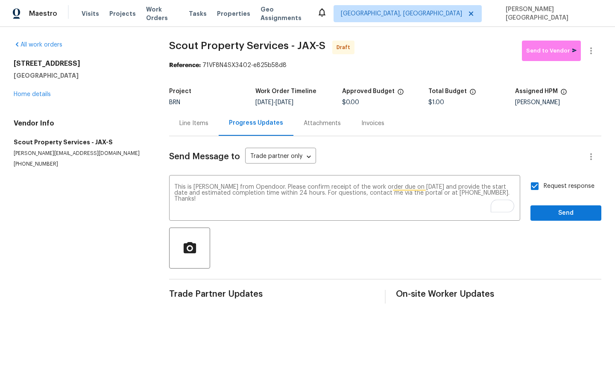
click at [545, 203] on div "Request response Send" at bounding box center [565, 199] width 71 height 44
click at [553, 212] on span "Send" at bounding box center [565, 213] width 57 height 11
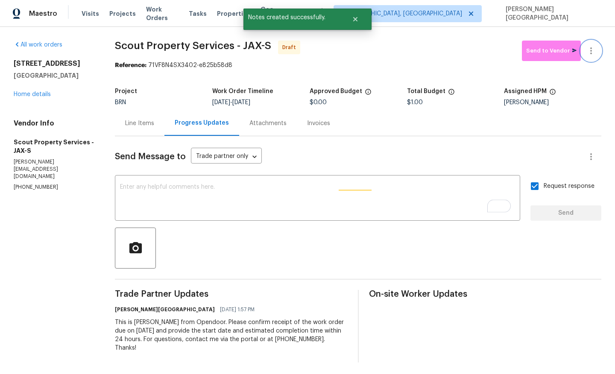
click at [595, 47] on icon "button" at bounding box center [591, 51] width 10 height 10
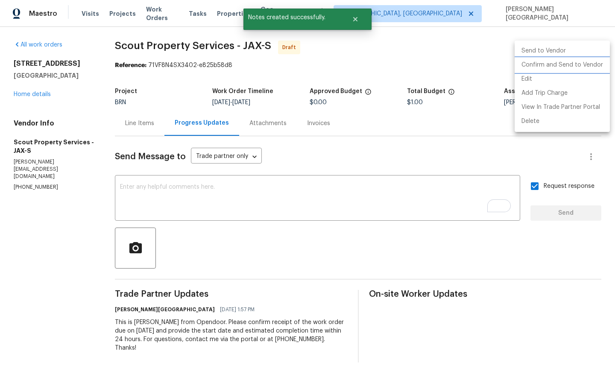
click at [575, 67] on li "Confirm and Send to Vendor" at bounding box center [561, 65] width 95 height 14
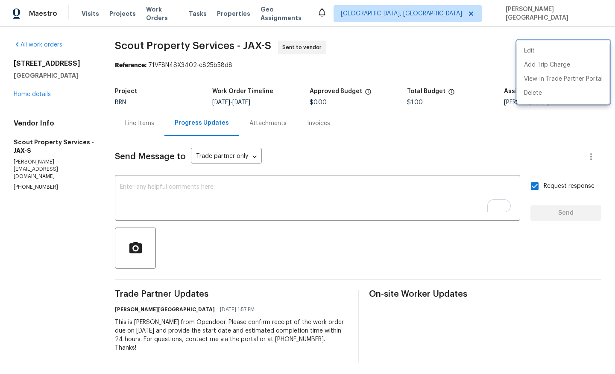
click at [30, 93] on div at bounding box center [307, 187] width 615 height 374
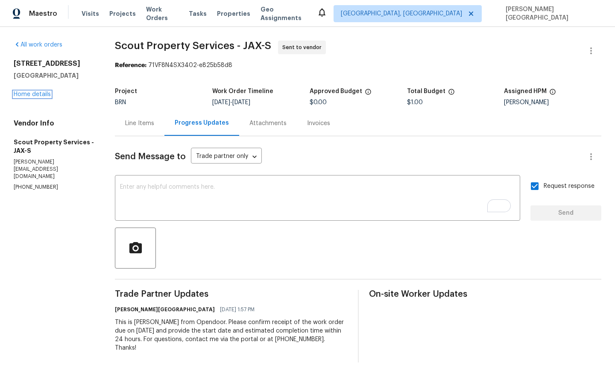
click at [30, 93] on link "Home details" at bounding box center [32, 94] width 37 height 6
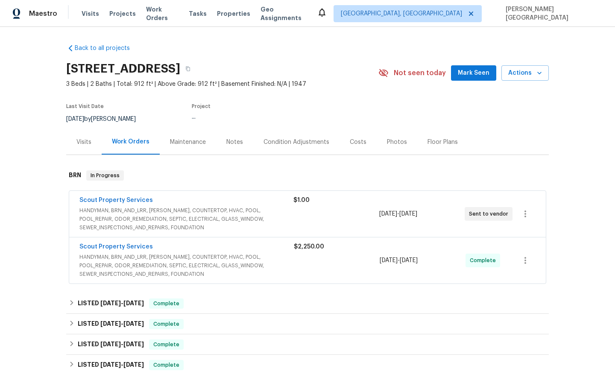
scroll to position [8, 0]
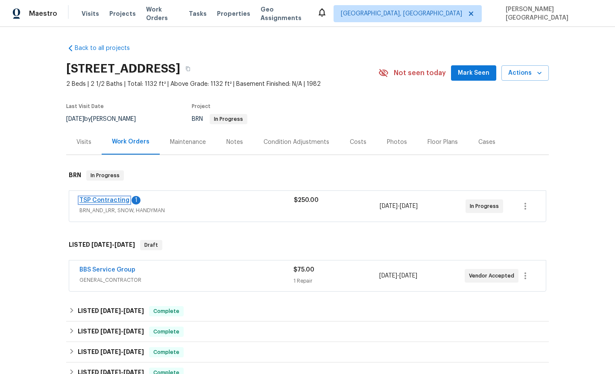
click at [117, 199] on link "TSP Contracting" at bounding box center [104, 200] width 50 height 6
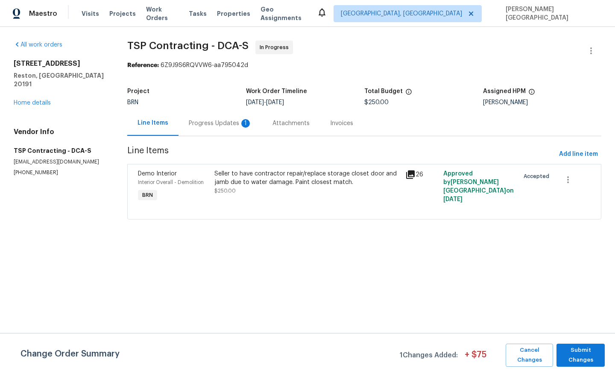
click at [239, 128] on div "Progress Updates 1" at bounding box center [220, 123] width 84 height 25
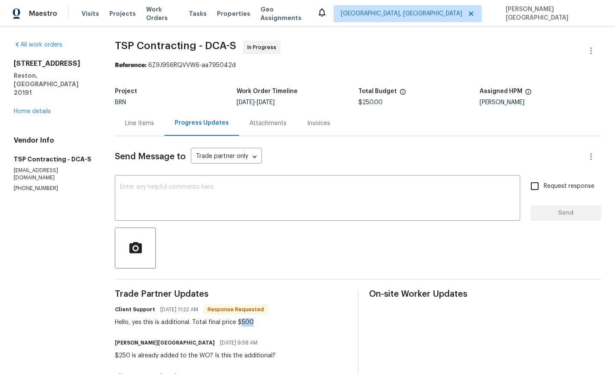
drag, startPoint x: 244, startPoint y: 320, endPoint x: 271, endPoint y: 320, distance: 26.5
click at [268, 320] on div "Hello, yes this is additional. Total final price $500" at bounding box center [191, 322] width 153 height 9
copy div "500"
click at [146, 121] on div "Line Items" at bounding box center [139, 123] width 29 height 9
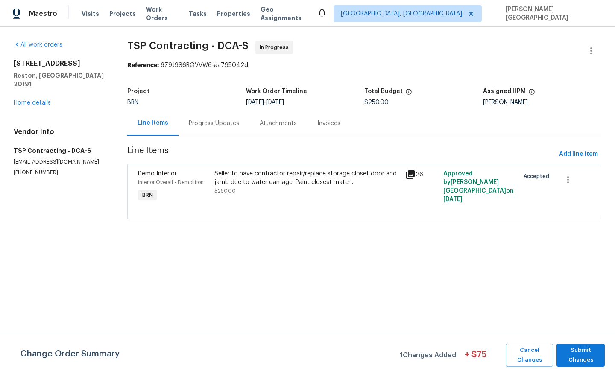
click at [265, 195] on div "Seller to have contractor repair/replace storage closet door and jamb due to wa…" at bounding box center [306, 182] width 185 height 26
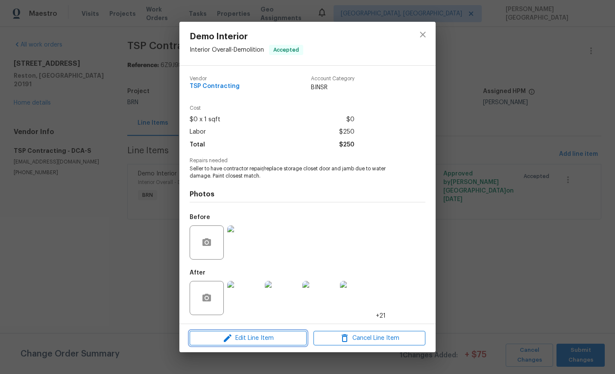
click at [249, 342] on span "Edit Line Item" at bounding box center [248, 338] width 112 height 11
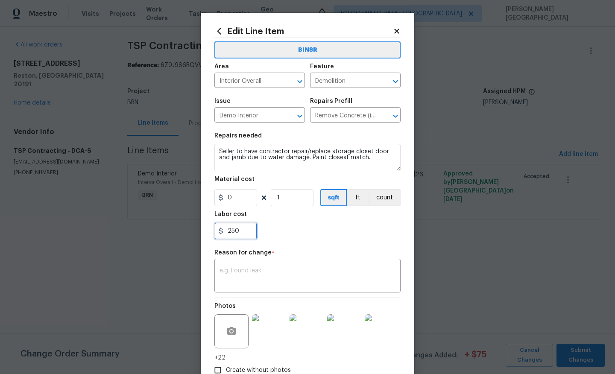
click at [237, 230] on input "250" at bounding box center [235, 230] width 43 height 17
paste input "50"
type input "500"
click at [276, 271] on textarea at bounding box center [307, 277] width 176 height 18
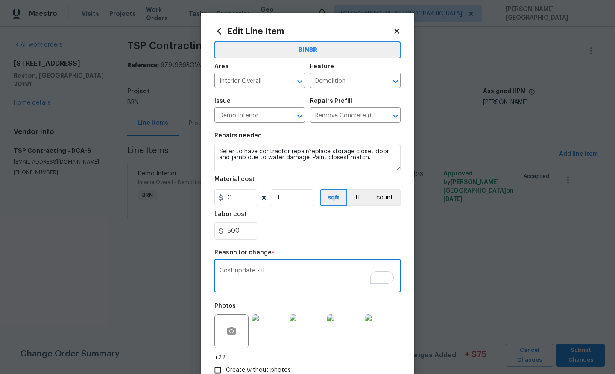
scroll to position [55, 0]
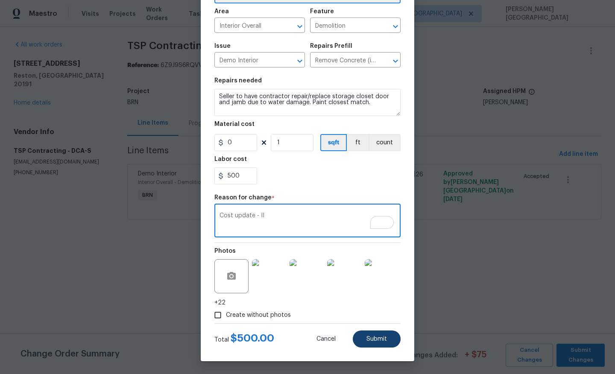
type textarea "Cost update - II"
click at [370, 342] on button "Submit" at bounding box center [377, 338] width 48 height 17
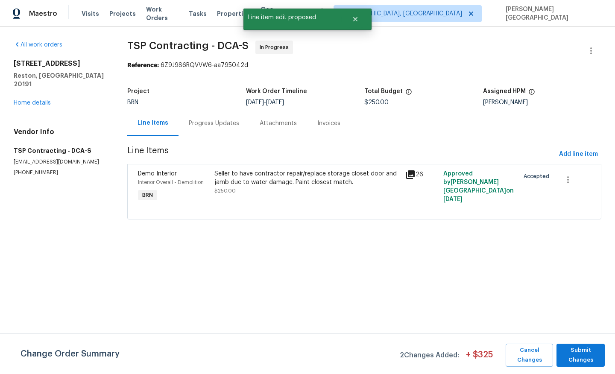
scroll to position [0, 0]
click at [583, 359] on span "Submit Changes" at bounding box center [580, 355] width 40 height 20
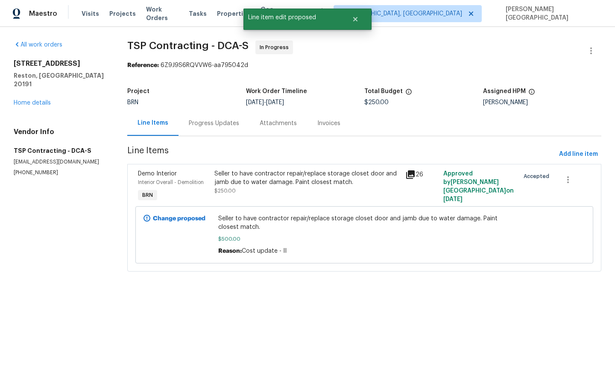
click at [216, 116] on div "Progress Updates" at bounding box center [213, 123] width 71 height 25
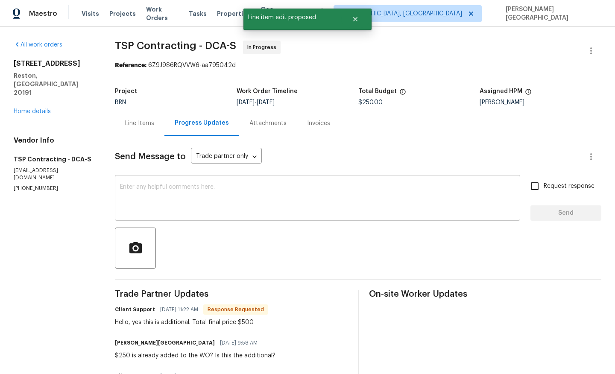
click at [214, 209] on textarea at bounding box center [317, 199] width 395 height 30
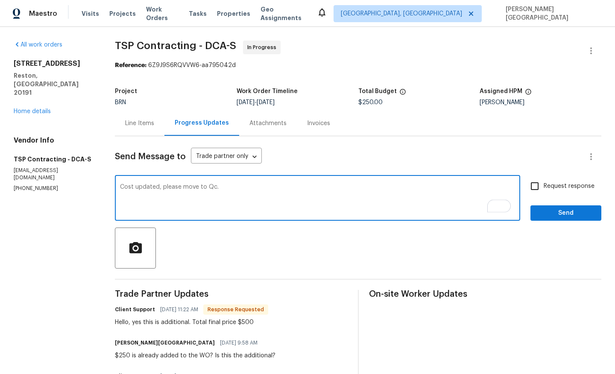
type textarea "Cost updated, please move to Qc."
click at [563, 184] on span "Request response" at bounding box center [568, 186] width 51 height 9
click at [543, 184] on input "Request response" at bounding box center [534, 186] width 18 height 18
checkbox input "true"
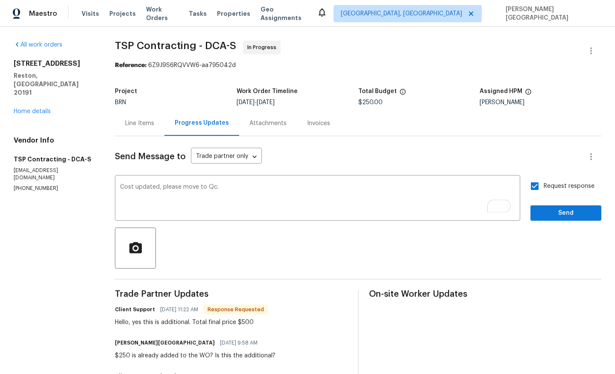
click at [563, 201] on div "Request response Send" at bounding box center [565, 199] width 71 height 44
click at [563, 203] on div "Request response Send" at bounding box center [565, 199] width 71 height 44
click at [563, 212] on span "Send" at bounding box center [565, 213] width 57 height 11
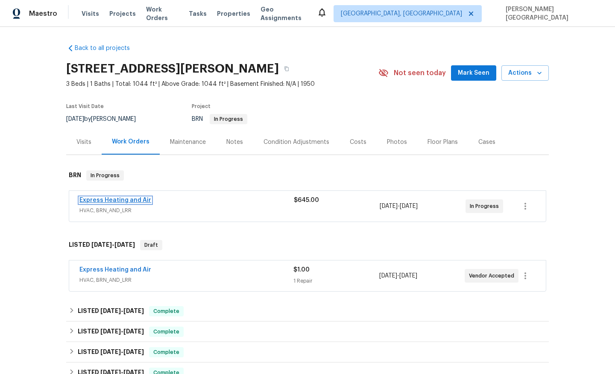
click at [118, 200] on link "Express Heating and Air" at bounding box center [115, 200] width 72 height 6
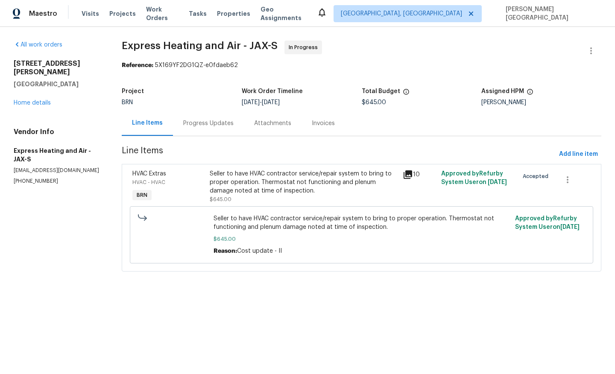
click at [206, 123] on div "Progress Updates" at bounding box center [208, 123] width 50 height 9
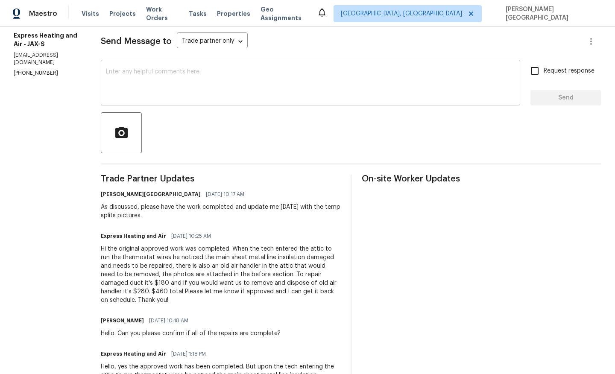
scroll to position [141, 0]
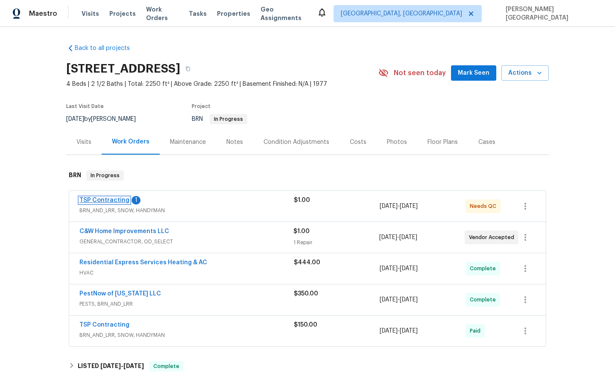
click at [106, 200] on link "TSP Contracting" at bounding box center [104, 200] width 50 height 6
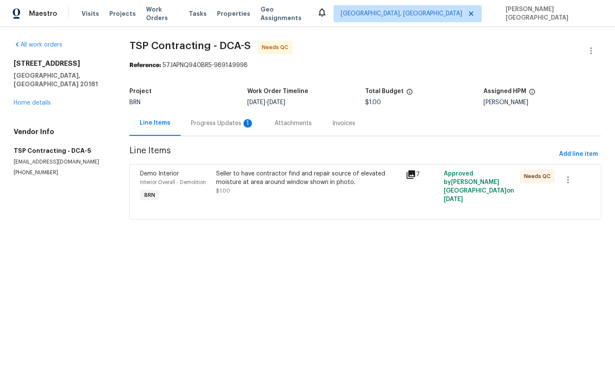
click at [237, 126] on div "Progress Updates 1" at bounding box center [222, 123] width 63 height 9
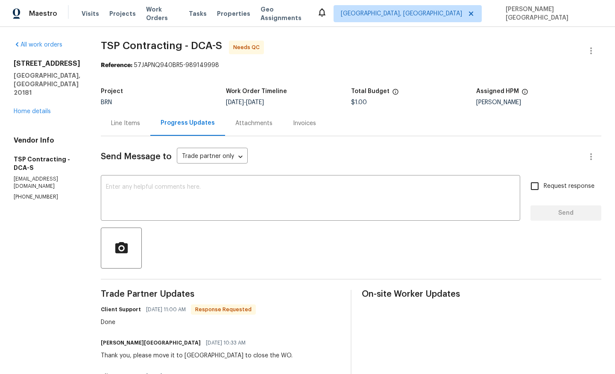
click at [120, 125] on div "Line Items" at bounding box center [125, 123] width 29 height 9
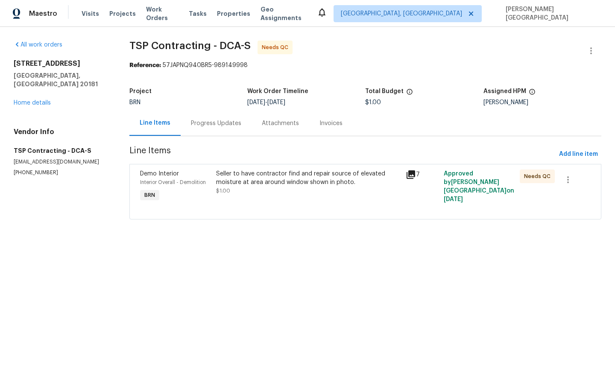
click at [253, 197] on div "Seller to have contractor find and repair source of elevated moisture at area a…" at bounding box center [308, 186] width 190 height 39
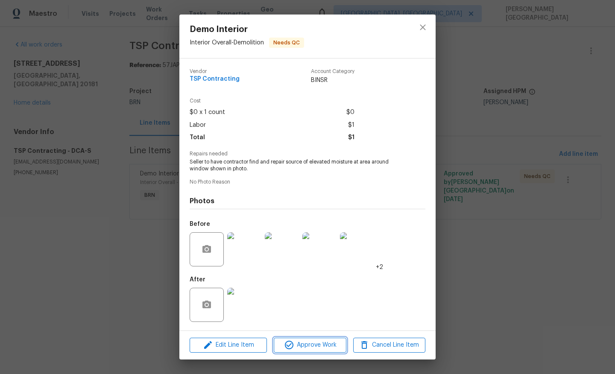
click at [309, 345] on span "Approve Work" at bounding box center [309, 345] width 67 height 11
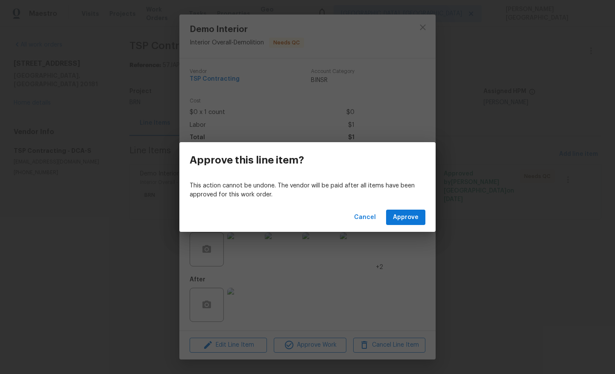
click at [399, 208] on div "Cancel Approve" at bounding box center [307, 217] width 256 height 29
click at [400, 226] on div "Cancel Approve" at bounding box center [307, 217] width 256 height 29
click at [399, 220] on span "Approve" at bounding box center [406, 217] width 26 height 11
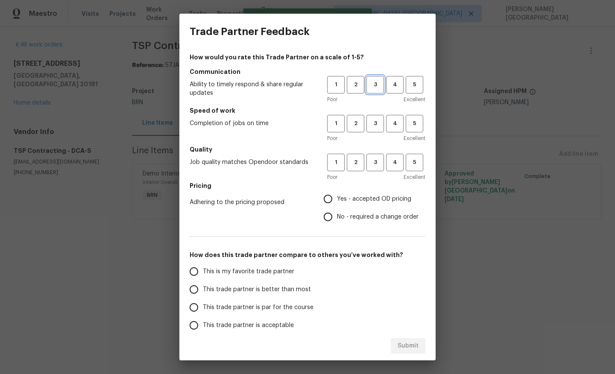
click at [376, 89] on span "3" at bounding box center [375, 85] width 16 height 10
click at [376, 137] on div "Poor Excellent" at bounding box center [376, 138] width 98 height 9
click at [376, 128] on span "3" at bounding box center [375, 124] width 16 height 10
click at [376, 168] on button "3" at bounding box center [375, 163] width 18 height 18
click at [327, 223] on input "No - required a change order" at bounding box center [328, 217] width 18 height 18
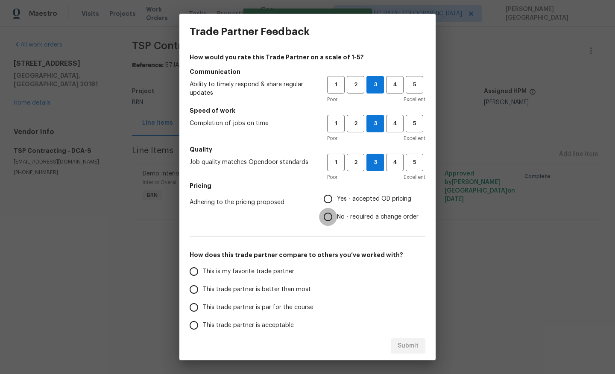
radio input "true"
click at [275, 280] on label "This is my favorite trade partner" at bounding box center [252, 272] width 135 height 18
click at [203, 280] on input "This is my favorite trade partner" at bounding box center [194, 272] width 18 height 18
radio input "false"
click at [281, 288] on span "This trade partner is better than most" at bounding box center [257, 289] width 108 height 9
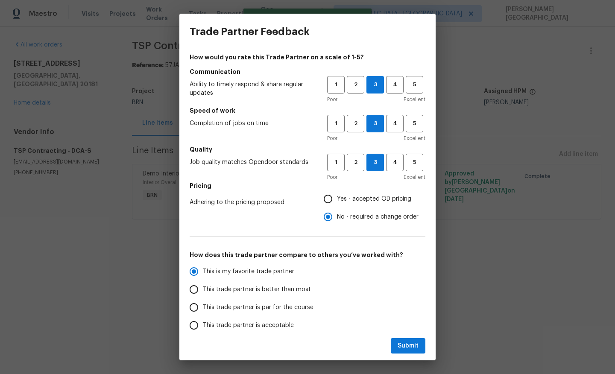
click at [203, 288] on input "This trade partner is better than most" at bounding box center [194, 289] width 18 height 18
click at [411, 346] on span "Submit" at bounding box center [407, 346] width 21 height 11
radio input "true"
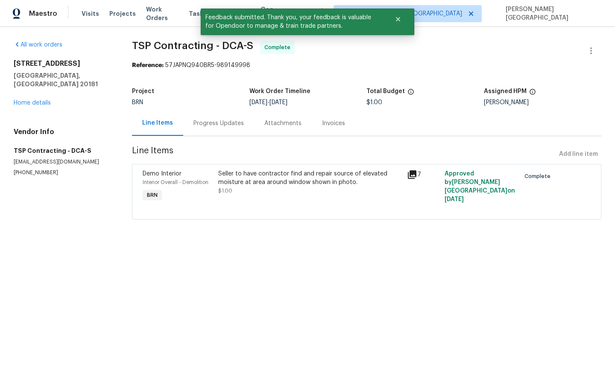
click at [215, 123] on div "Progress Updates" at bounding box center [218, 123] width 50 height 9
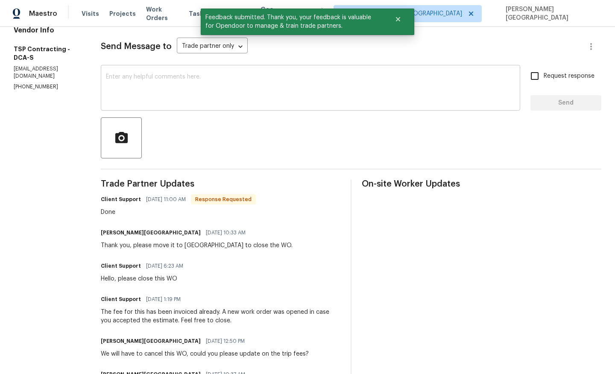
scroll to position [52, 0]
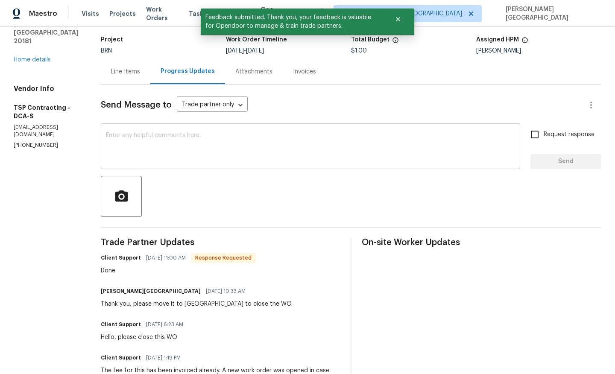
click at [149, 161] on textarea at bounding box center [310, 147] width 409 height 30
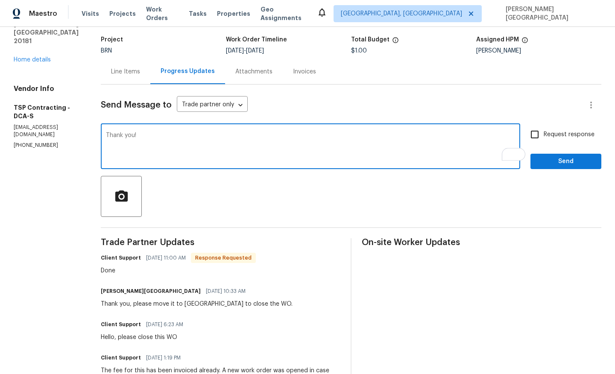
type textarea "Thank you!"
click at [552, 123] on div "Send Message to Trade partner only Trade partner only ​ Thank you! x ​ Request …" at bounding box center [351, 360] width 500 height 551
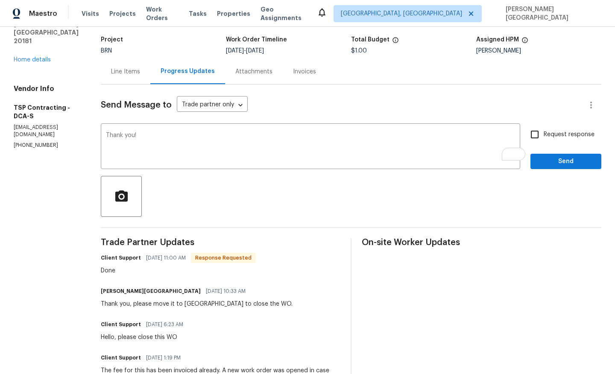
click at [552, 135] on span "Request response" at bounding box center [568, 134] width 51 height 9
click at [543, 135] on input "Request response" at bounding box center [534, 134] width 18 height 18
checkbox input "true"
click at [552, 154] on button "Send" at bounding box center [565, 162] width 71 height 16
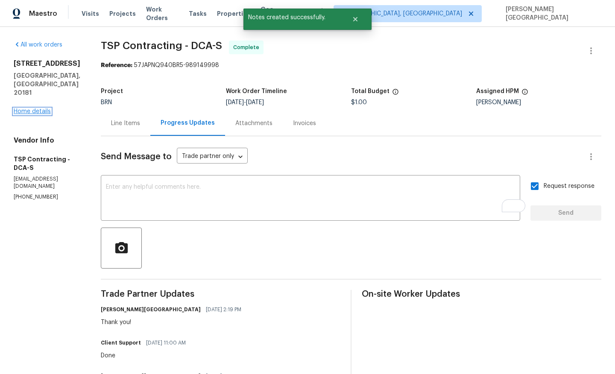
click at [36, 111] on link "Home details" at bounding box center [32, 111] width 37 height 6
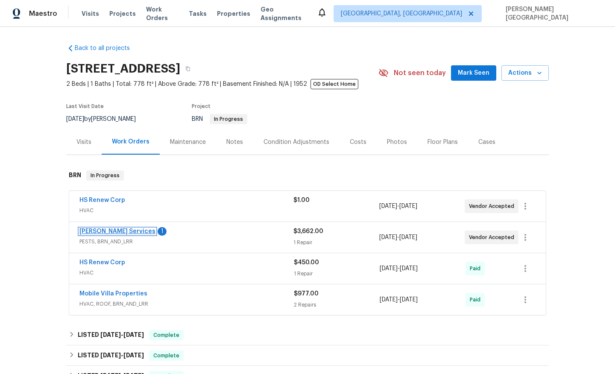
click at [105, 233] on link "Massey Services" at bounding box center [117, 231] width 76 height 6
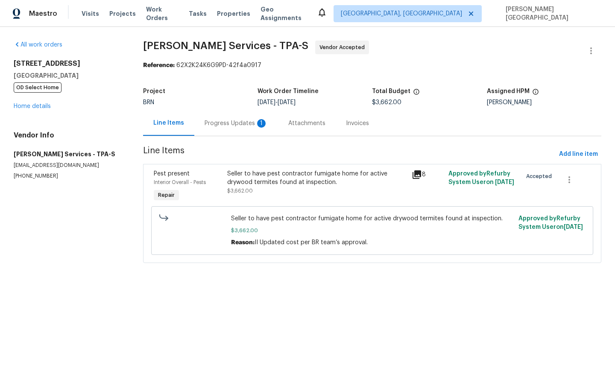
click at [213, 127] on div "Progress Updates 1" at bounding box center [235, 123] width 63 height 9
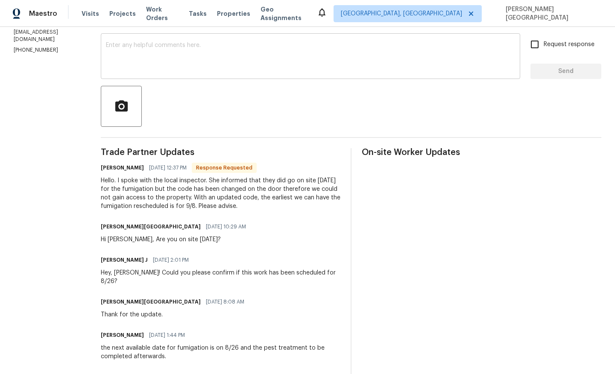
scroll to position [150, 0]
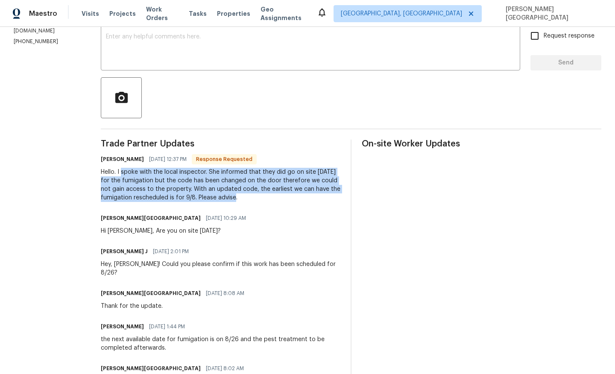
drag, startPoint x: 149, startPoint y: 173, endPoint x: 339, endPoint y: 196, distance: 191.3
click at [339, 196] on div "Hello. I spoke with the local inspector. She informed that they did go on site …" at bounding box center [220, 185] width 239 height 34
copy div "spoke with the local inspector. She informed that they did go on site today for…"
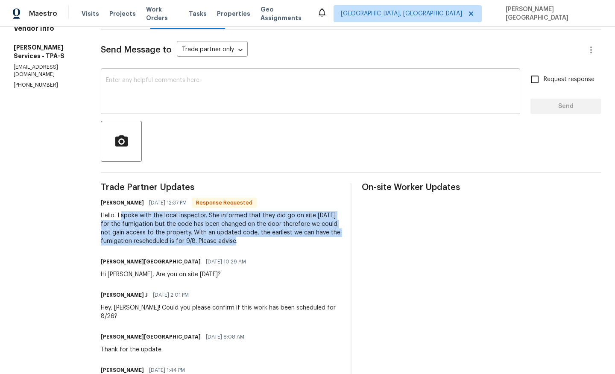
click at [160, 82] on textarea at bounding box center [310, 92] width 409 height 30
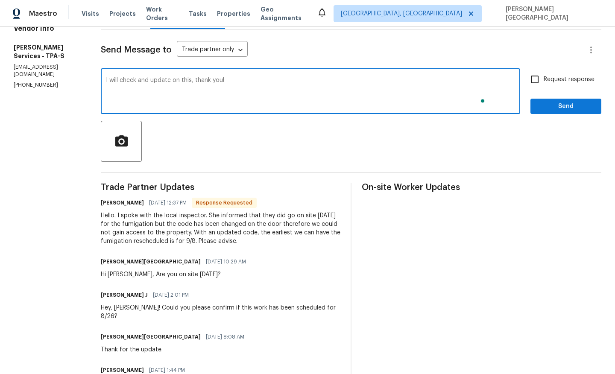
type textarea "I will check and update on this, thank you!"
click at [536, 82] on input "Request response" at bounding box center [534, 79] width 18 height 18
checkbox input "true"
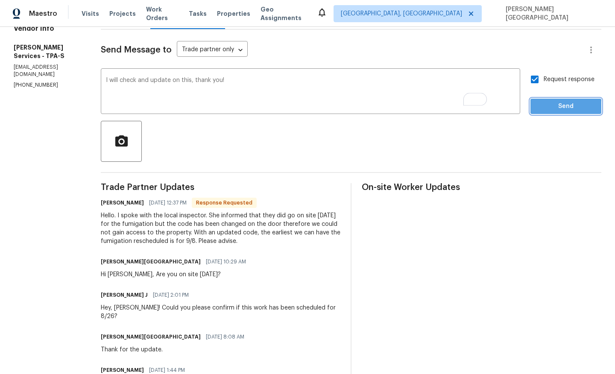
click at [539, 109] on span "Send" at bounding box center [565, 106] width 57 height 11
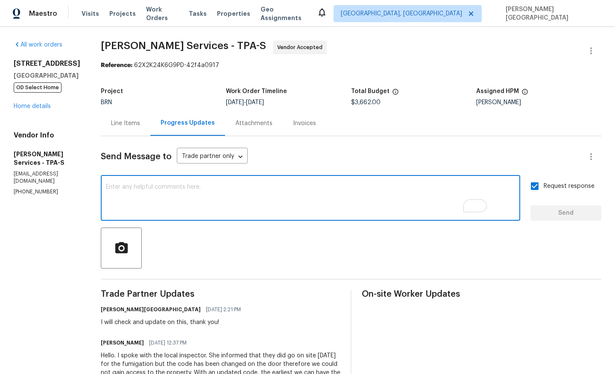
click at [169, 195] on textarea "To enrich screen reader interactions, please activate Accessibility in Grammarl…" at bounding box center [310, 199] width 409 height 30
type textarea "w"
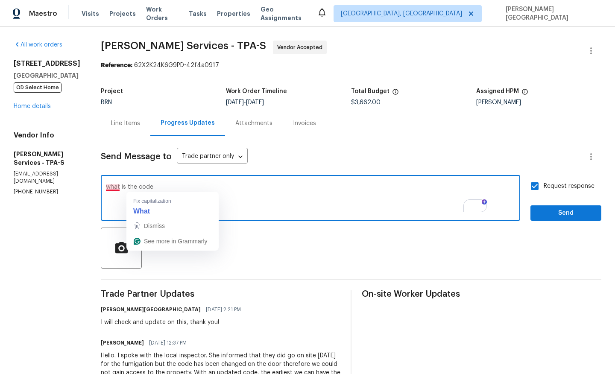
click at [139, 189] on textarea "what is the code" at bounding box center [310, 199] width 409 height 30
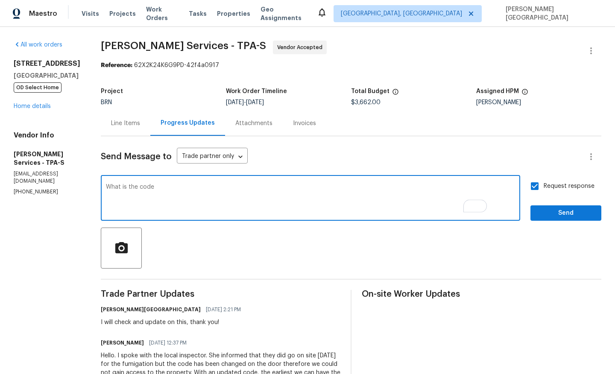
click at [188, 188] on textarea "What is the code" at bounding box center [310, 199] width 409 height 30
type textarea "What is the code you used for the door?"
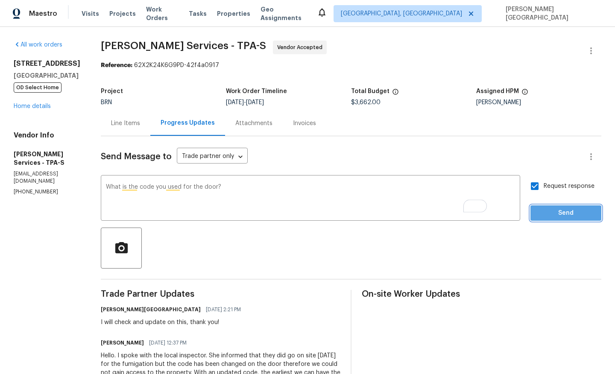
click at [560, 216] on span "Send" at bounding box center [565, 213] width 57 height 11
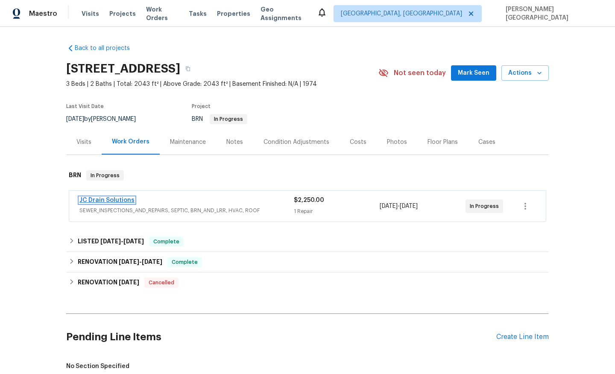
click at [110, 201] on link "JC Drain Solutions" at bounding box center [106, 200] width 55 height 6
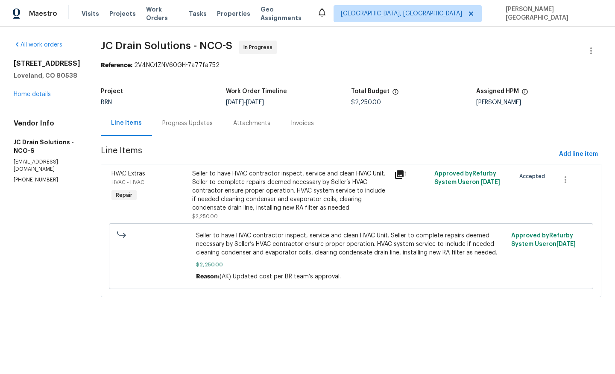
click at [213, 125] on div "Progress Updates" at bounding box center [187, 123] width 50 height 9
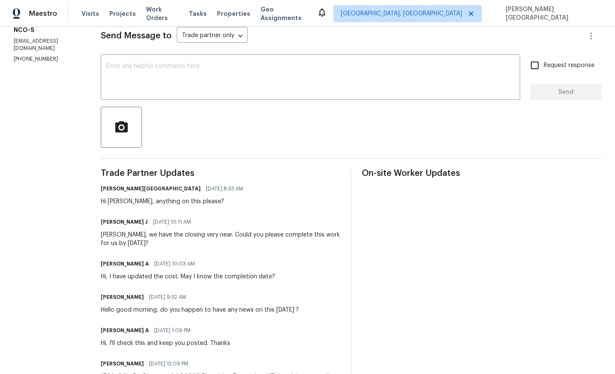
scroll to position [143, 0]
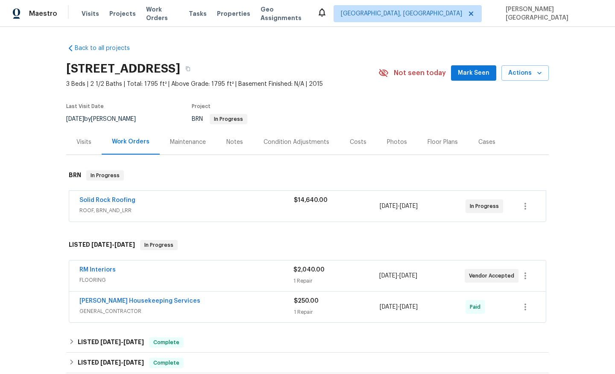
click at [123, 203] on span "Solid Rock Roofing" at bounding box center [107, 200] width 56 height 9
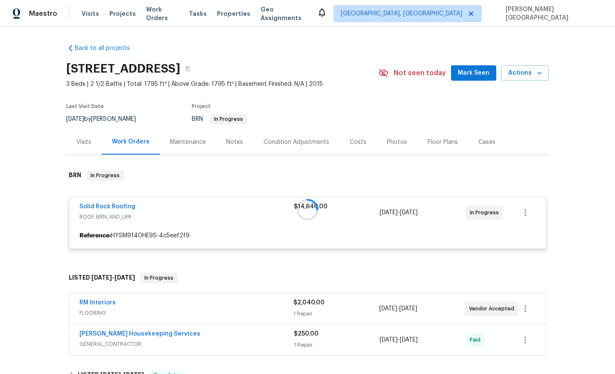
click at [121, 207] on div at bounding box center [307, 210] width 482 height 96
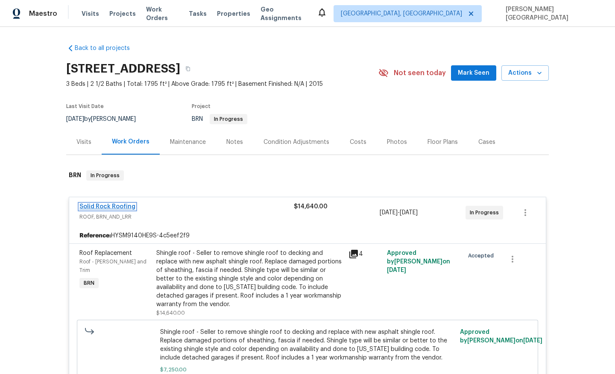
click at [124, 207] on link "Solid Rock Roofing" at bounding box center [107, 207] width 56 height 6
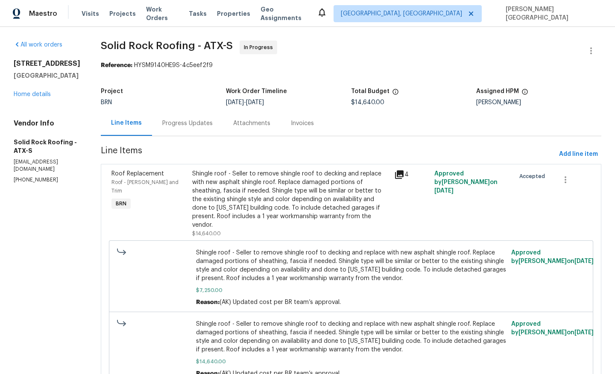
click at [179, 126] on div "Progress Updates" at bounding box center [187, 123] width 50 height 9
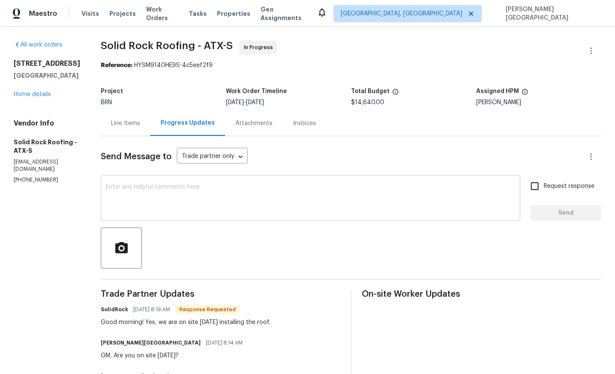
click at [187, 200] on textarea at bounding box center [310, 199] width 409 height 30
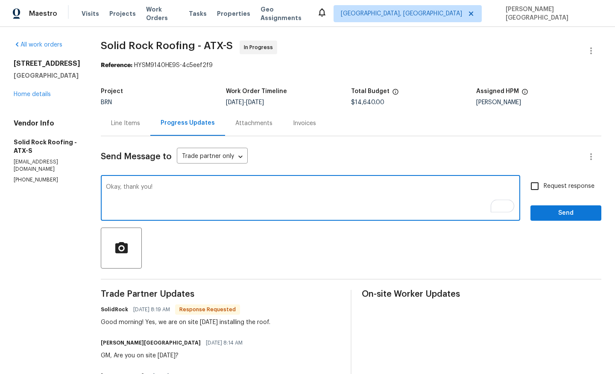
type textarea "Okay, thank you!"
click at [534, 187] on input "Request response" at bounding box center [534, 186] width 18 height 18
checkbox input "true"
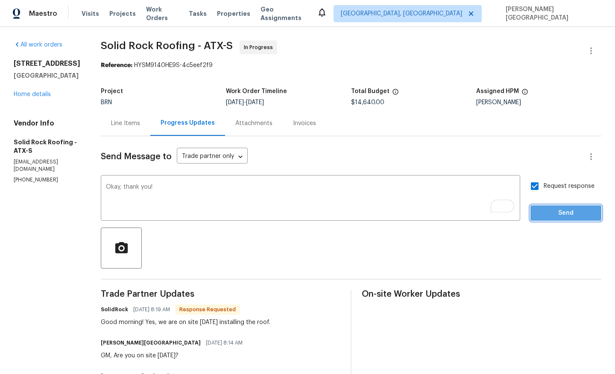
click at [543, 210] on span "Send" at bounding box center [565, 213] width 57 height 11
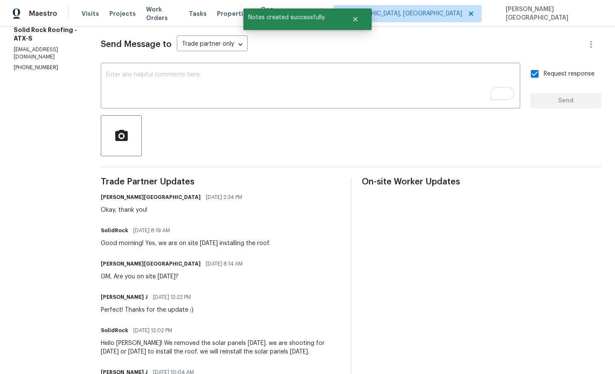
scroll to position [118, 0]
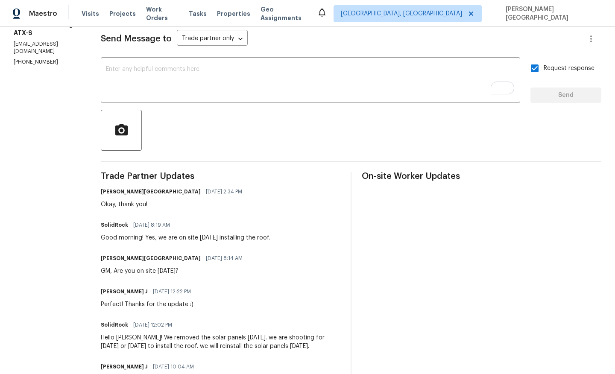
click at [262, 135] on div at bounding box center [351, 130] width 500 height 41
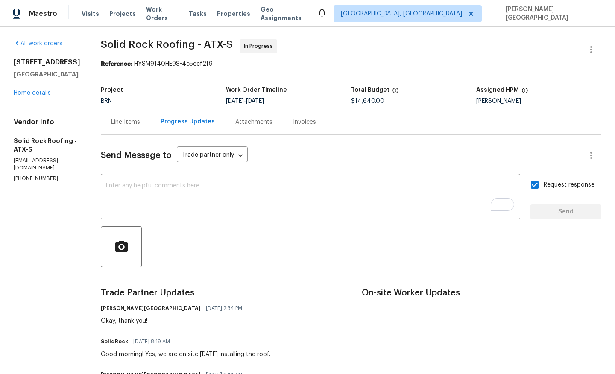
scroll to position [0, 0]
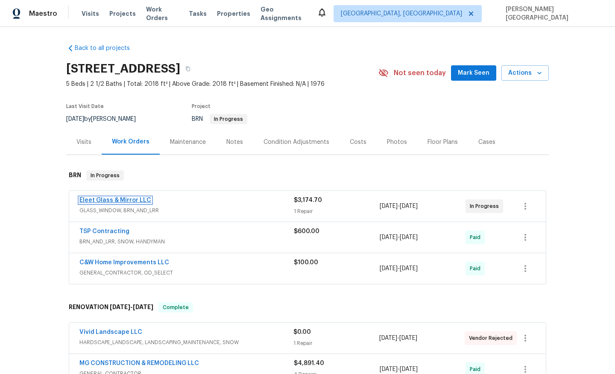
click at [128, 198] on link "Eleet Glass & Mirror LLC" at bounding box center [115, 200] width 72 height 6
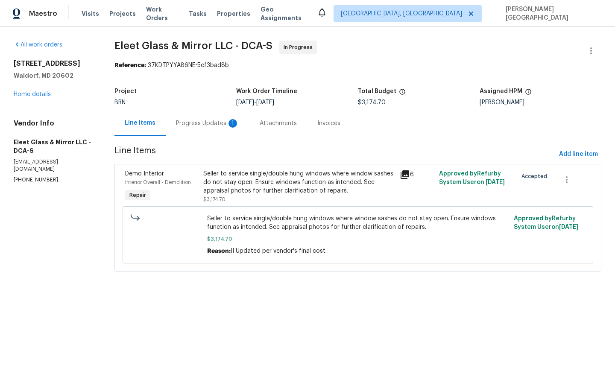
click at [225, 128] on div "Progress Updates 1" at bounding box center [208, 123] width 84 height 25
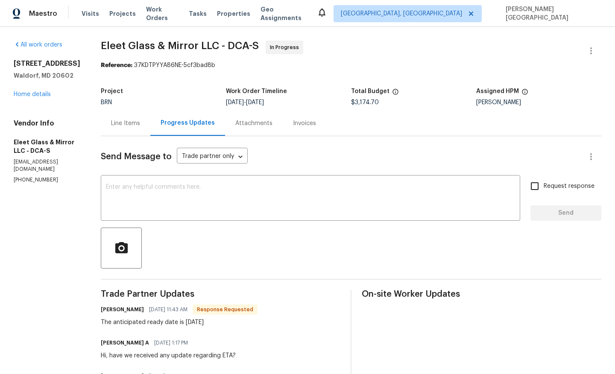
click at [142, 321] on div "The anticipated ready date is [DATE]" at bounding box center [179, 322] width 157 height 9
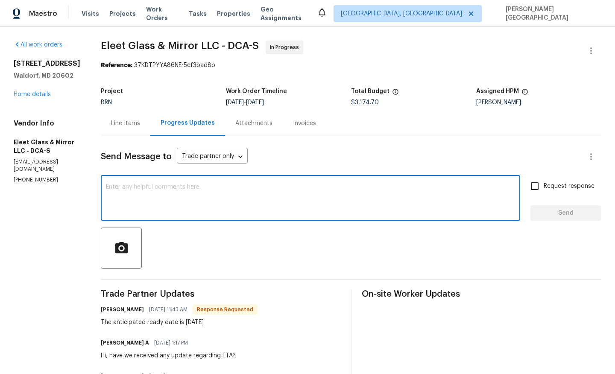
click at [127, 209] on textarea at bounding box center [310, 199] width 409 height 30
click at [138, 243] on div at bounding box center [351, 248] width 500 height 41
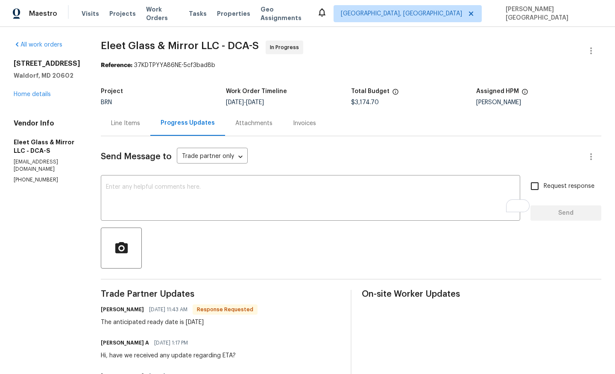
click at [138, 243] on div at bounding box center [351, 248] width 500 height 41
click at [145, 193] on textarea "To enrich screen reader interactions, please activate Accessibility in Grammarl…" at bounding box center [310, 199] width 409 height 30
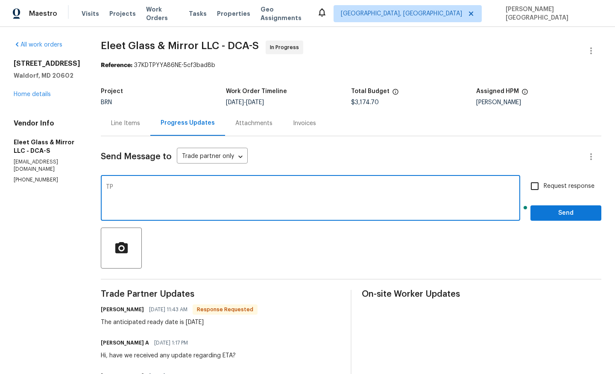
type textarea "T"
type textarea "This is too lae"
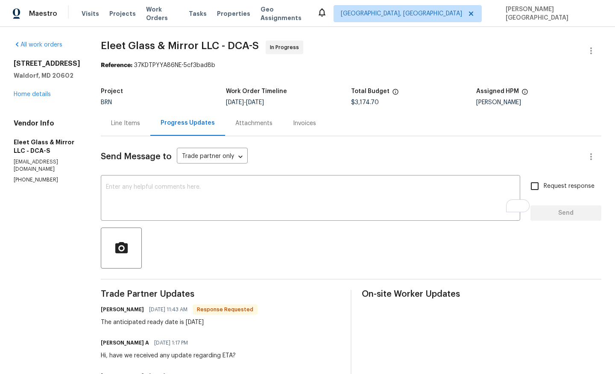
click at [114, 323] on div "The anticipated ready date is [DATE]" at bounding box center [179, 322] width 157 height 9
copy div "The anticipated ready date is [DATE]"
